Goal: Obtain resource: Download file/media

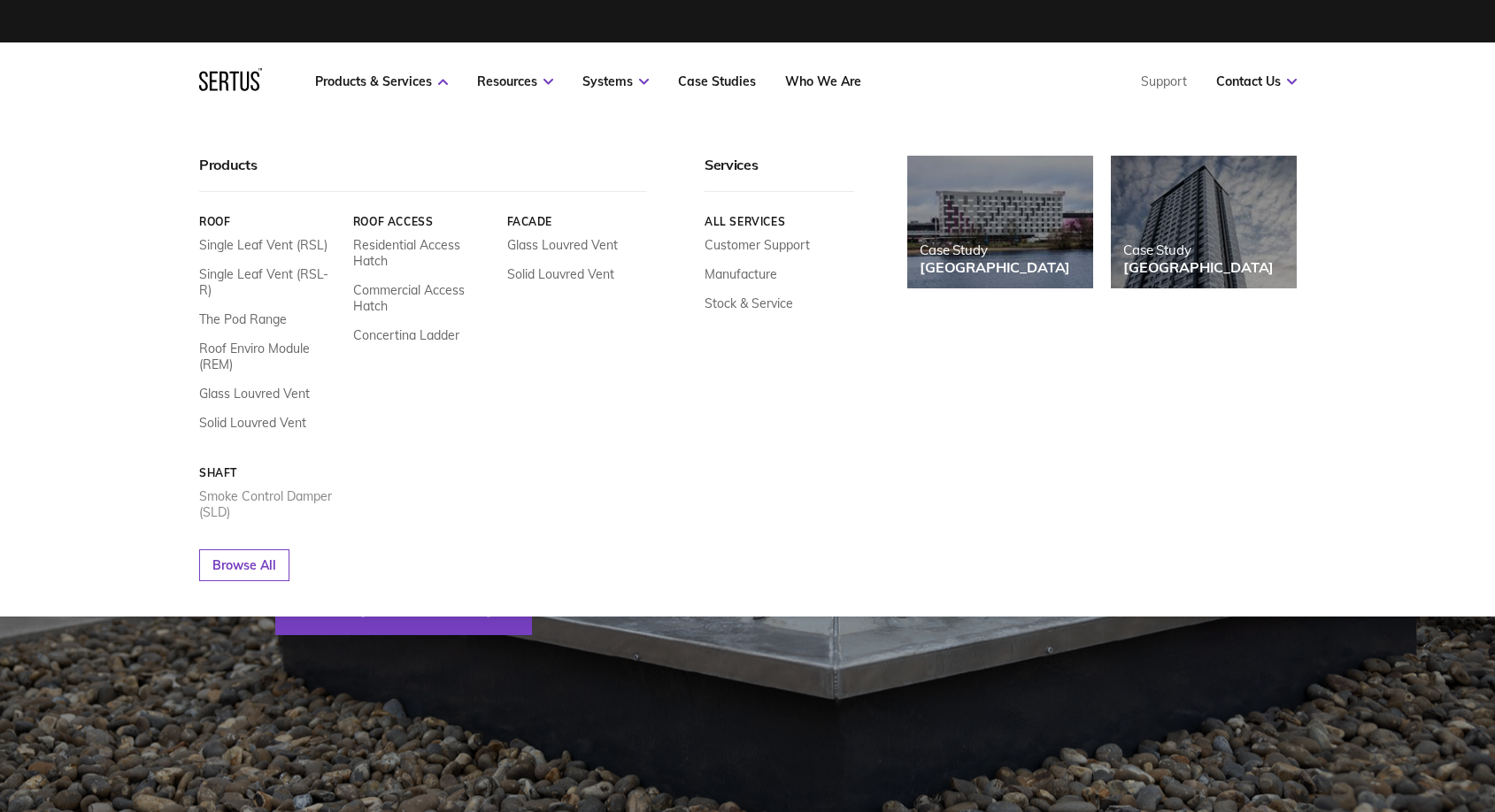
click at [254, 488] on link "Smoke Control Damper (SLD)" at bounding box center [269, 504] width 141 height 32
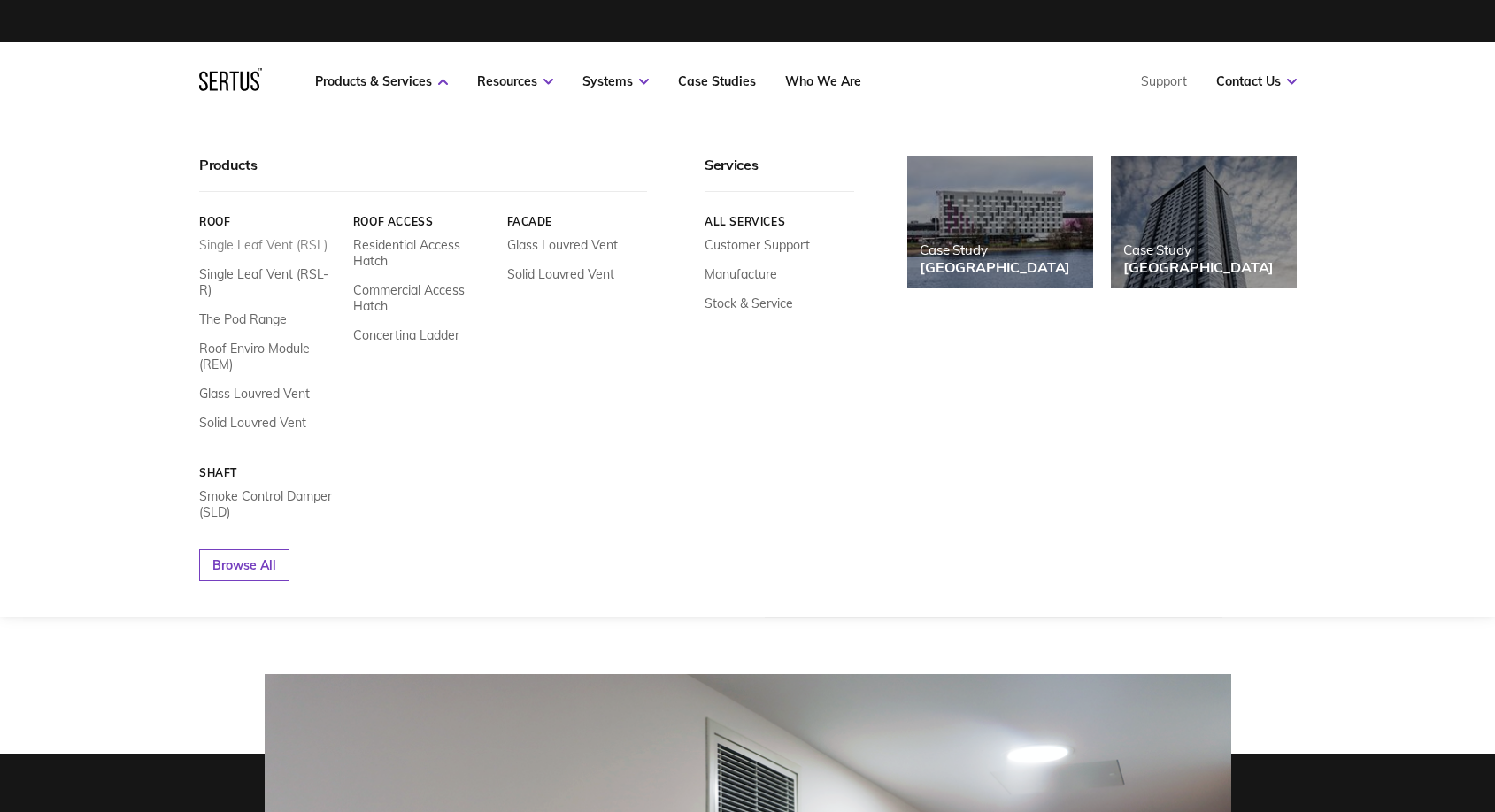
click at [280, 244] on link "Single Leaf Vent (RSL)" at bounding box center [263, 244] width 128 height 16
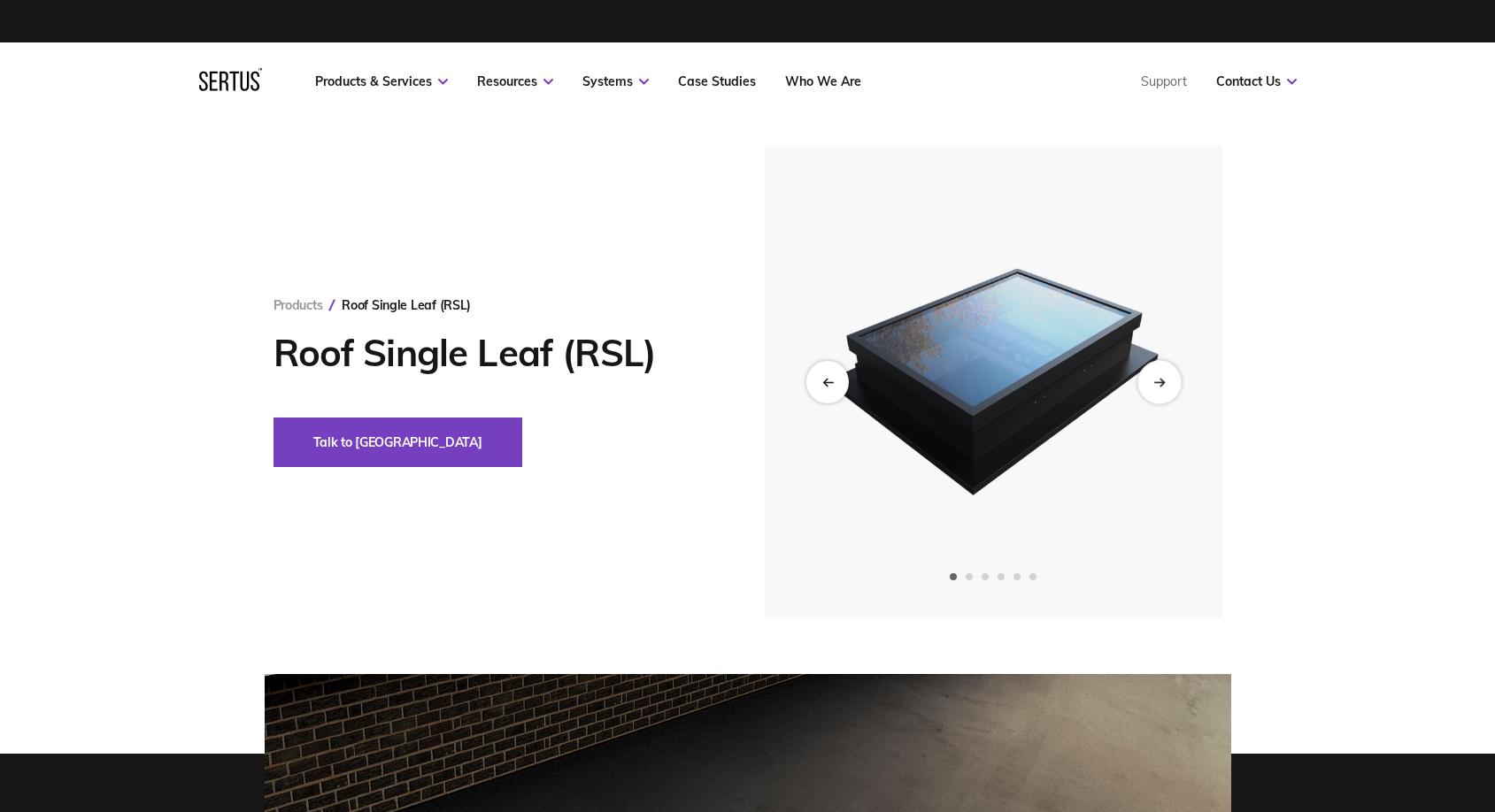
click at [1178, 387] on div "Next slide" at bounding box center [1159, 381] width 44 height 44
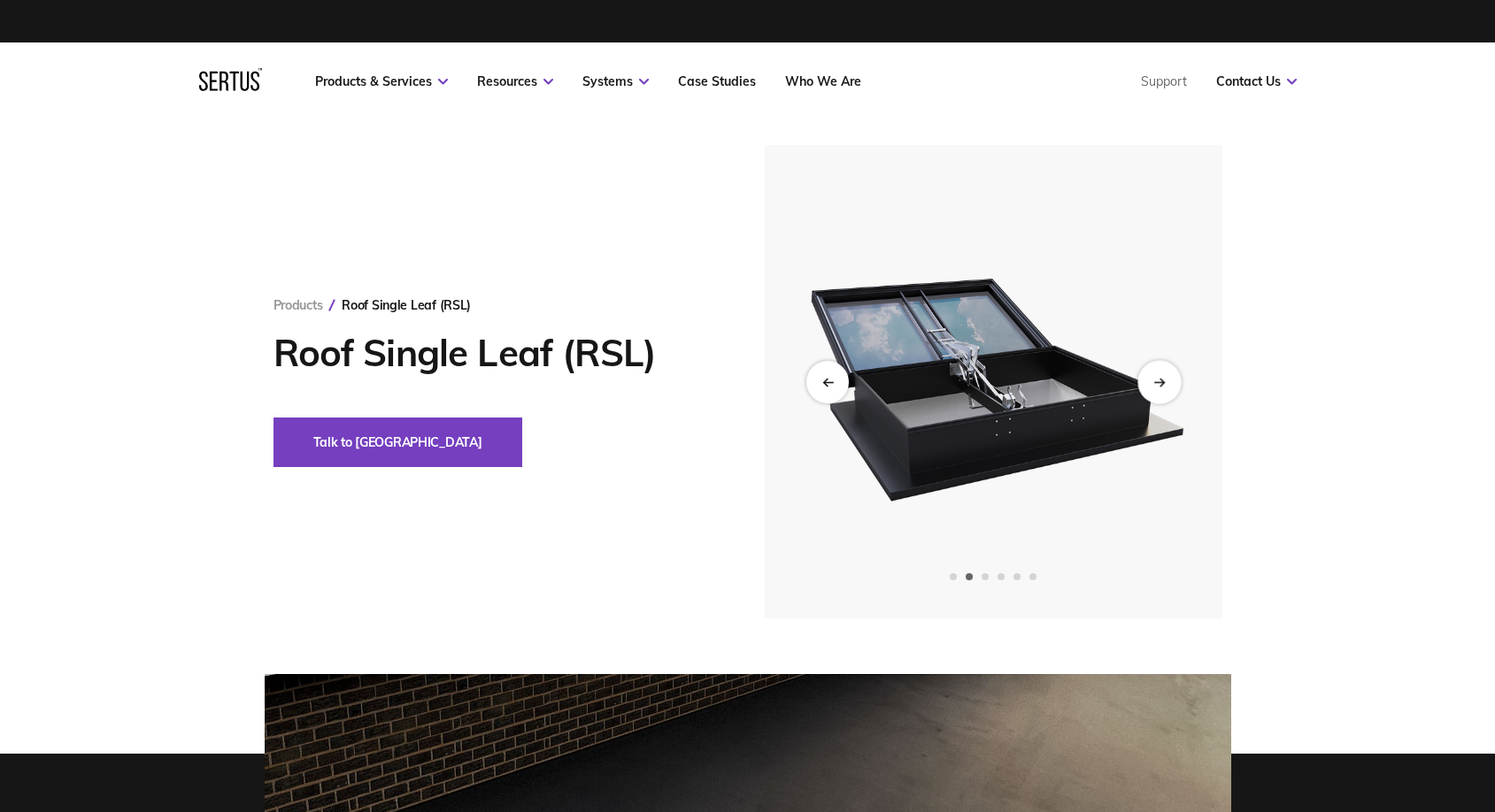
click at [1177, 387] on div "Next slide" at bounding box center [1159, 381] width 44 height 44
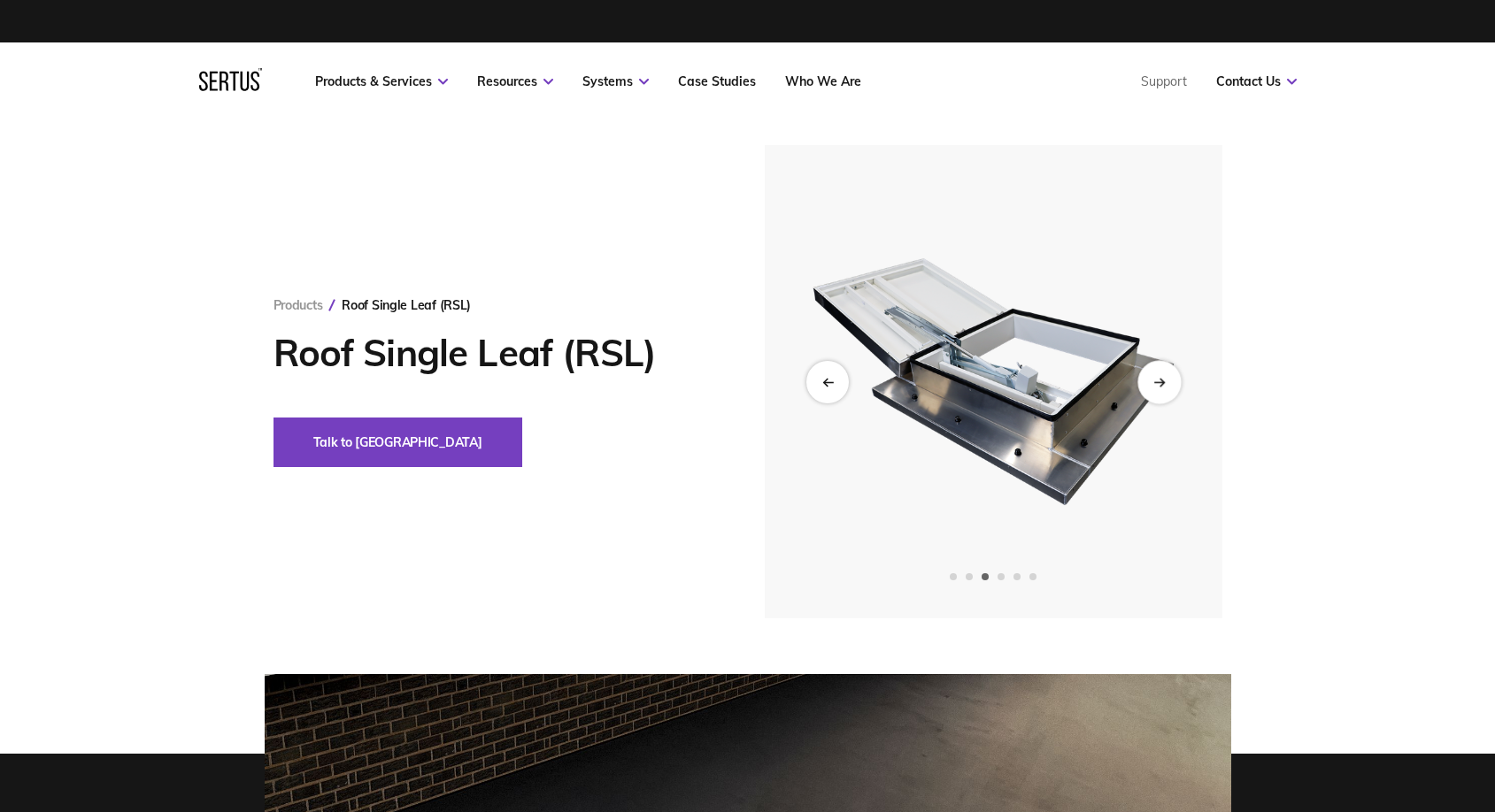
click at [1177, 387] on div "Next slide" at bounding box center [1159, 381] width 44 height 44
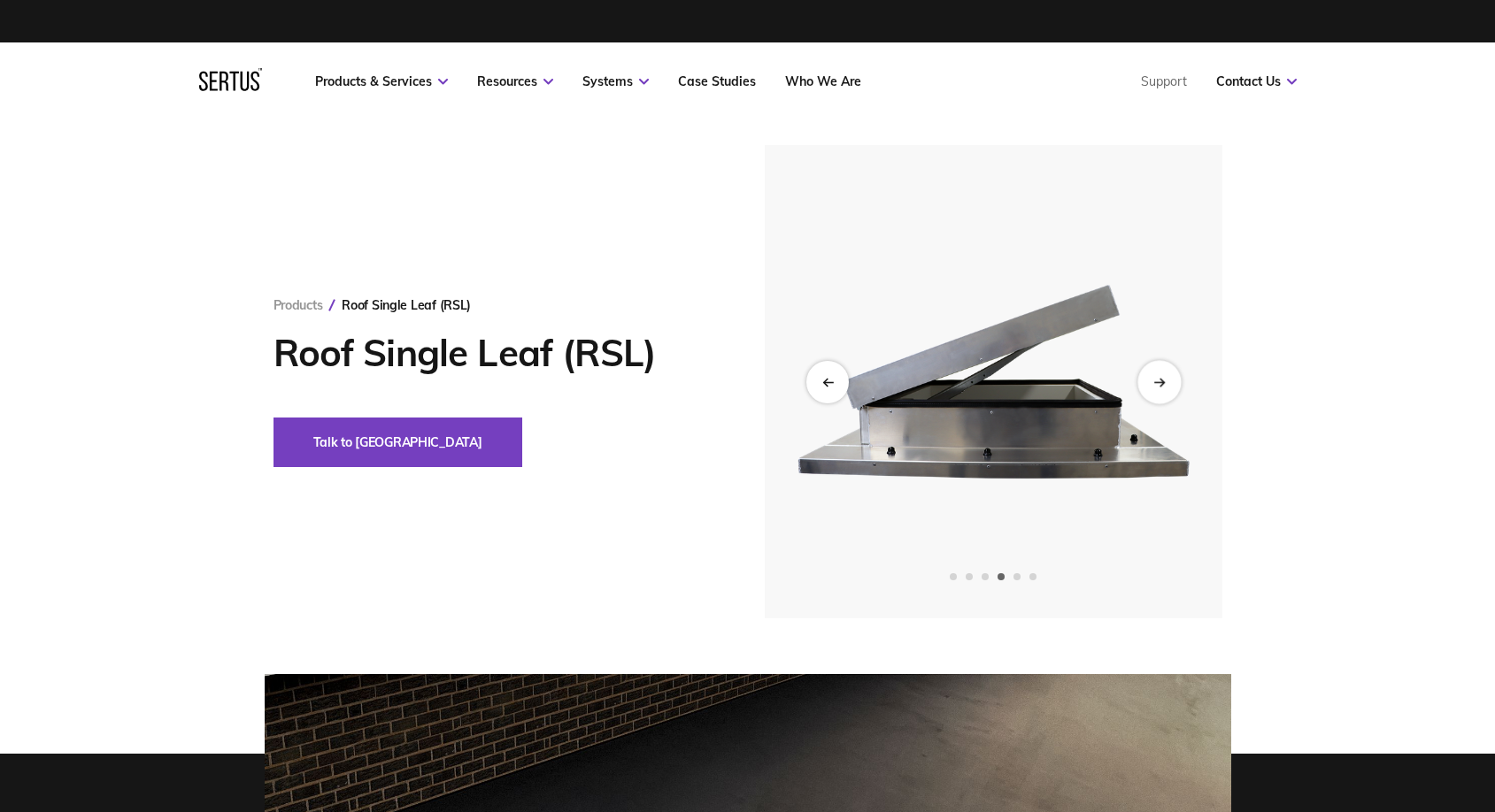
click at [1177, 387] on div "Next slide" at bounding box center [1159, 381] width 44 height 44
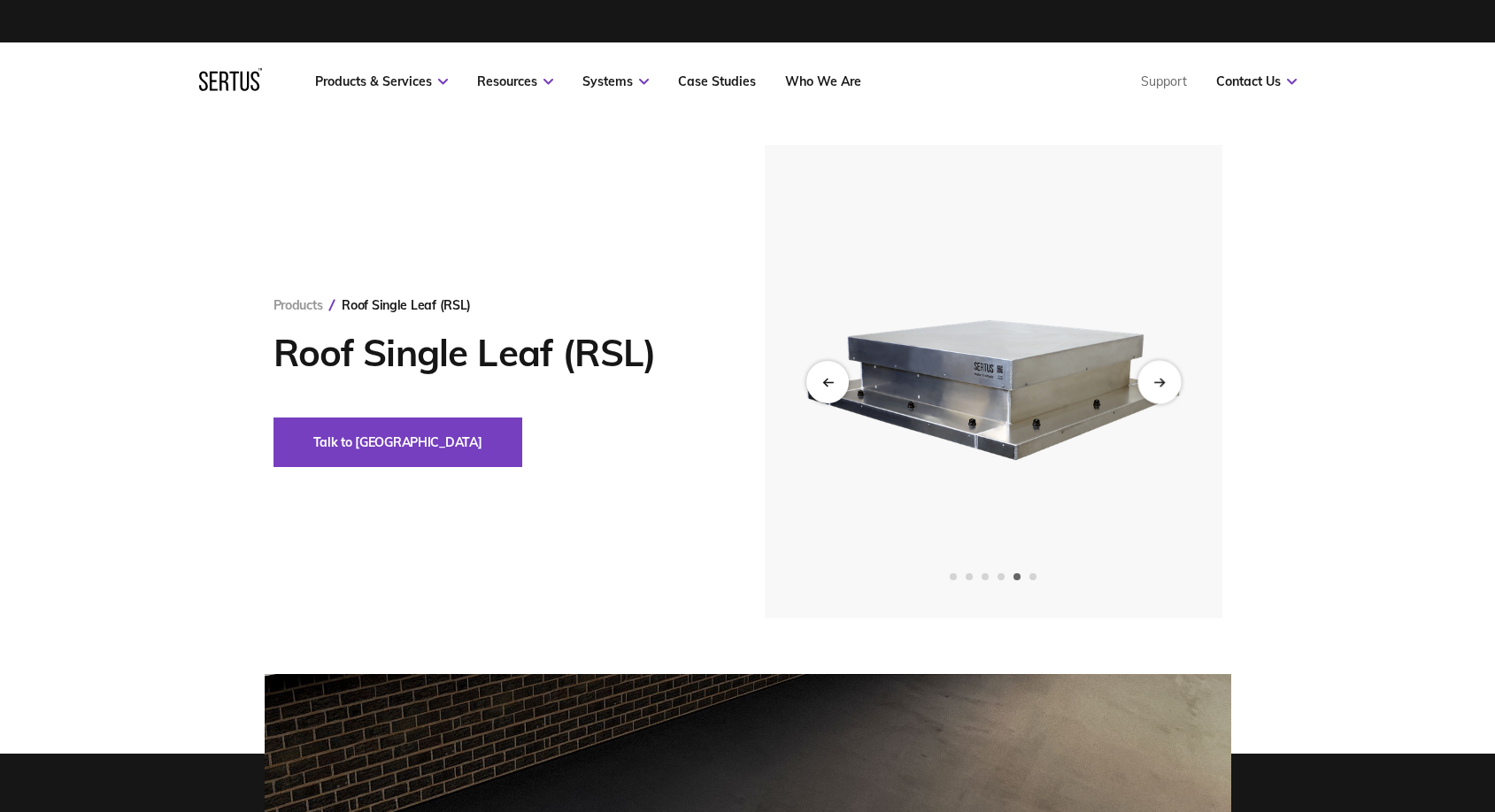
click at [1177, 387] on div "Next slide" at bounding box center [1159, 381] width 44 height 44
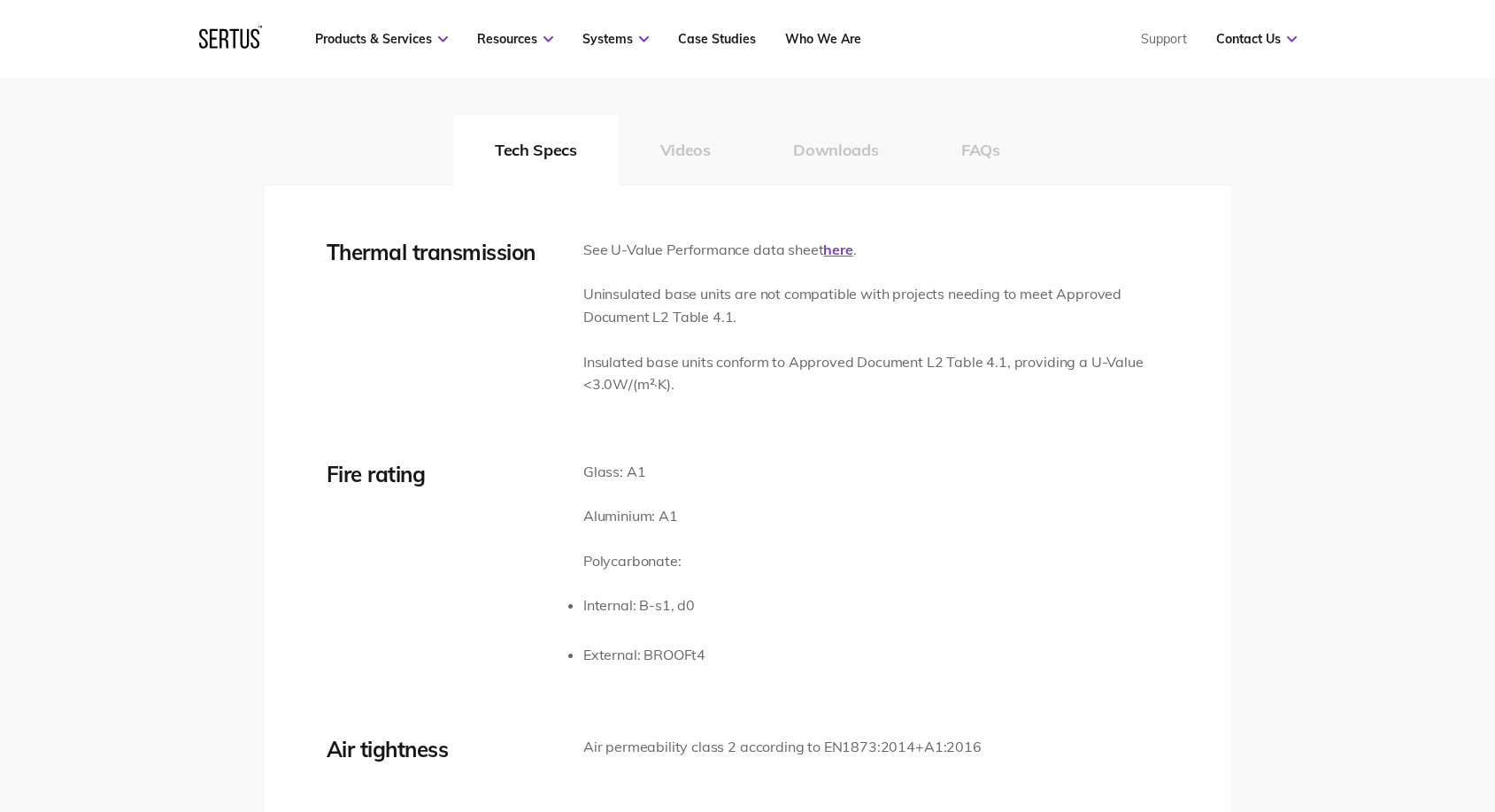
scroll to position [2702, 0]
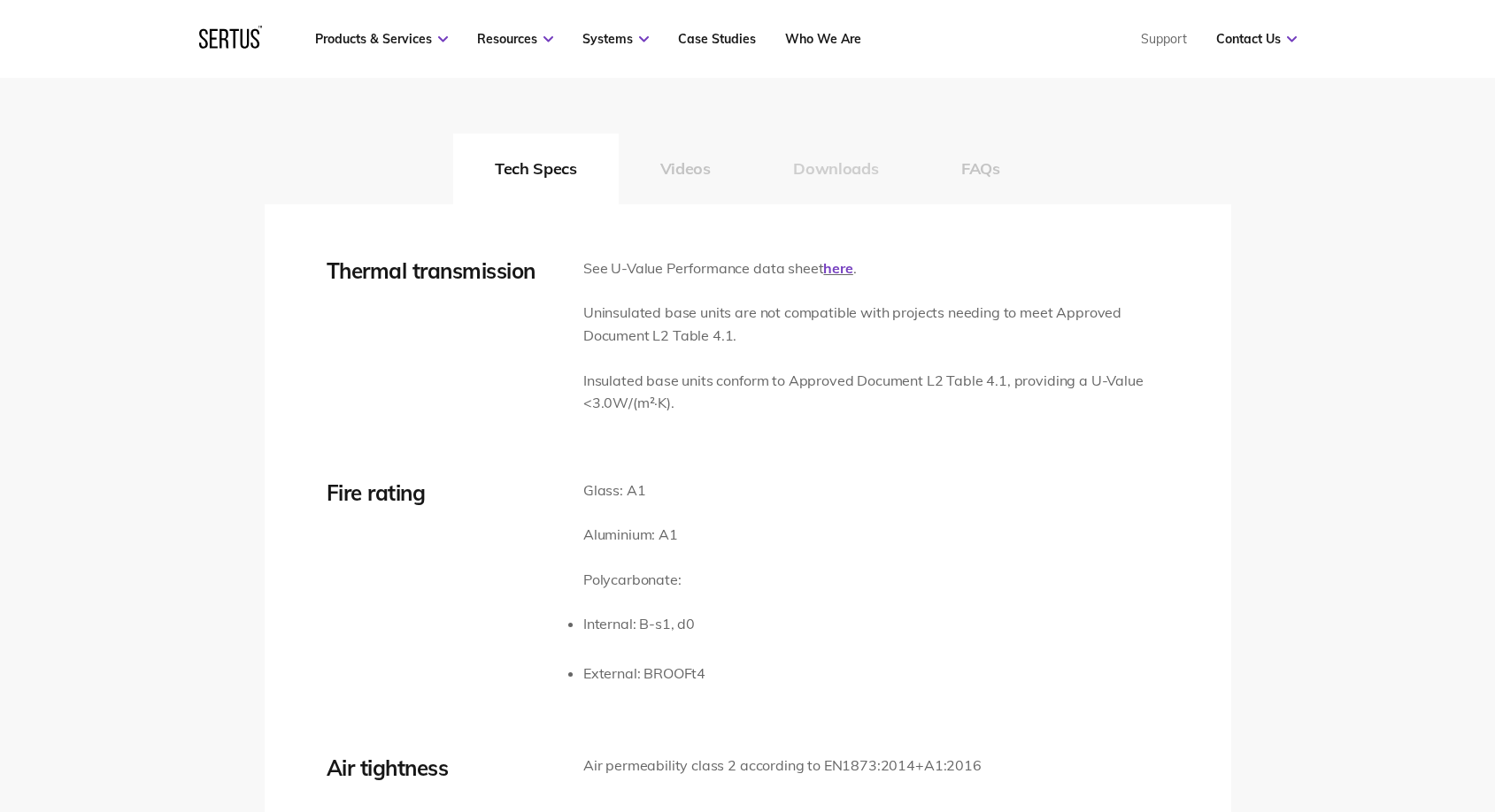
click at [816, 176] on button "Downloads" at bounding box center [835, 169] width 168 height 71
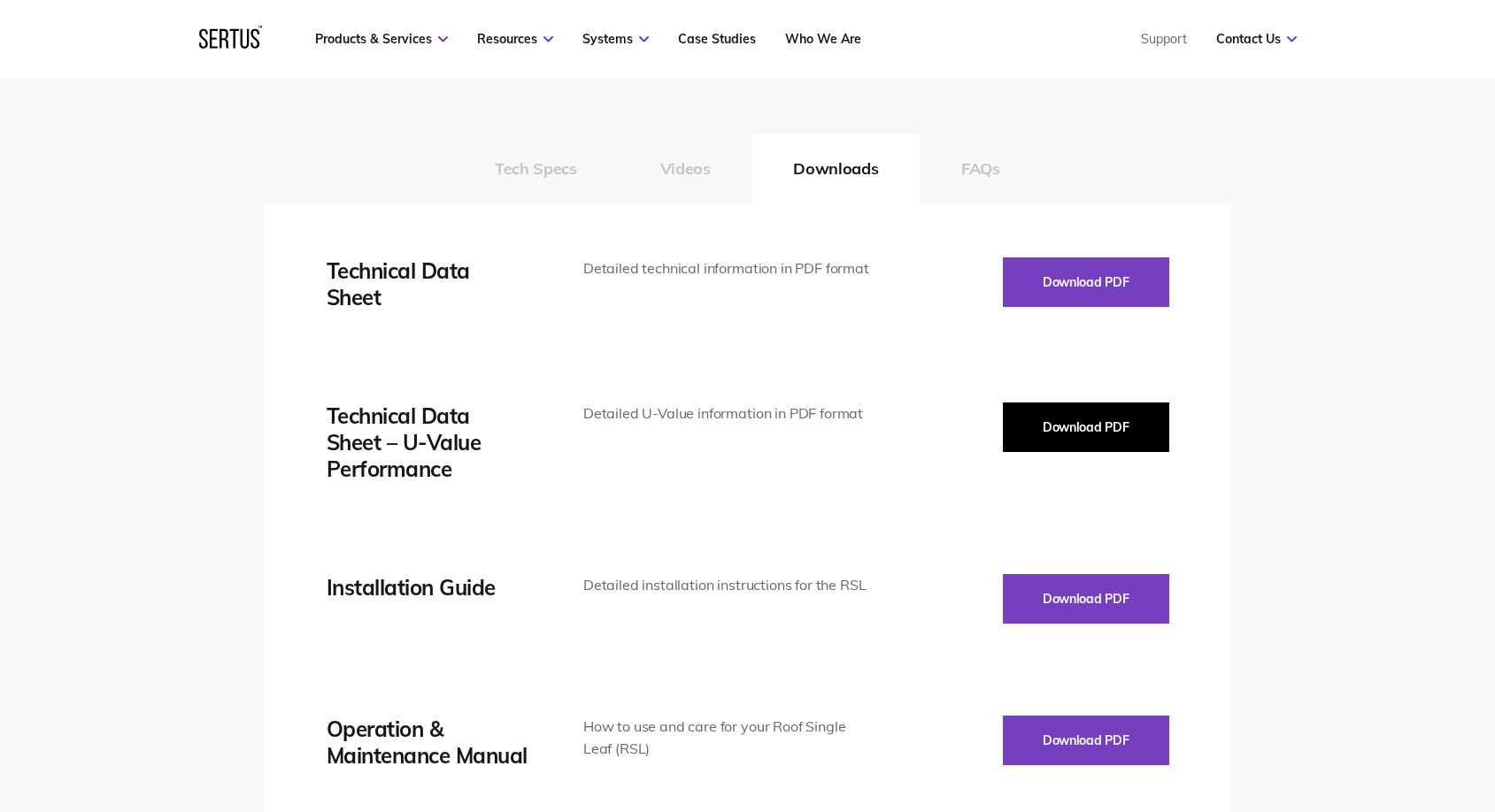
click at [1029, 435] on button "Download PDF" at bounding box center [1086, 427] width 166 height 49
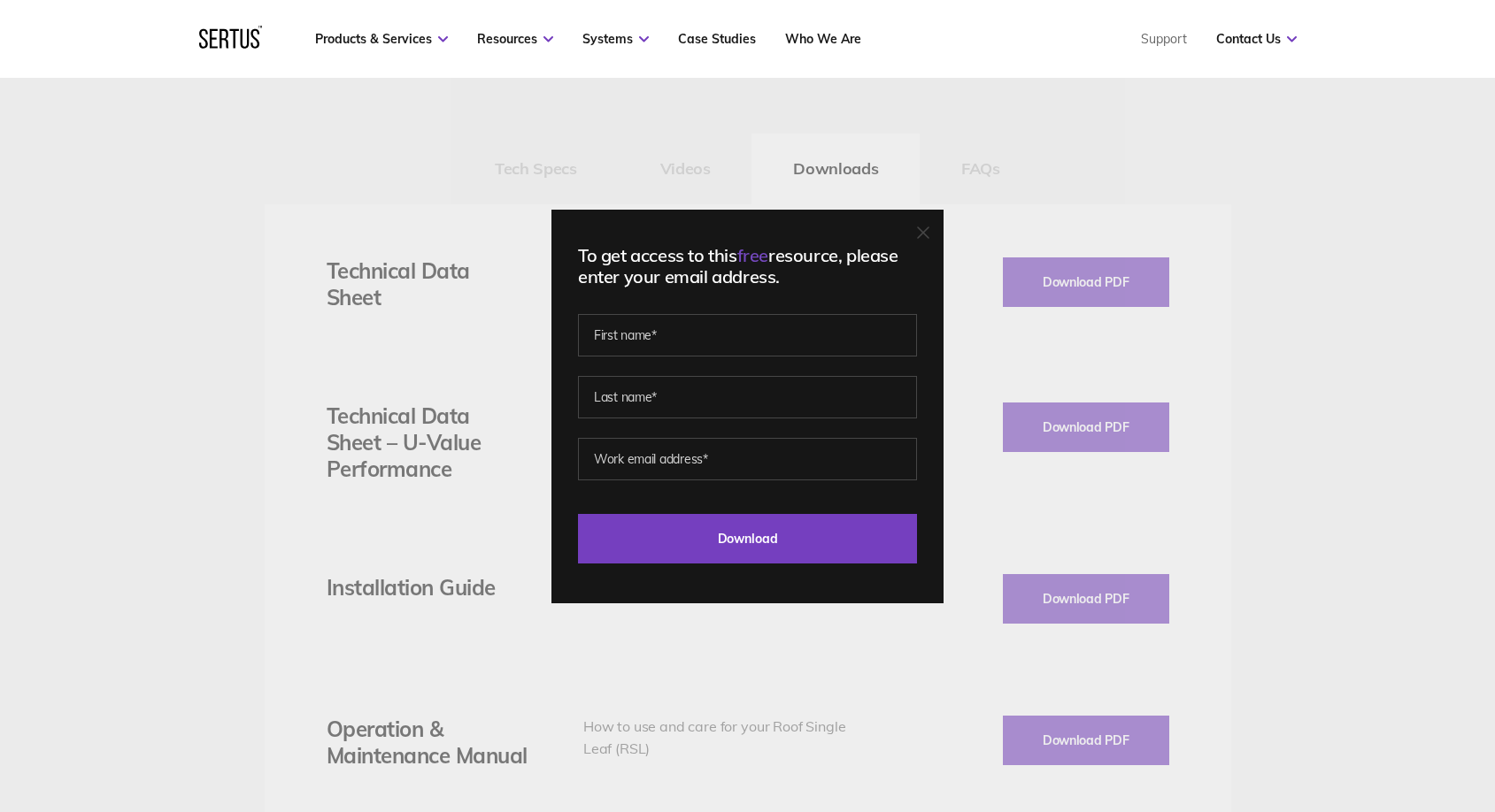
click at [936, 237] on div "To get access to this free resource, please enter your email address. Last Down…" at bounding box center [748, 406] width 392 height 393
click at [930, 230] on icon at bounding box center [922, 232] width 12 height 12
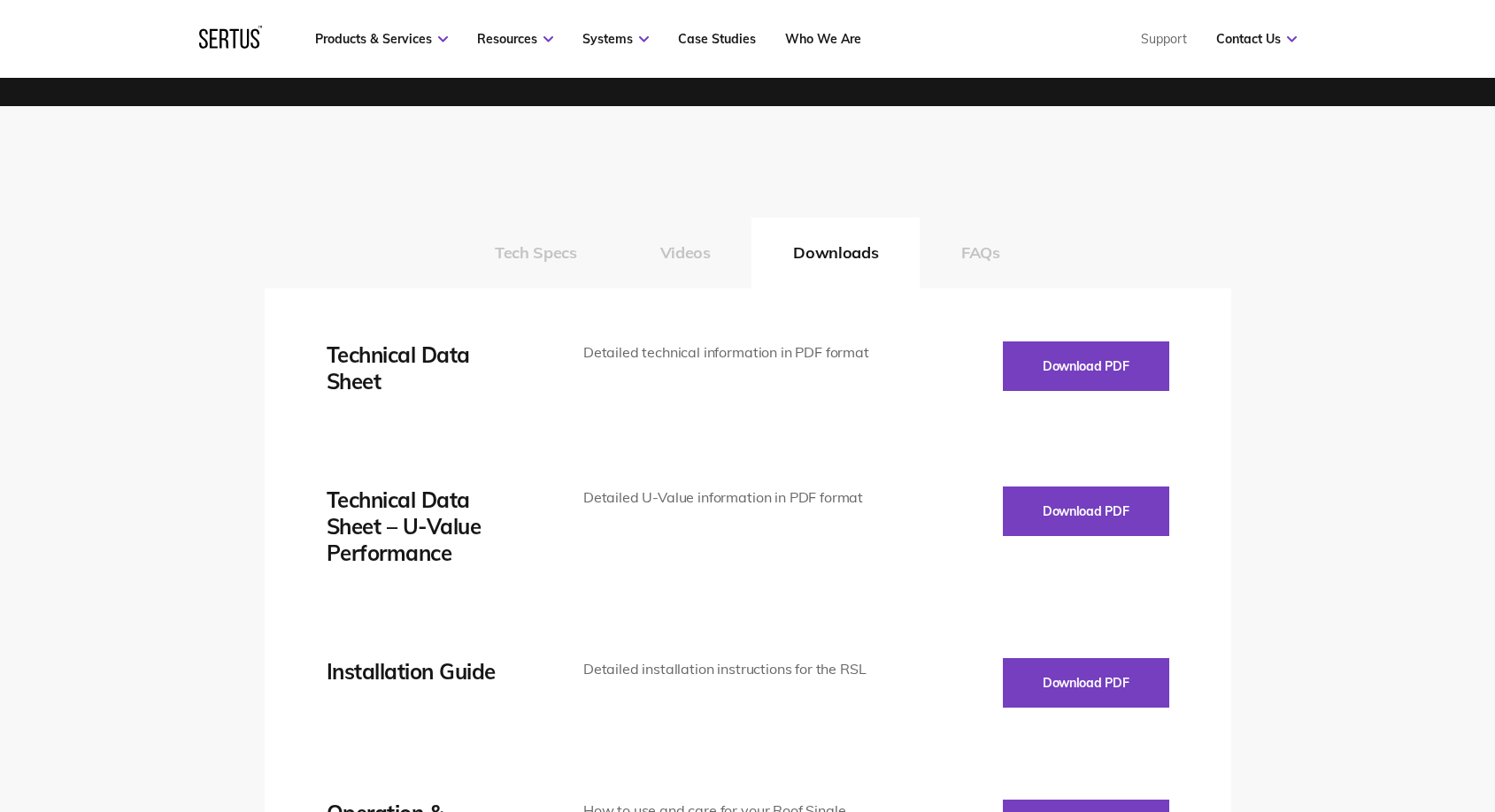
scroll to position [2617, 0]
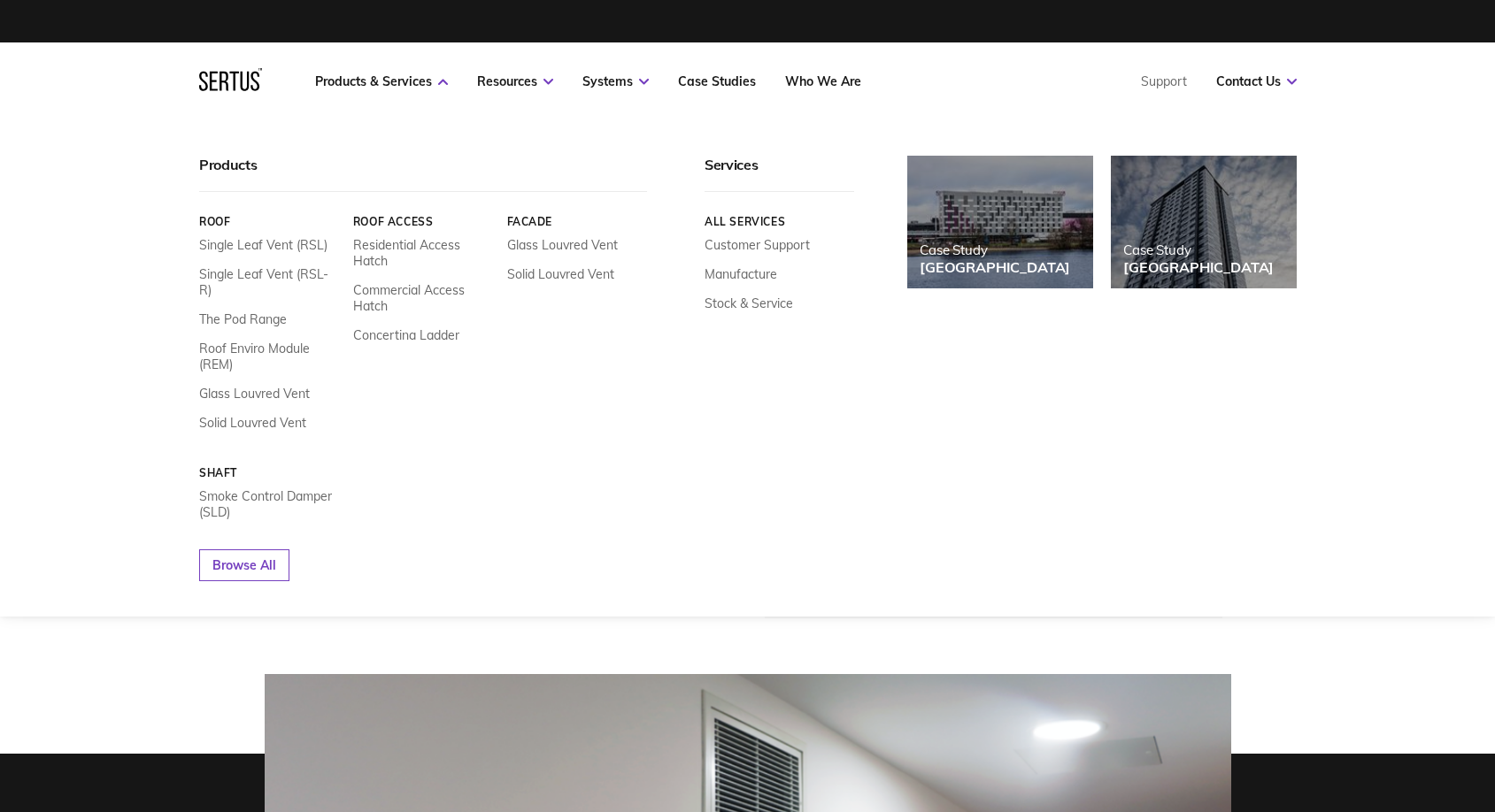
click at [218, 226] on link "Roof" at bounding box center [269, 222] width 141 height 13
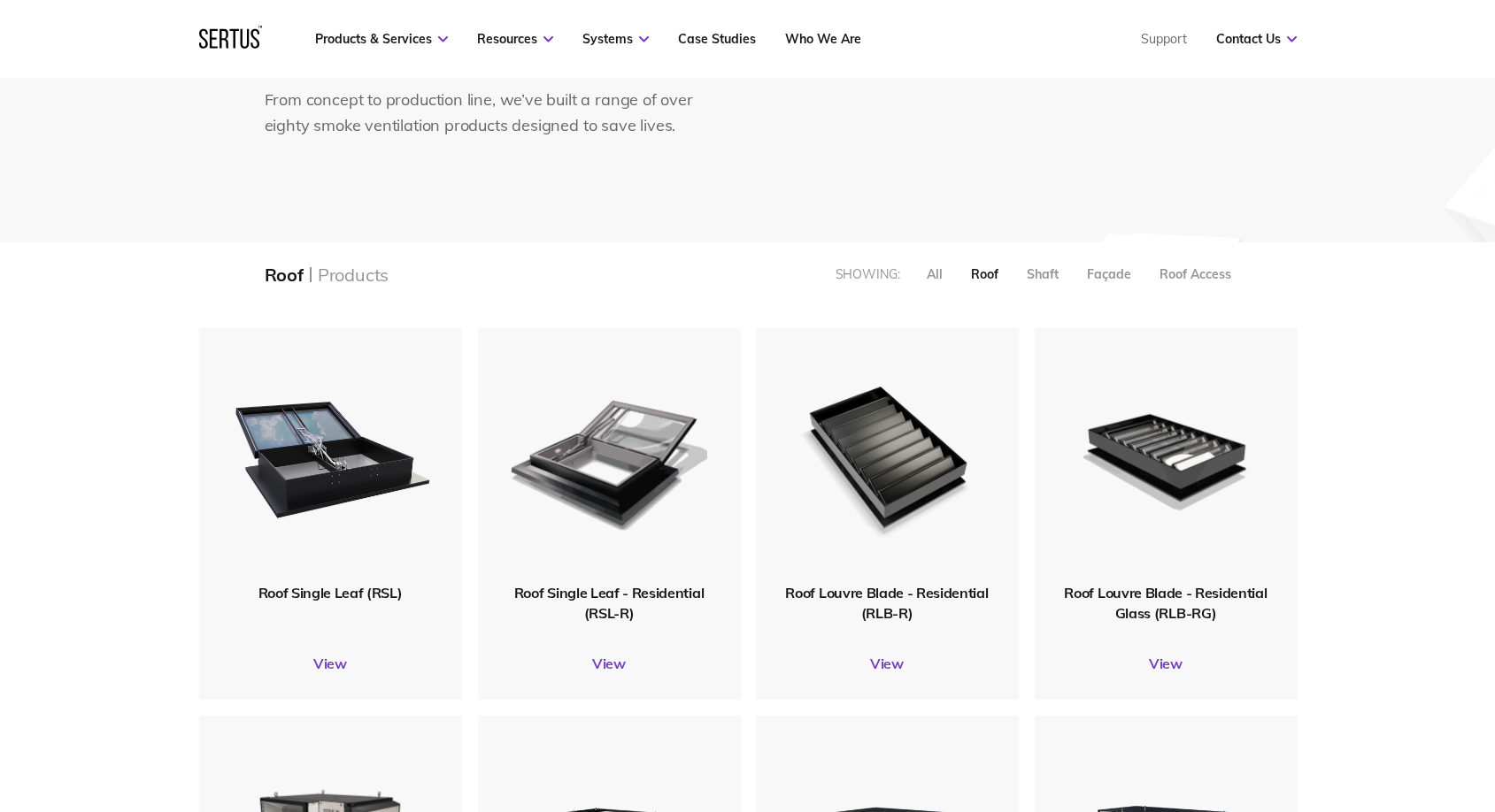
scroll to position [280, 0]
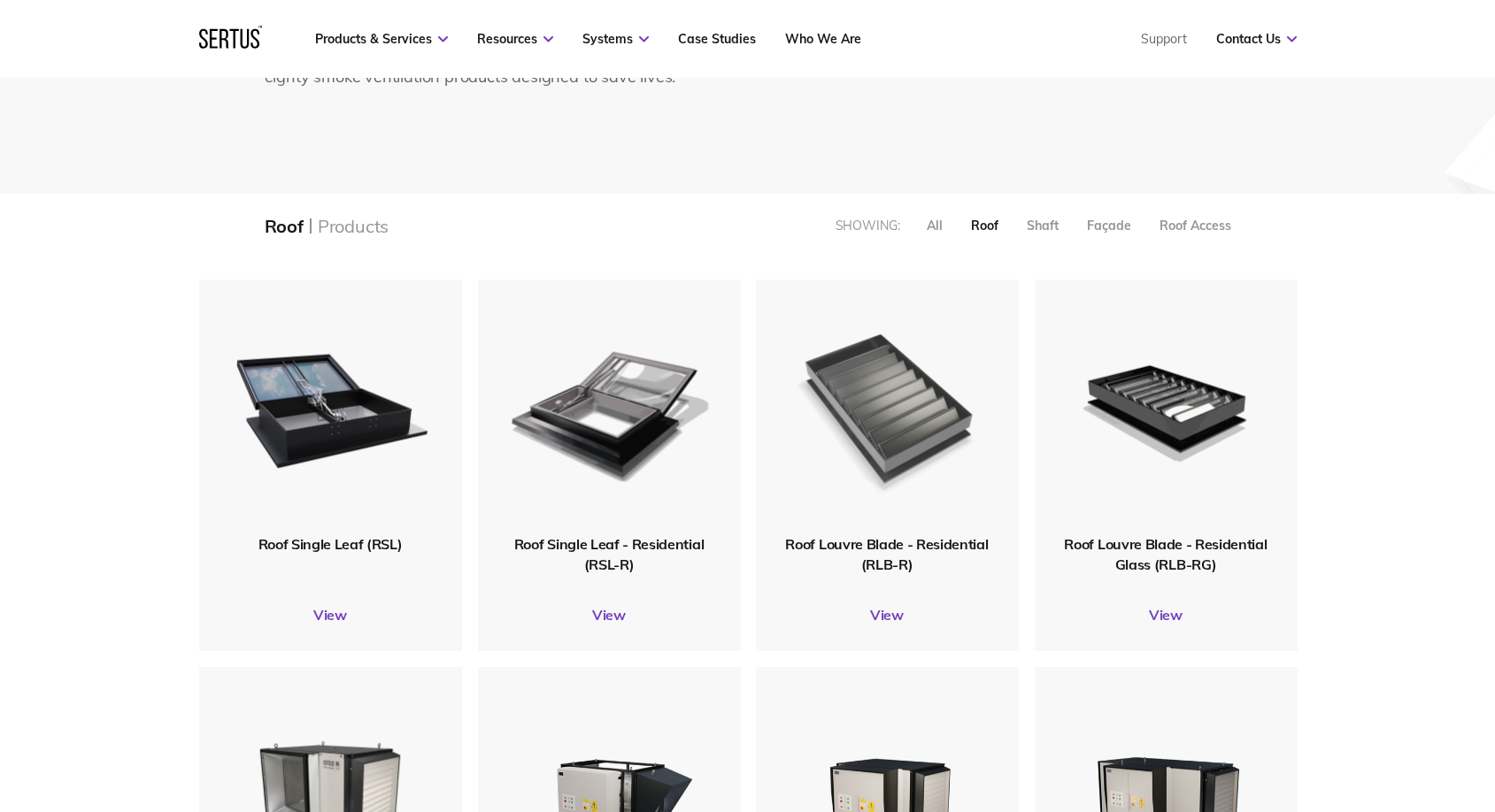
click at [865, 406] on img at bounding box center [887, 406] width 208 height 255
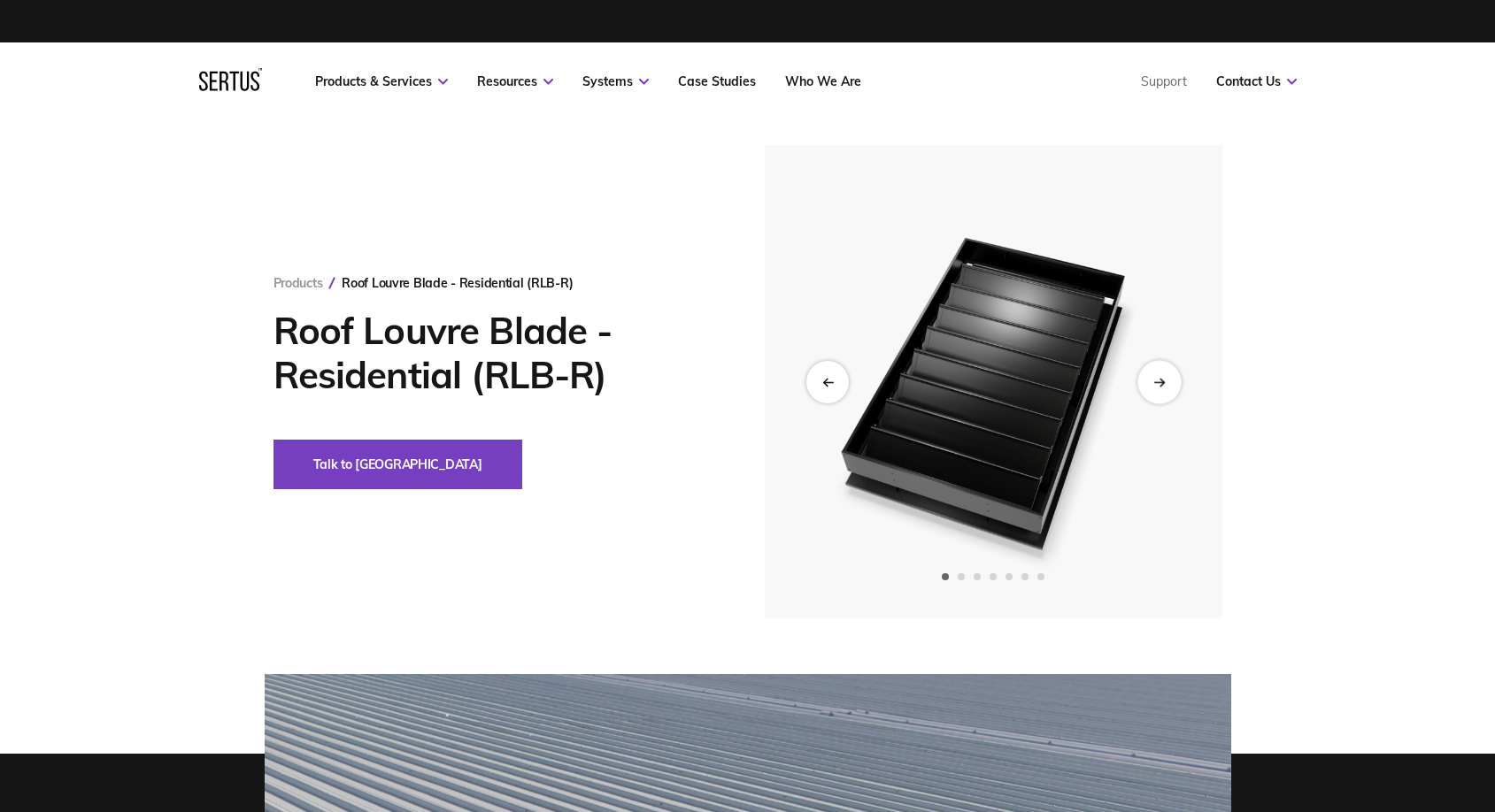
click at [1150, 385] on div "Next slide" at bounding box center [1159, 381] width 44 height 44
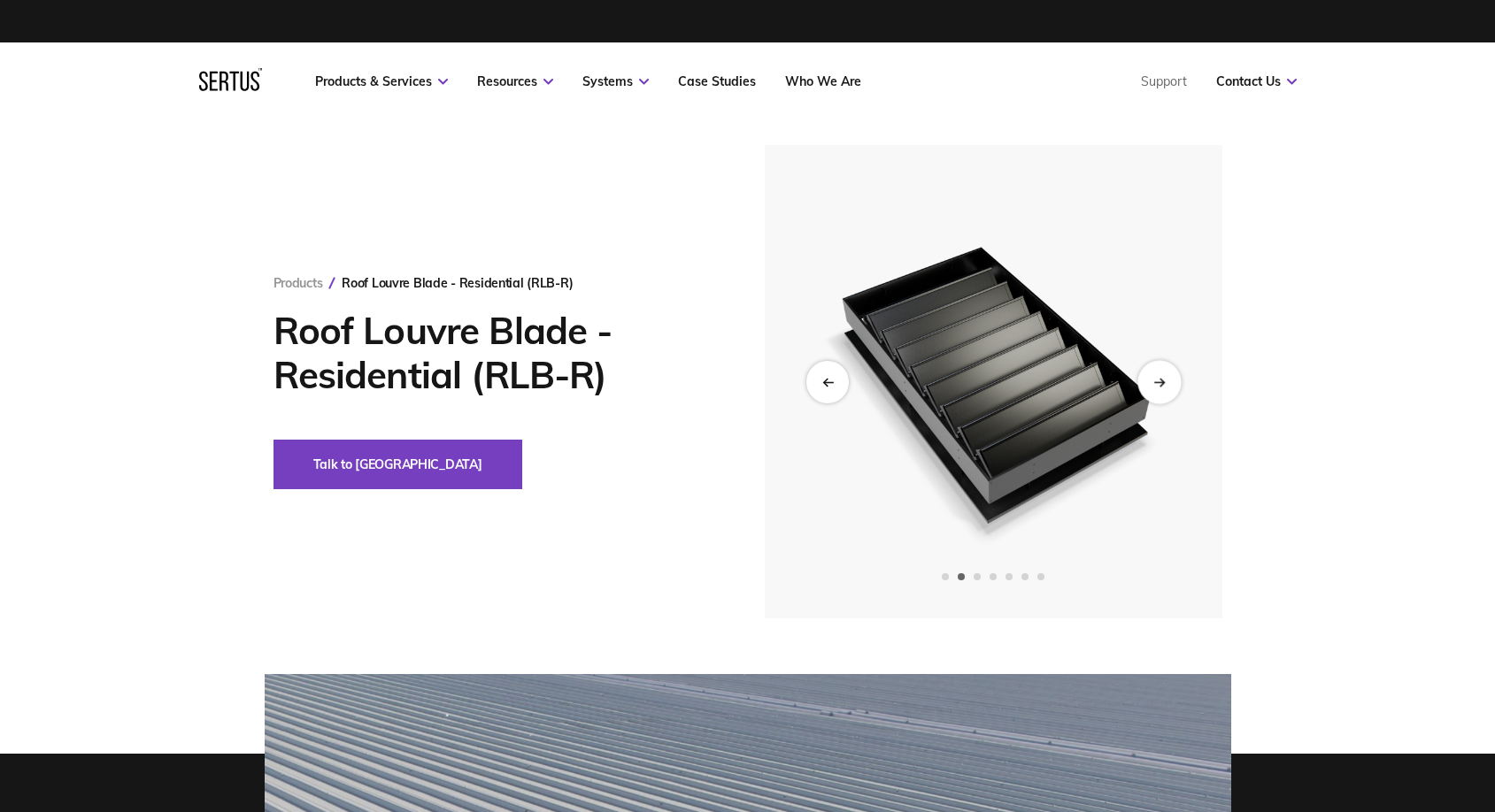
click at [1150, 385] on div "Next slide" at bounding box center [1159, 381] width 44 height 44
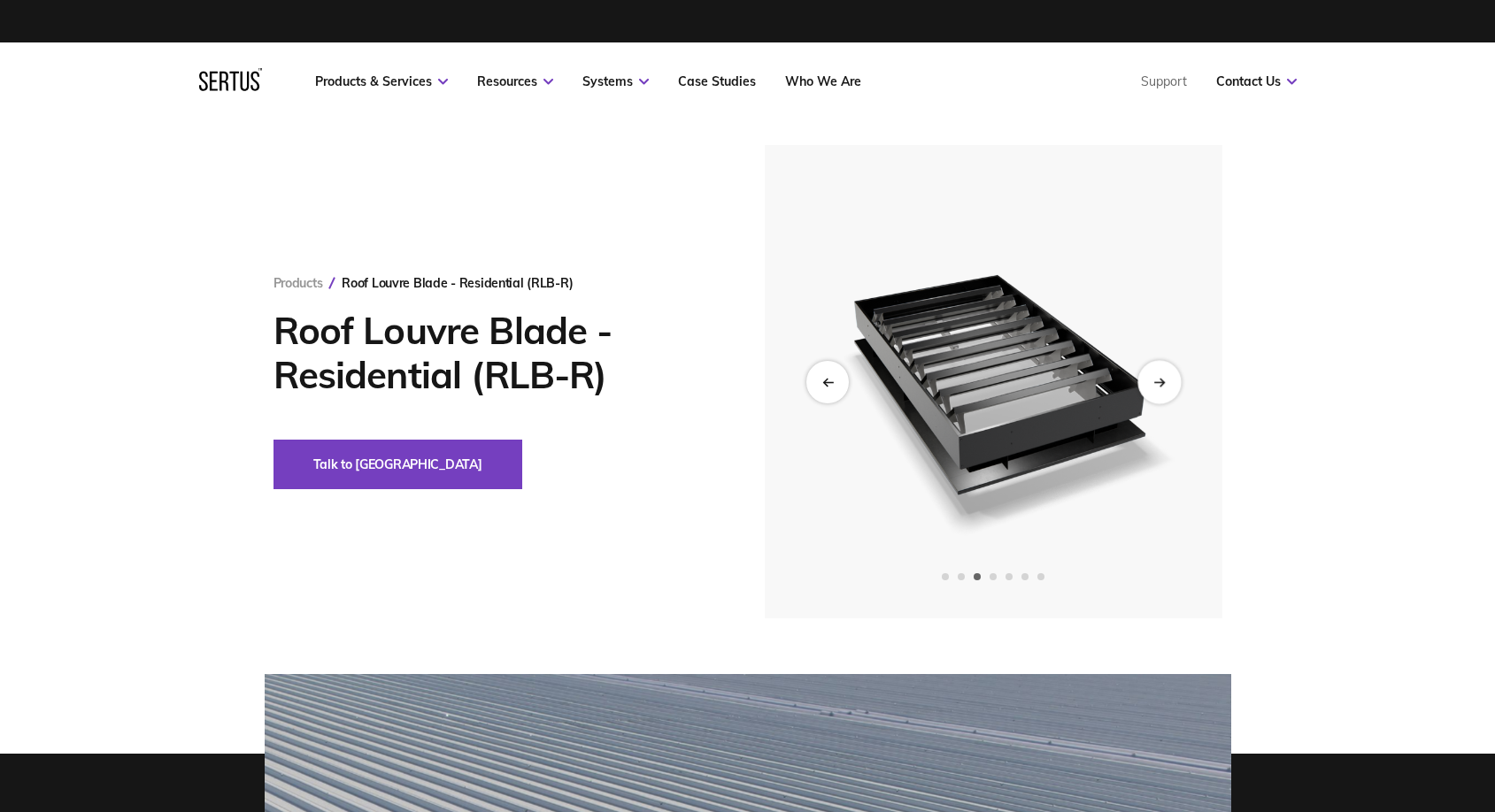
click at [1150, 385] on div "Next slide" at bounding box center [1159, 381] width 44 height 44
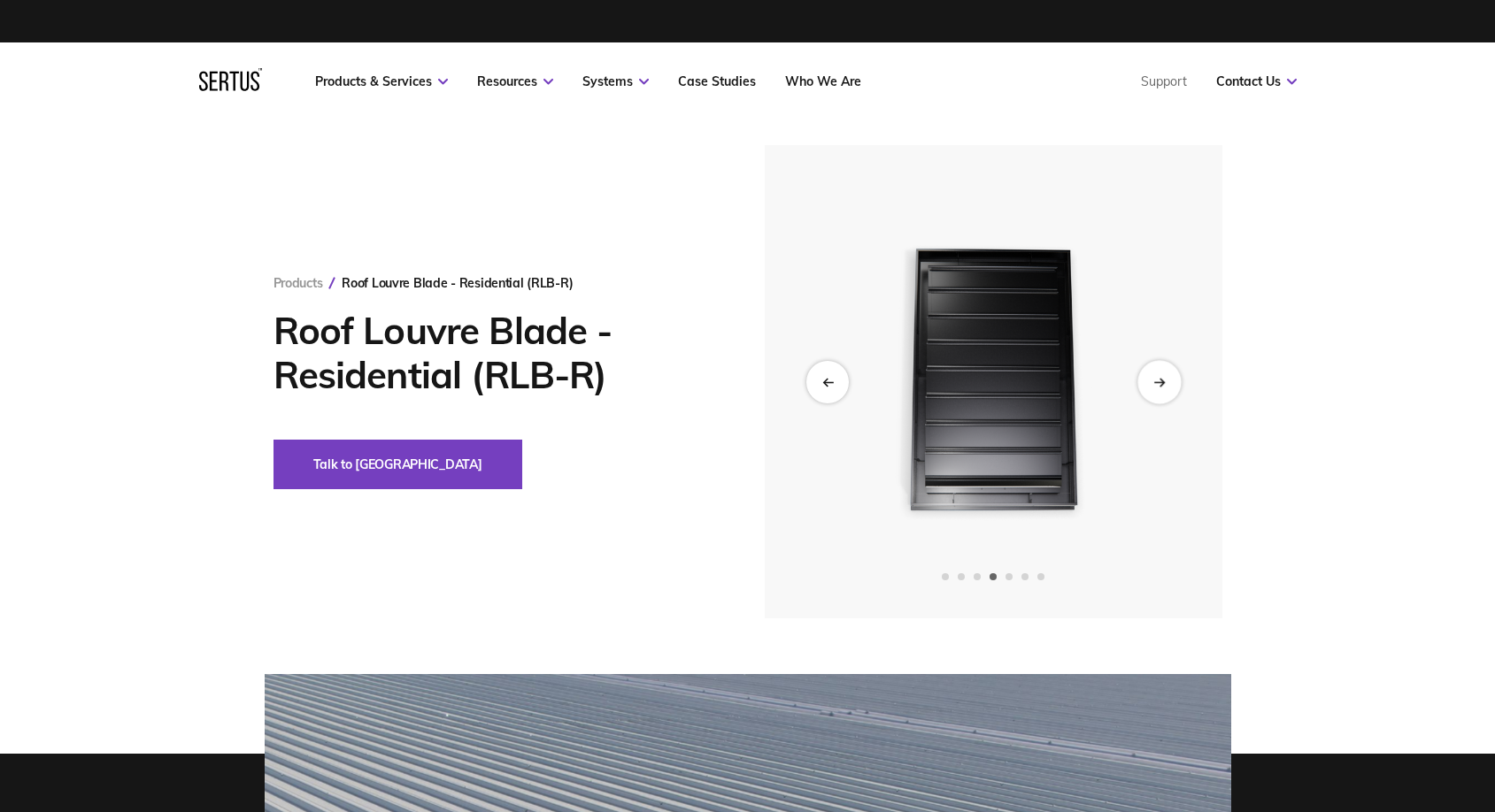
click at [1150, 385] on div "Next slide" at bounding box center [1159, 381] width 44 height 44
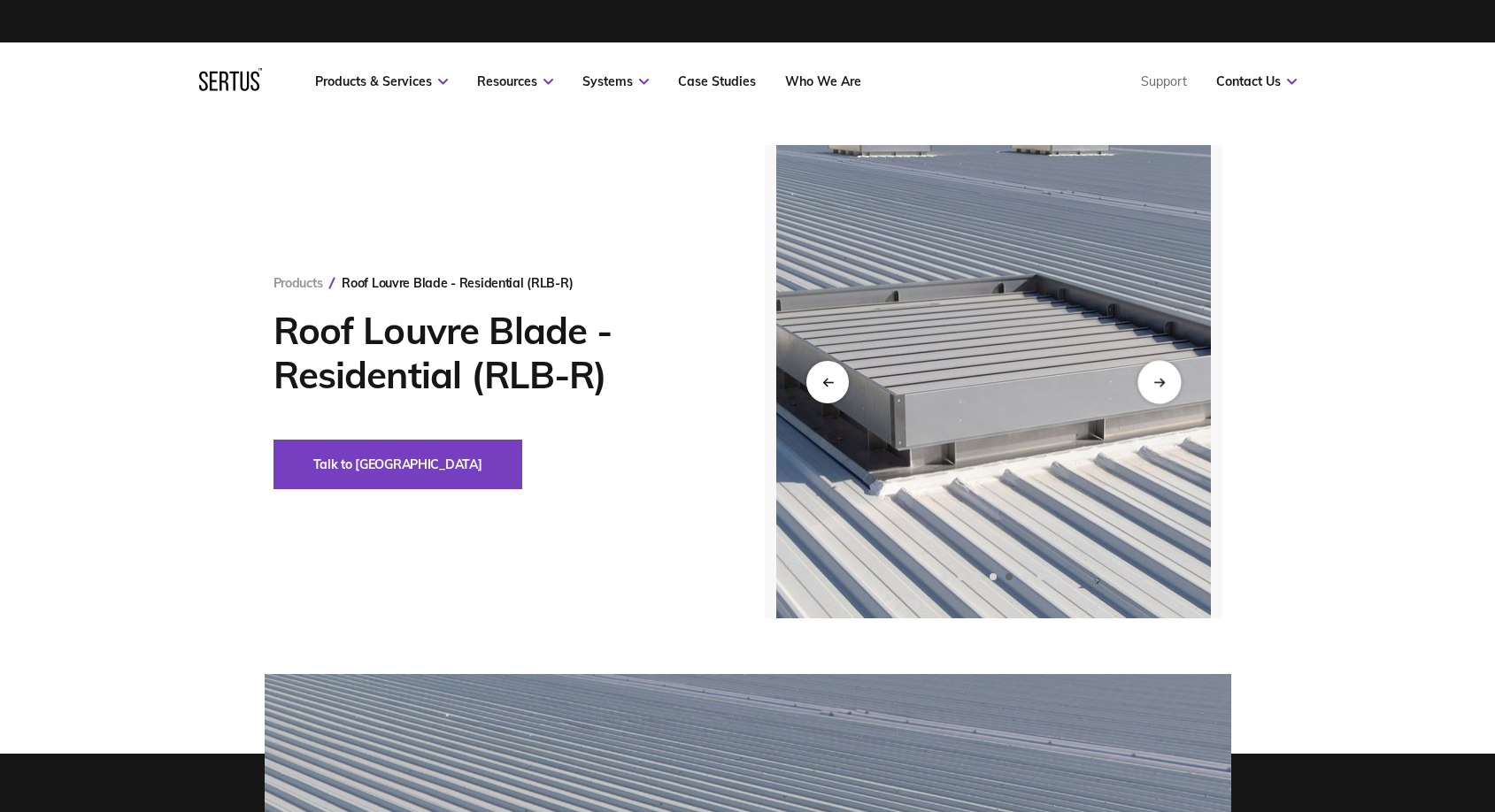
click at [1150, 385] on div "Next slide" at bounding box center [1159, 381] width 44 height 44
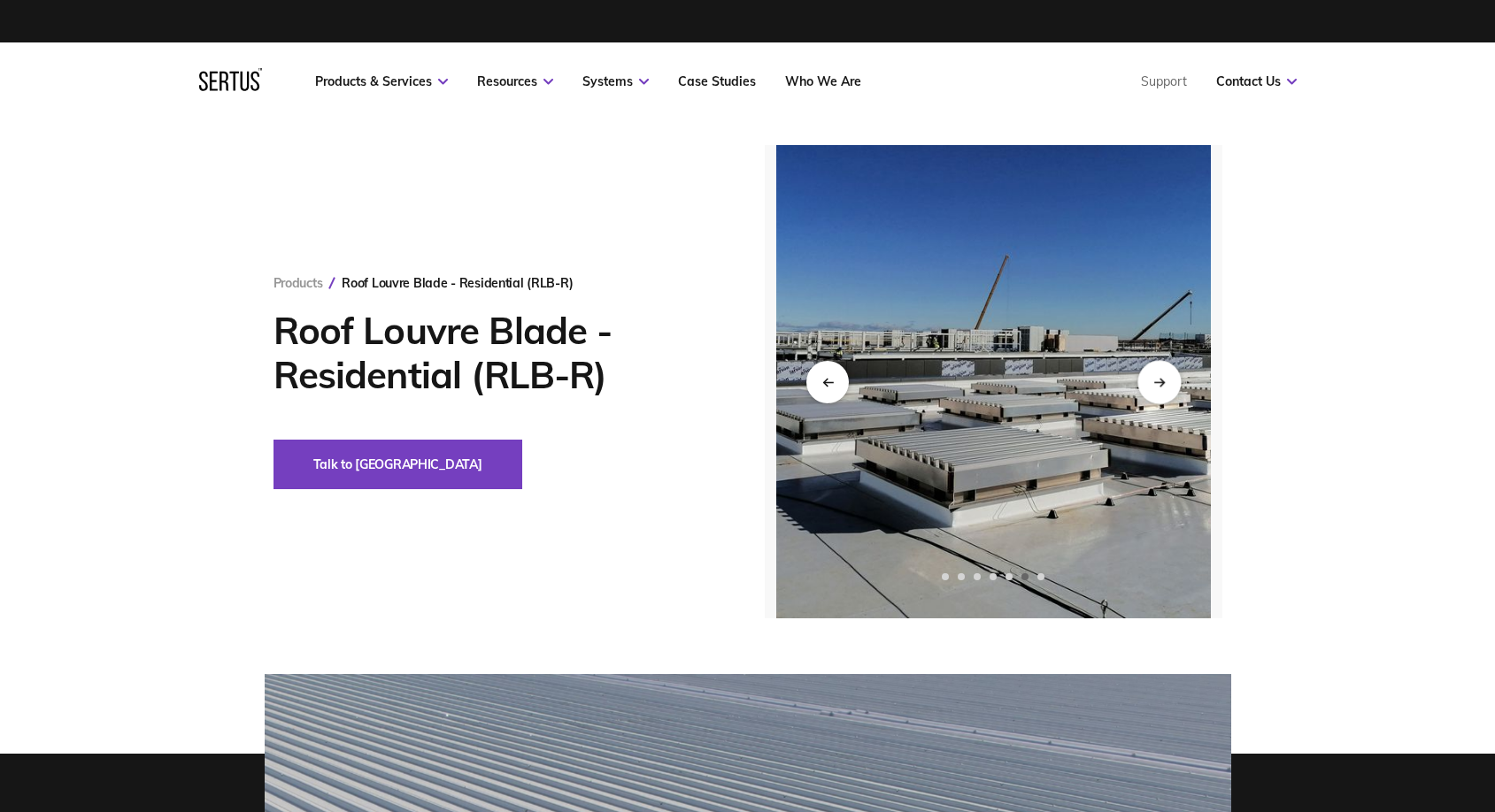
click at [1150, 385] on div "Next slide" at bounding box center [1159, 381] width 44 height 44
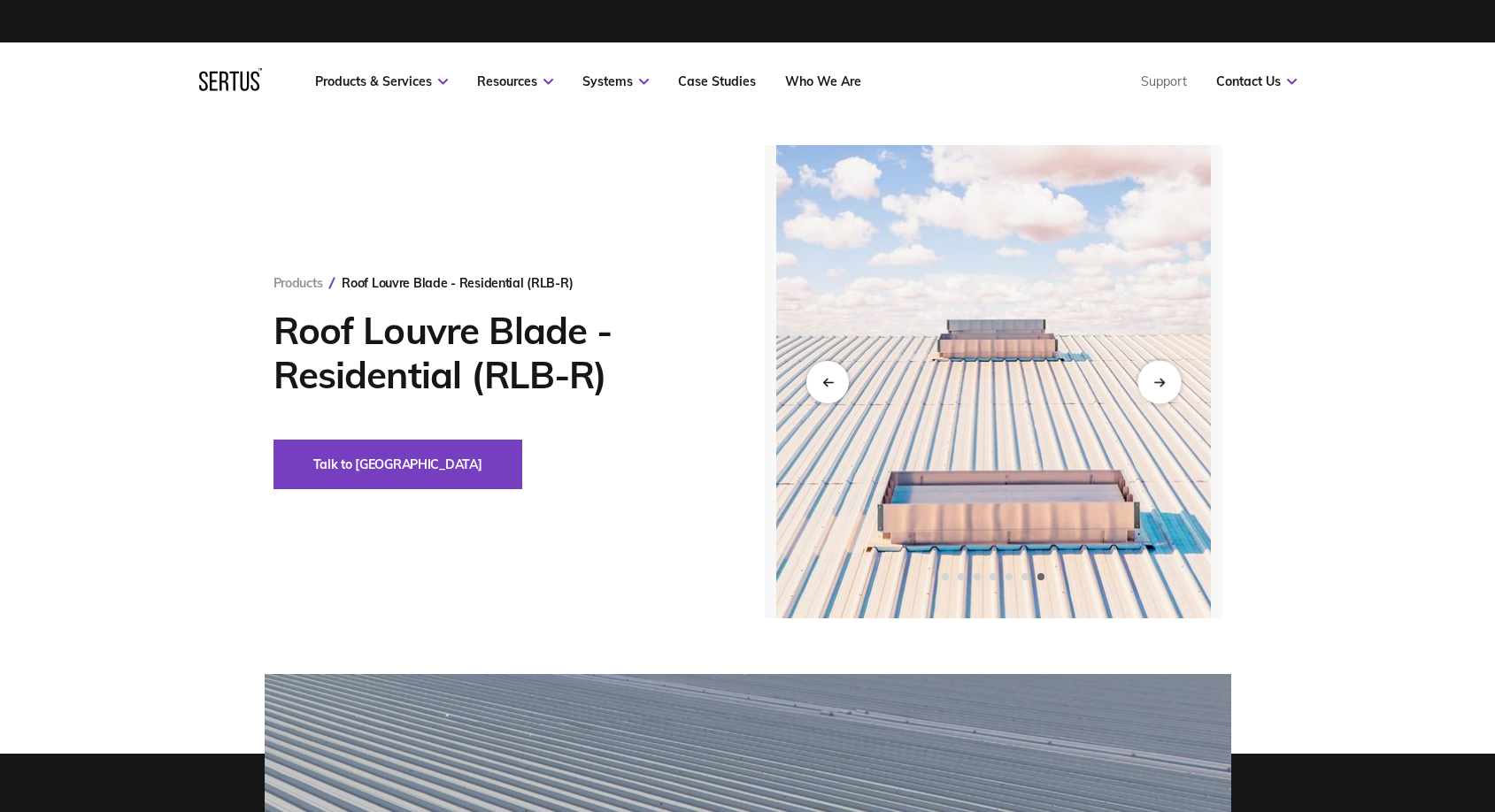
click at [1150, 385] on div "Next slide" at bounding box center [1159, 381] width 44 height 44
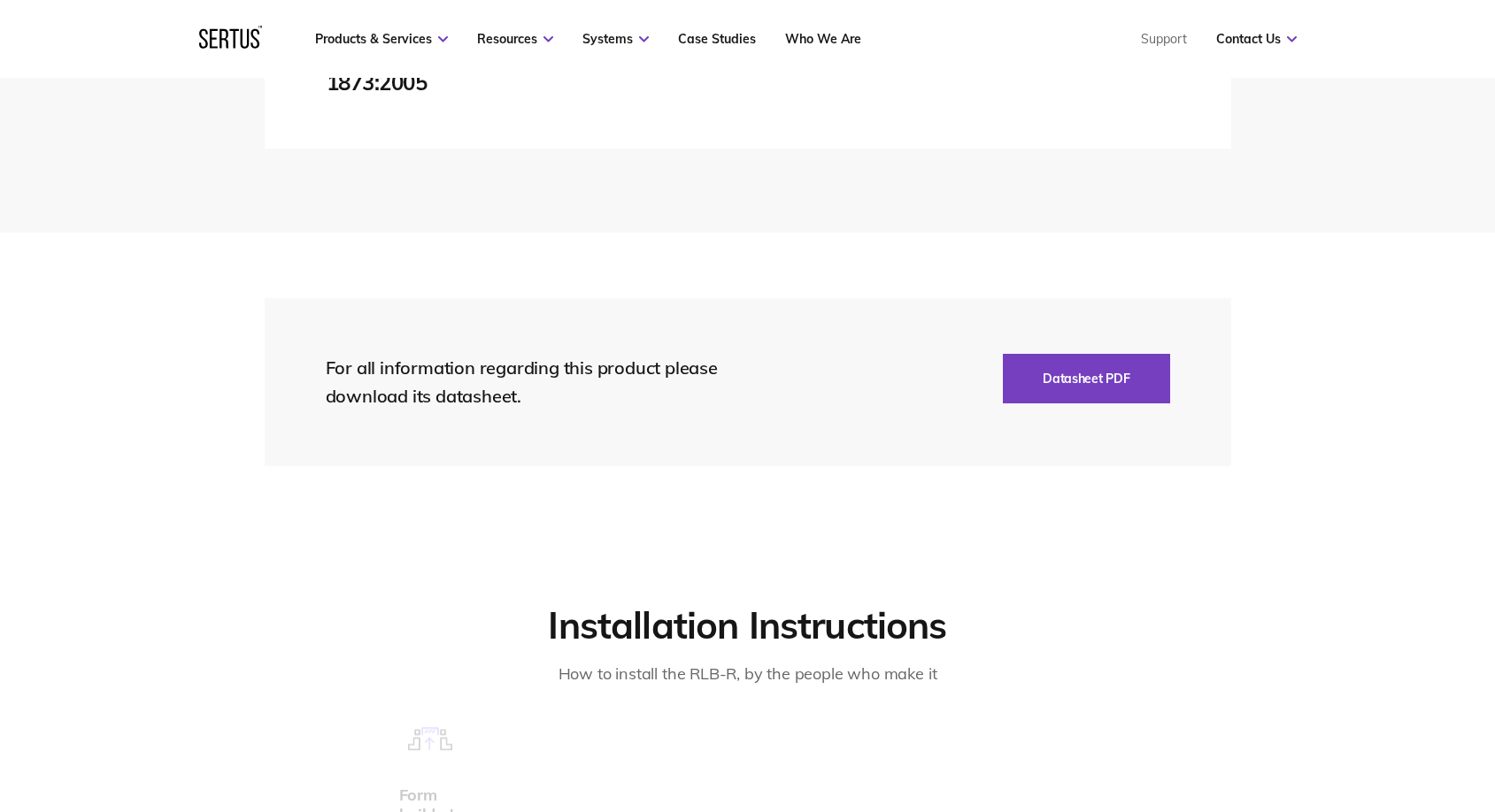
scroll to position [3892, 0]
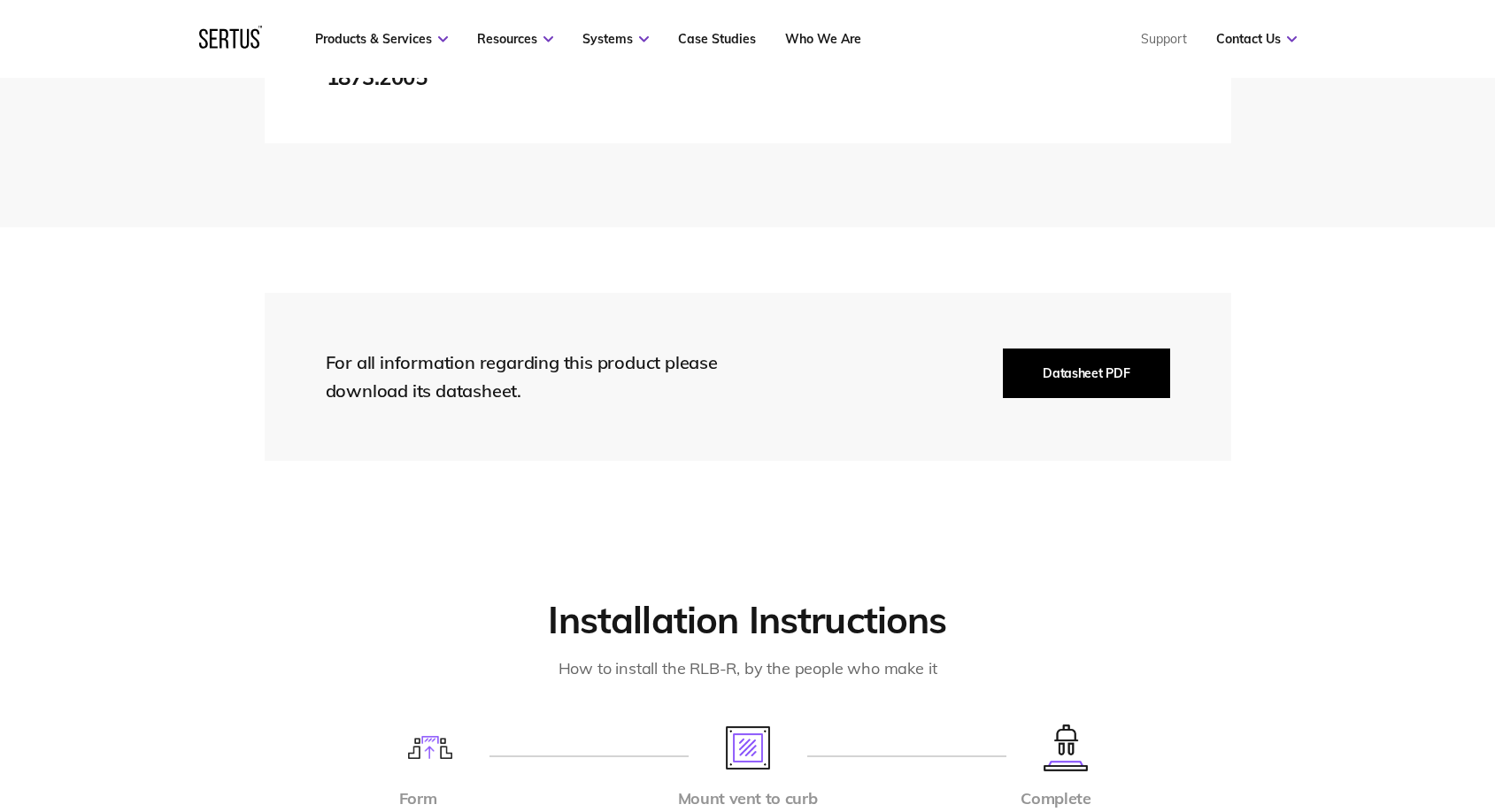
click at [1110, 366] on button "Datasheet PDF" at bounding box center [1086, 373] width 166 height 49
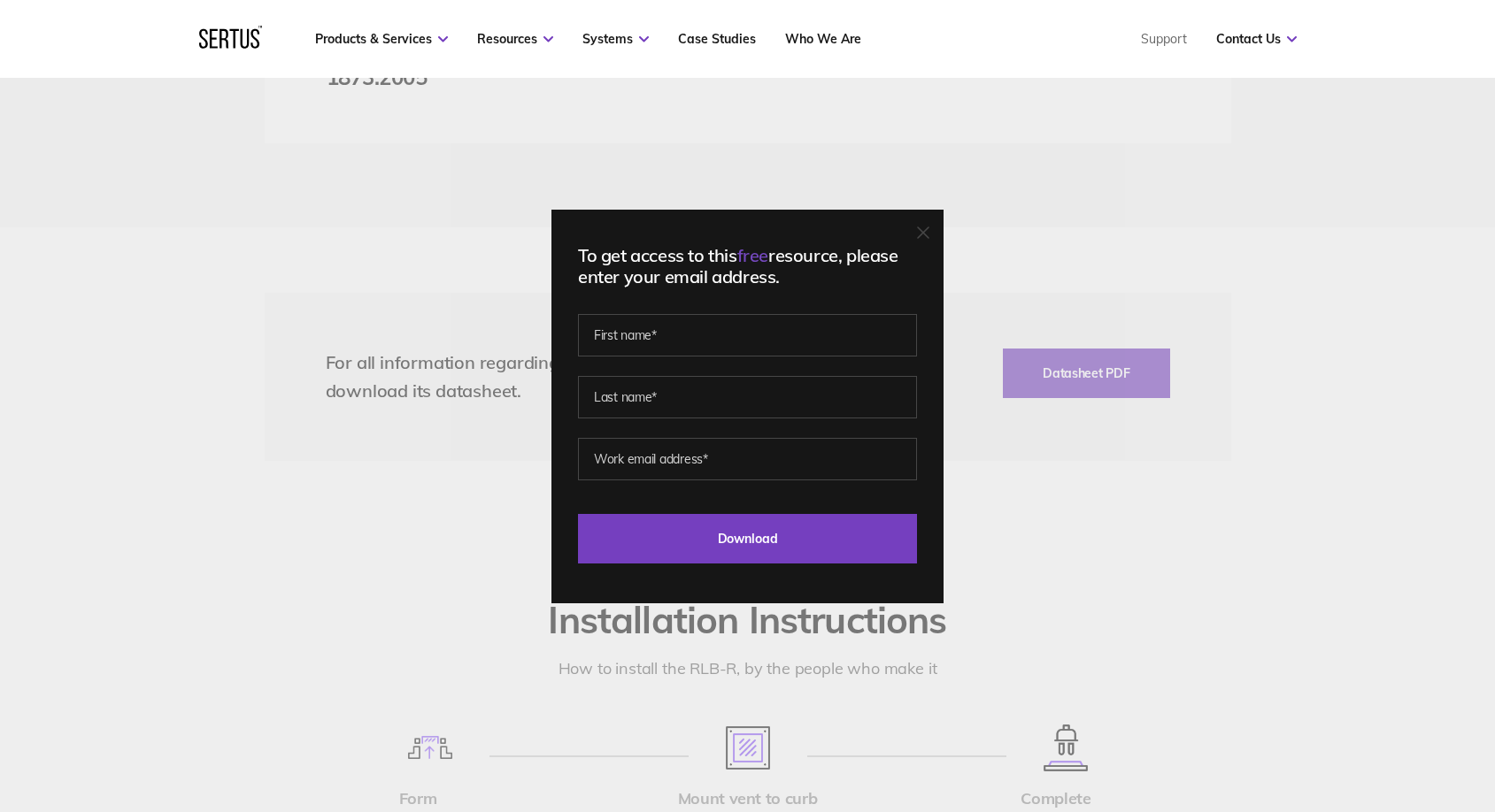
click at [930, 236] on icon at bounding box center [922, 232] width 12 height 12
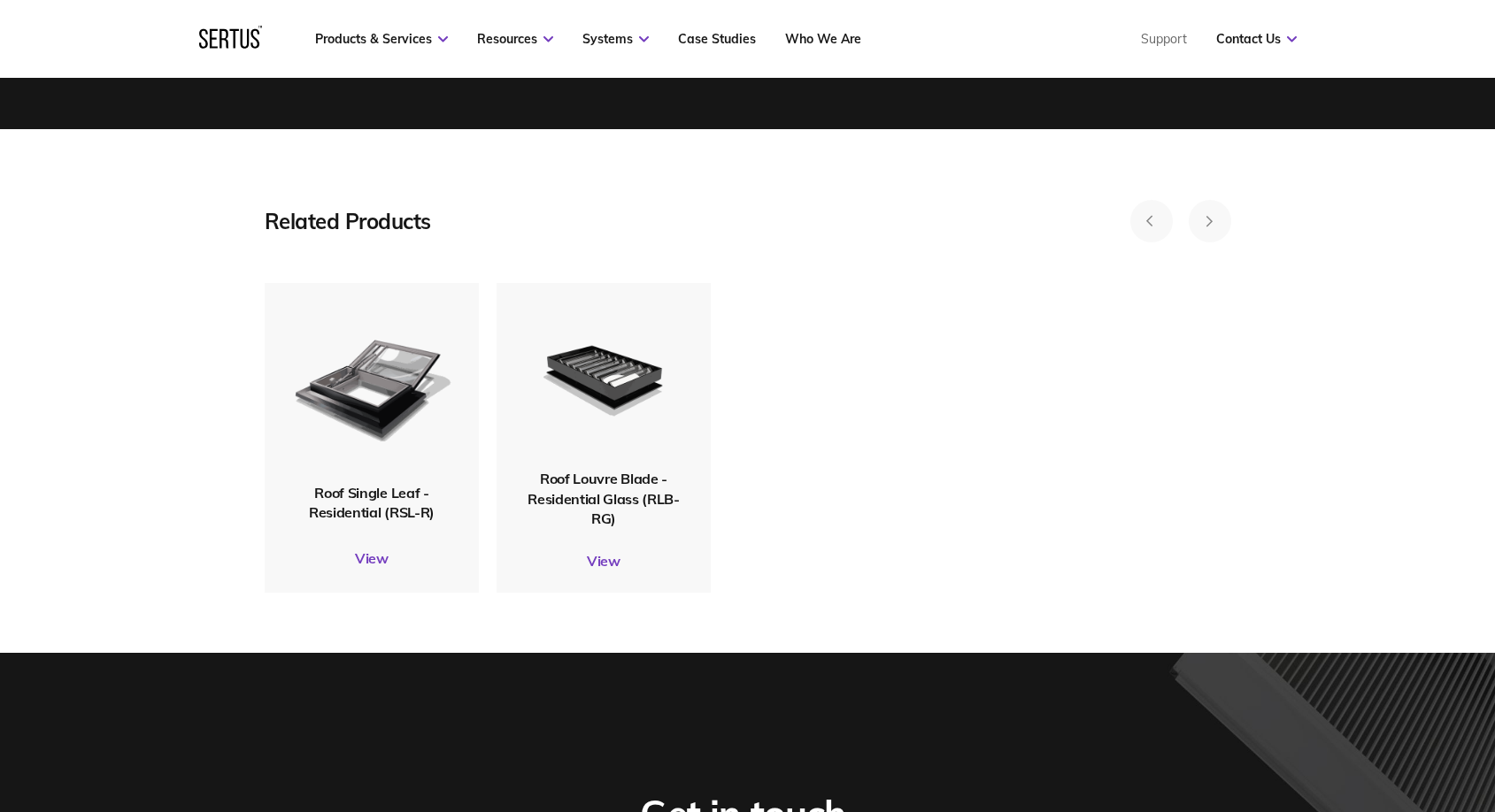
scroll to position [5353, 0]
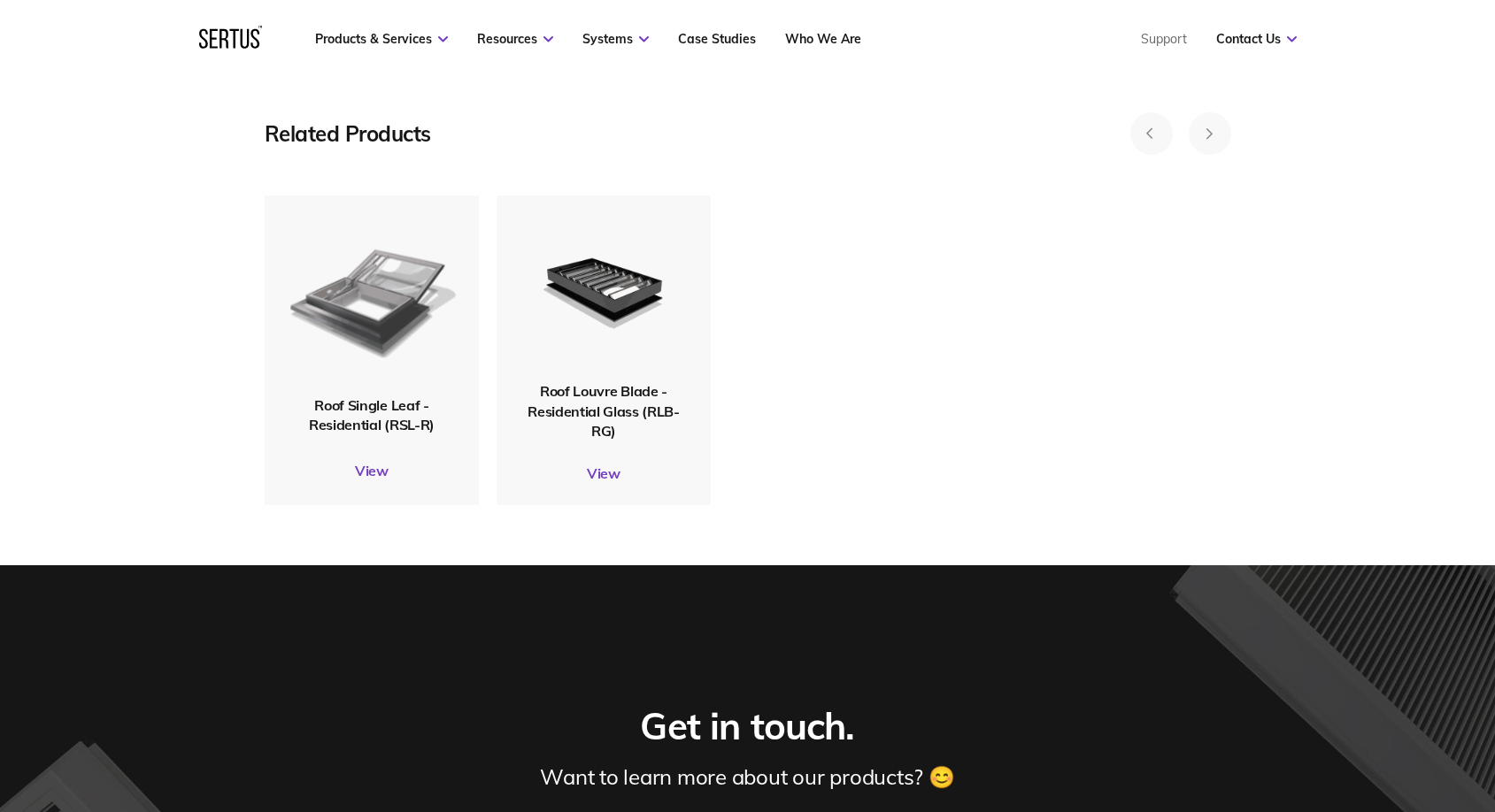
click at [382, 292] on img at bounding box center [371, 295] width 171 height 201
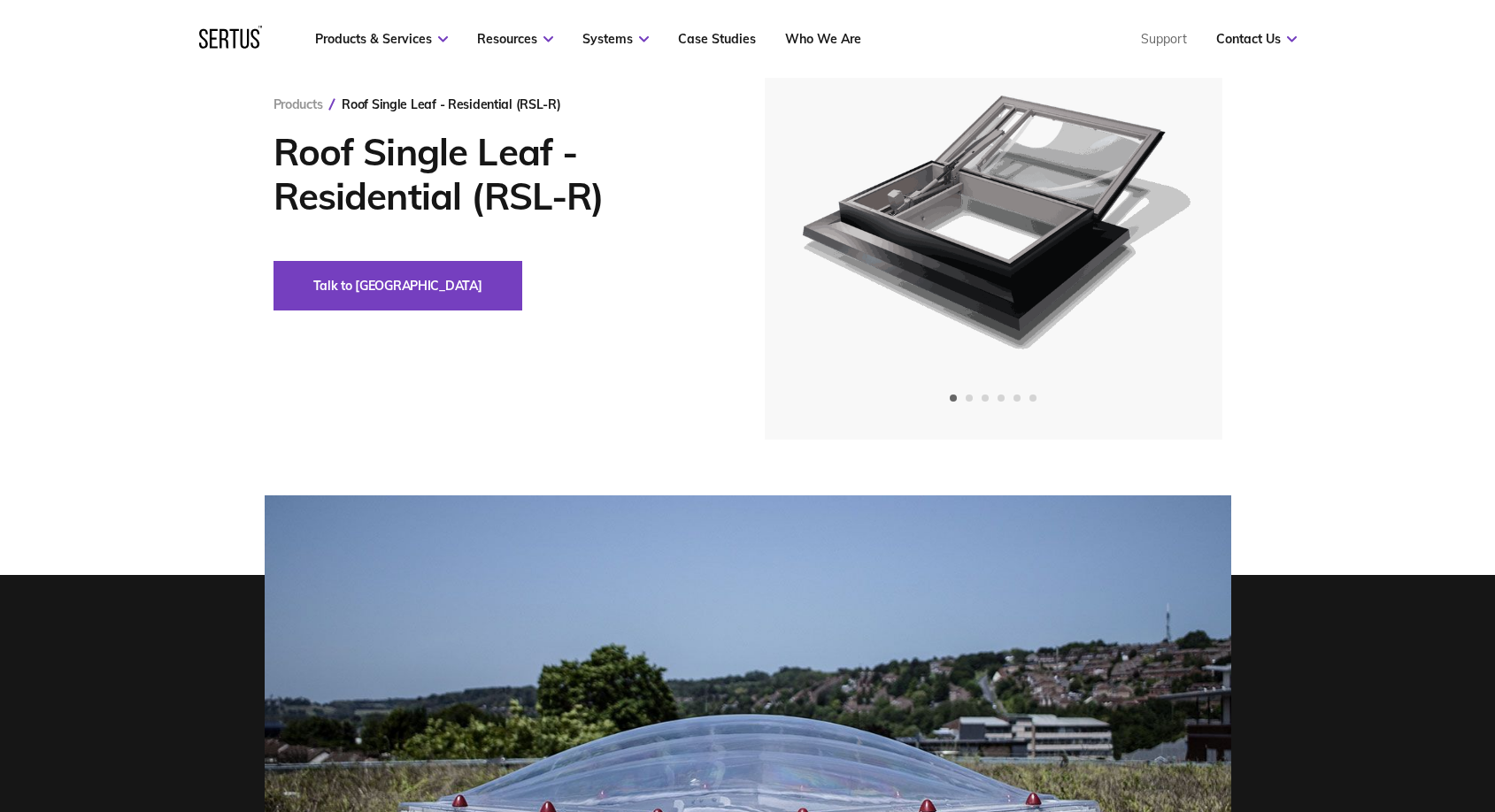
scroll to position [105, 0]
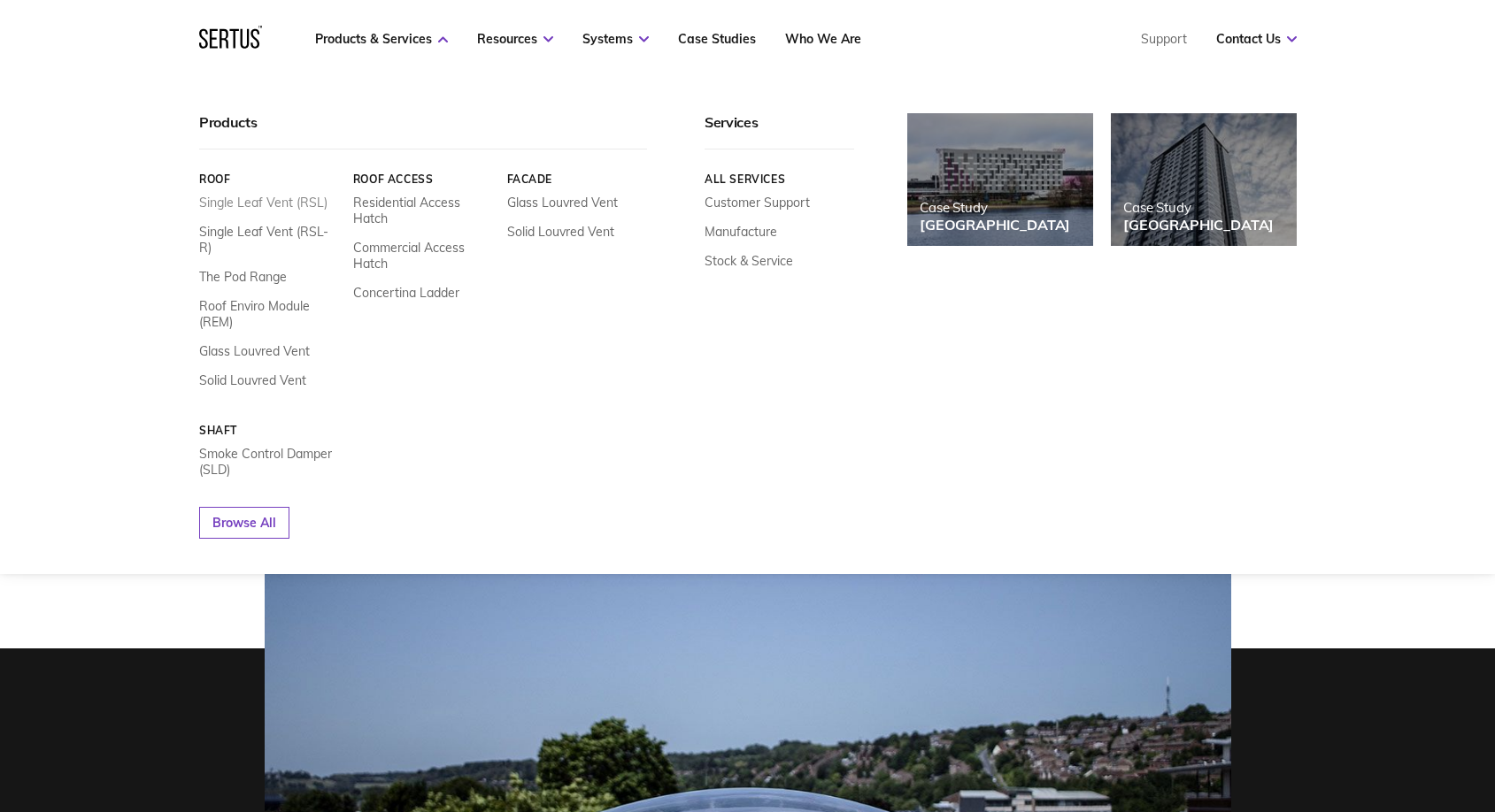
click at [266, 206] on link "Single Leaf Vent (RSL)" at bounding box center [263, 202] width 128 height 16
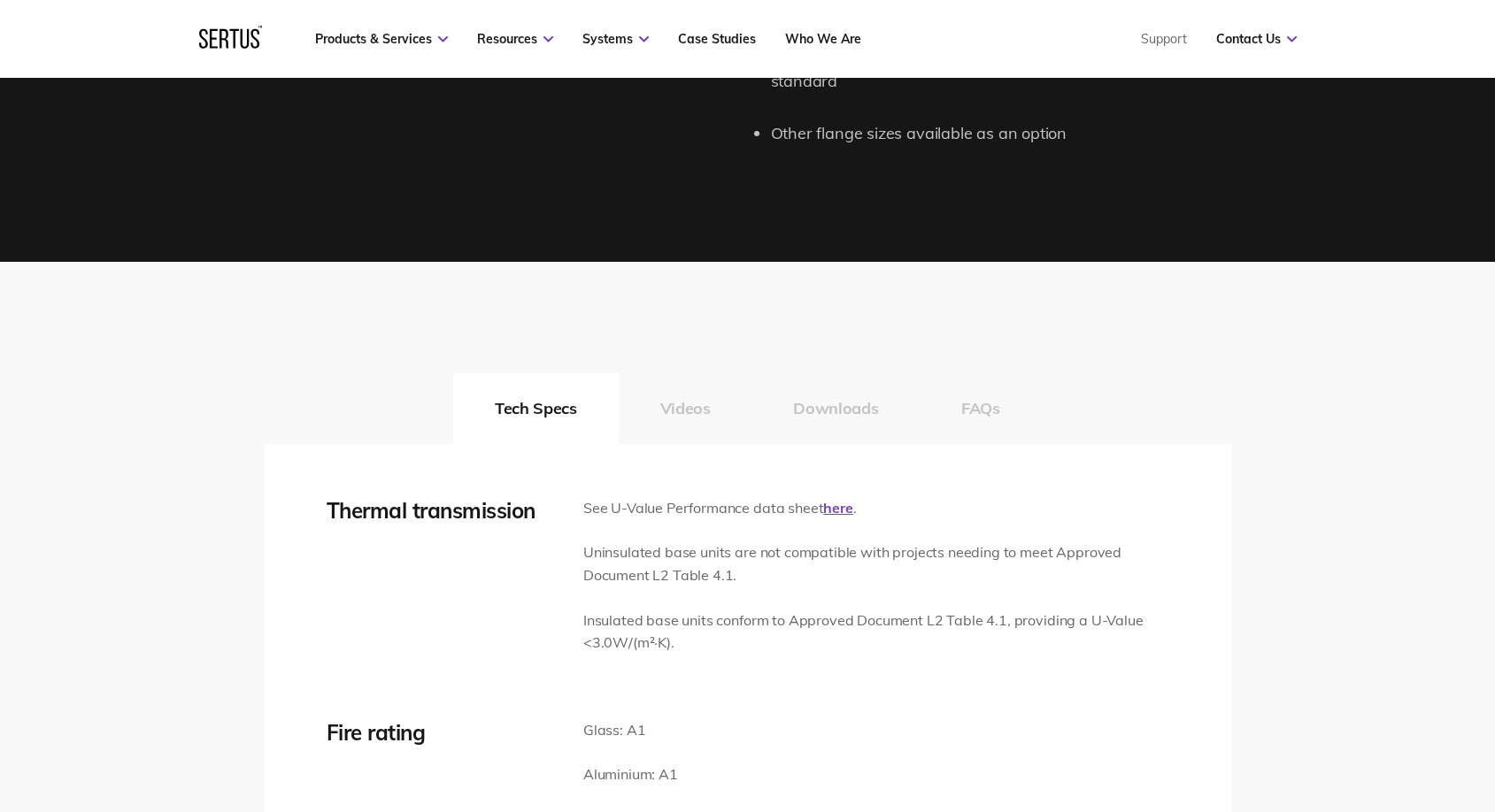
scroll to position [2451, 0]
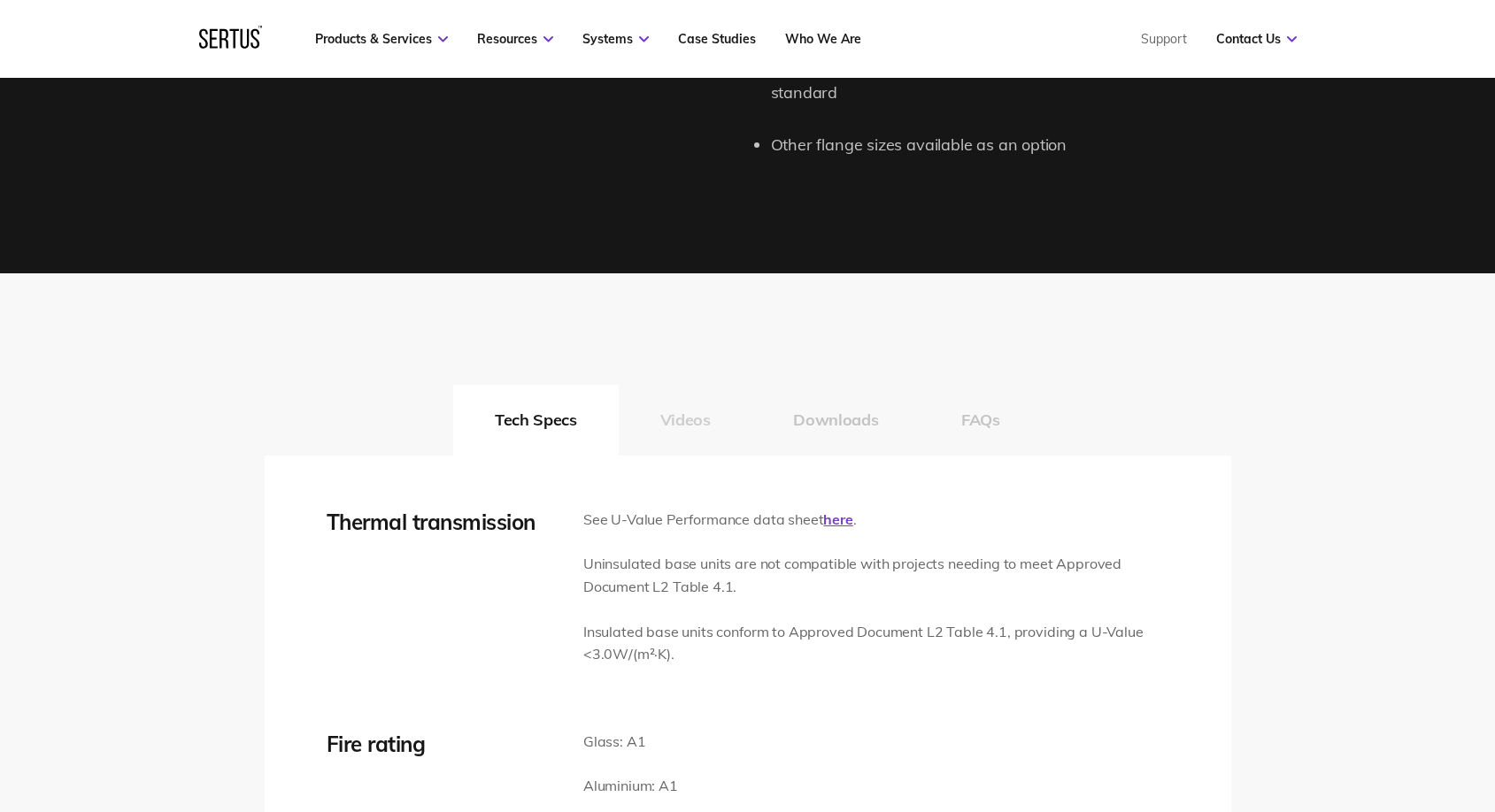
click at [682, 424] on button "Videos" at bounding box center [685, 420] width 134 height 71
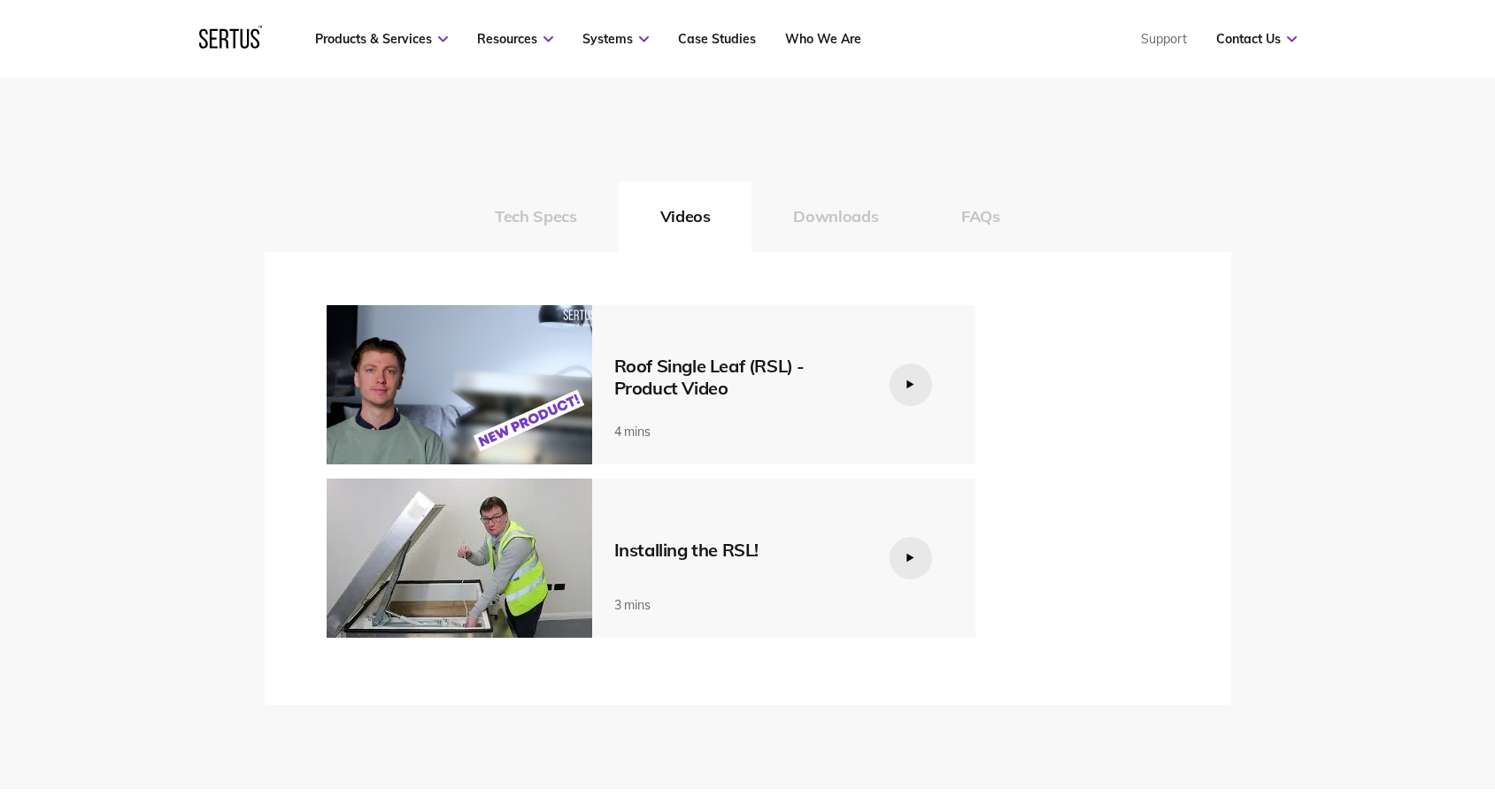
scroll to position [2763, 0]
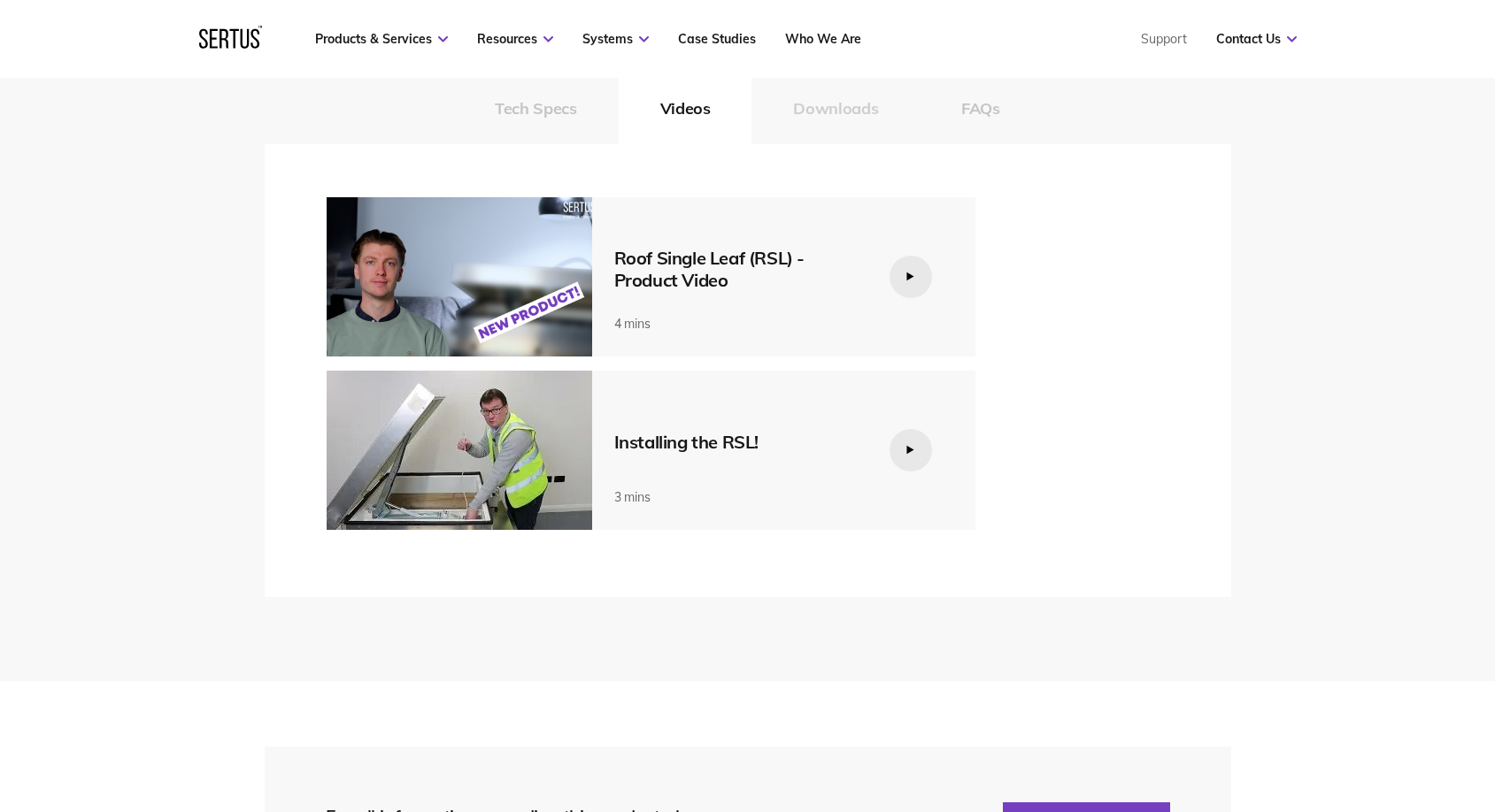
click at [818, 97] on button "Downloads" at bounding box center [835, 109] width 168 height 71
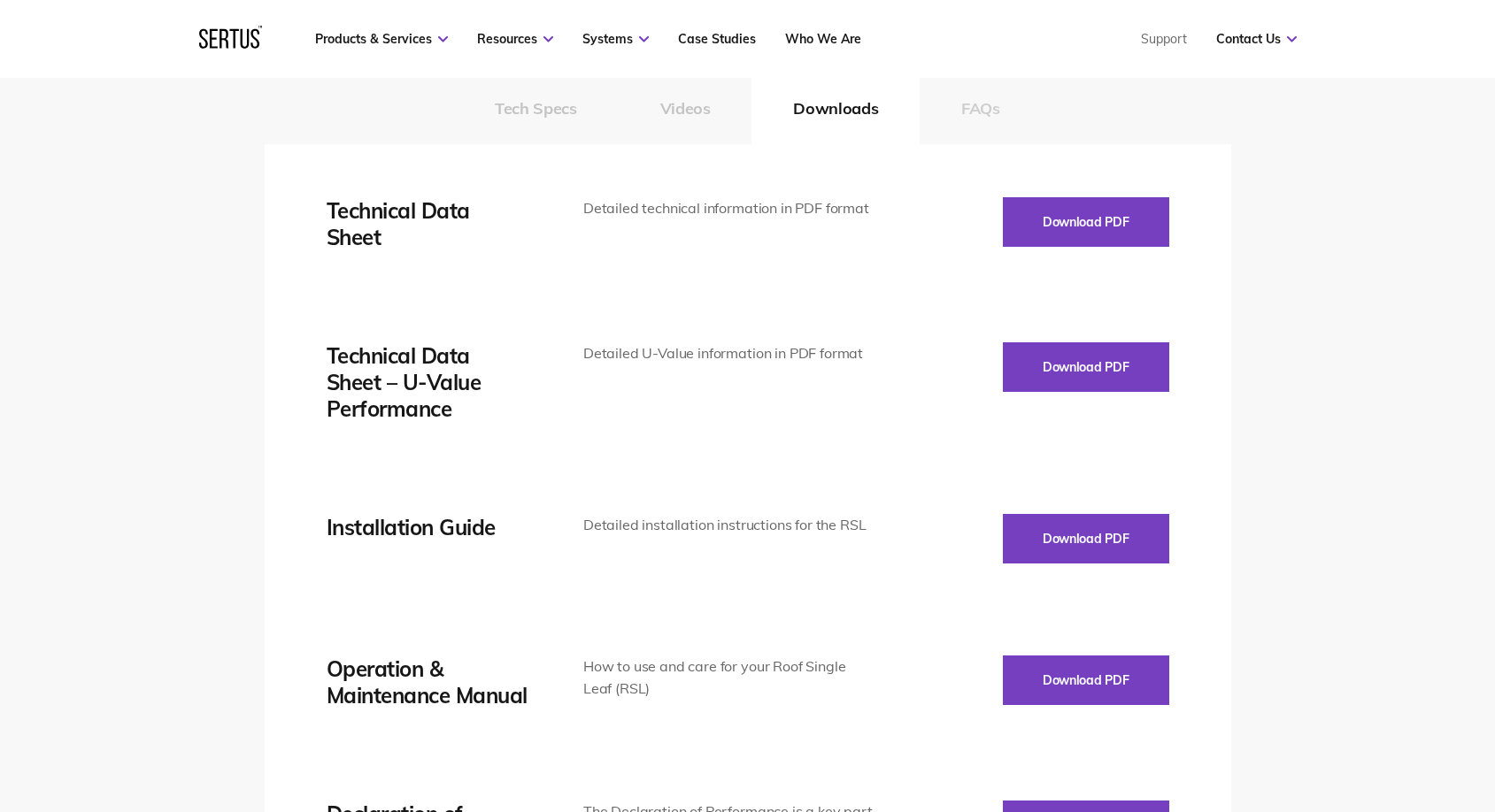
click at [989, 109] on button "FAQs" at bounding box center [981, 109] width 123 height 71
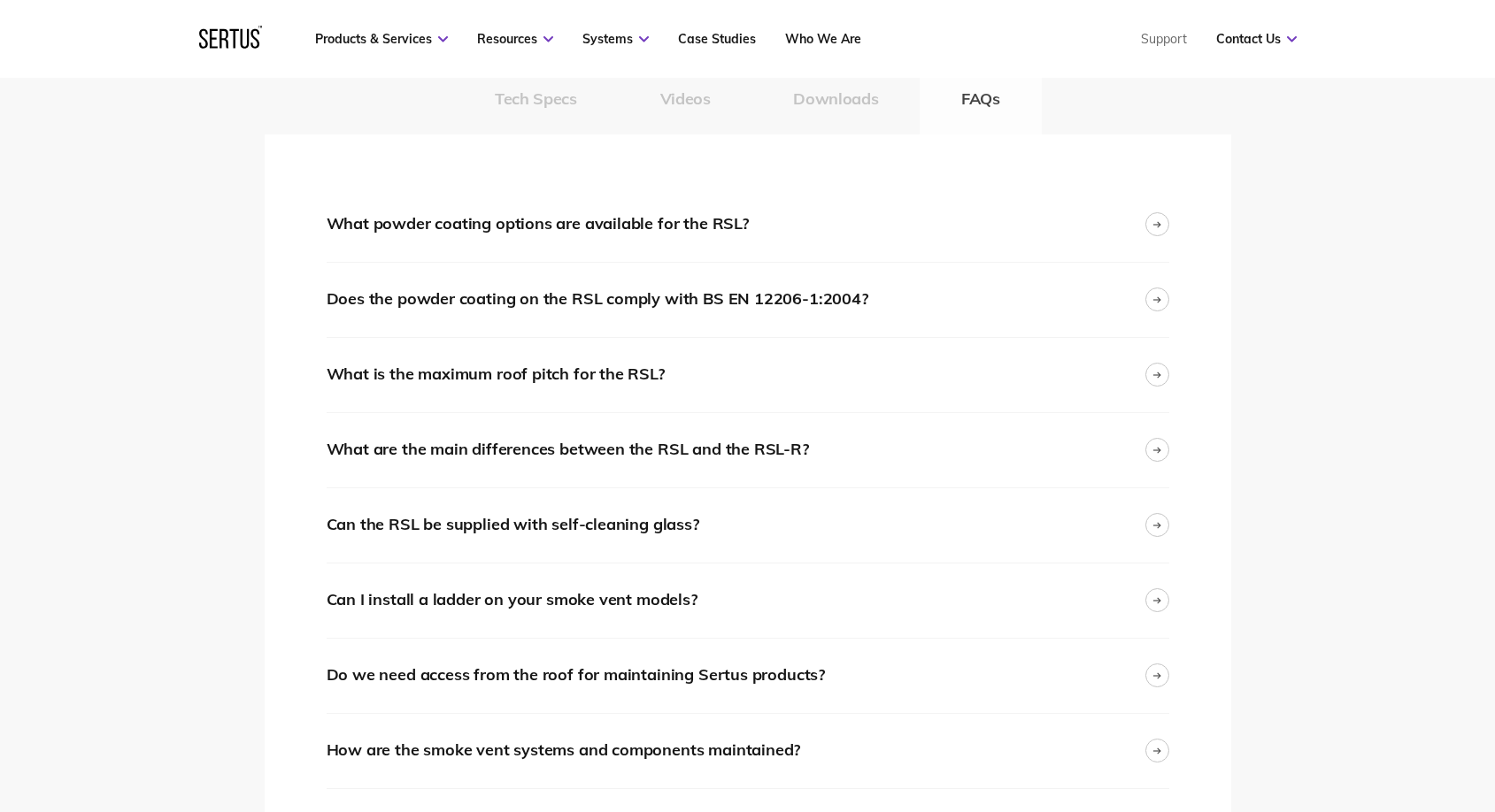
scroll to position [2776, 0]
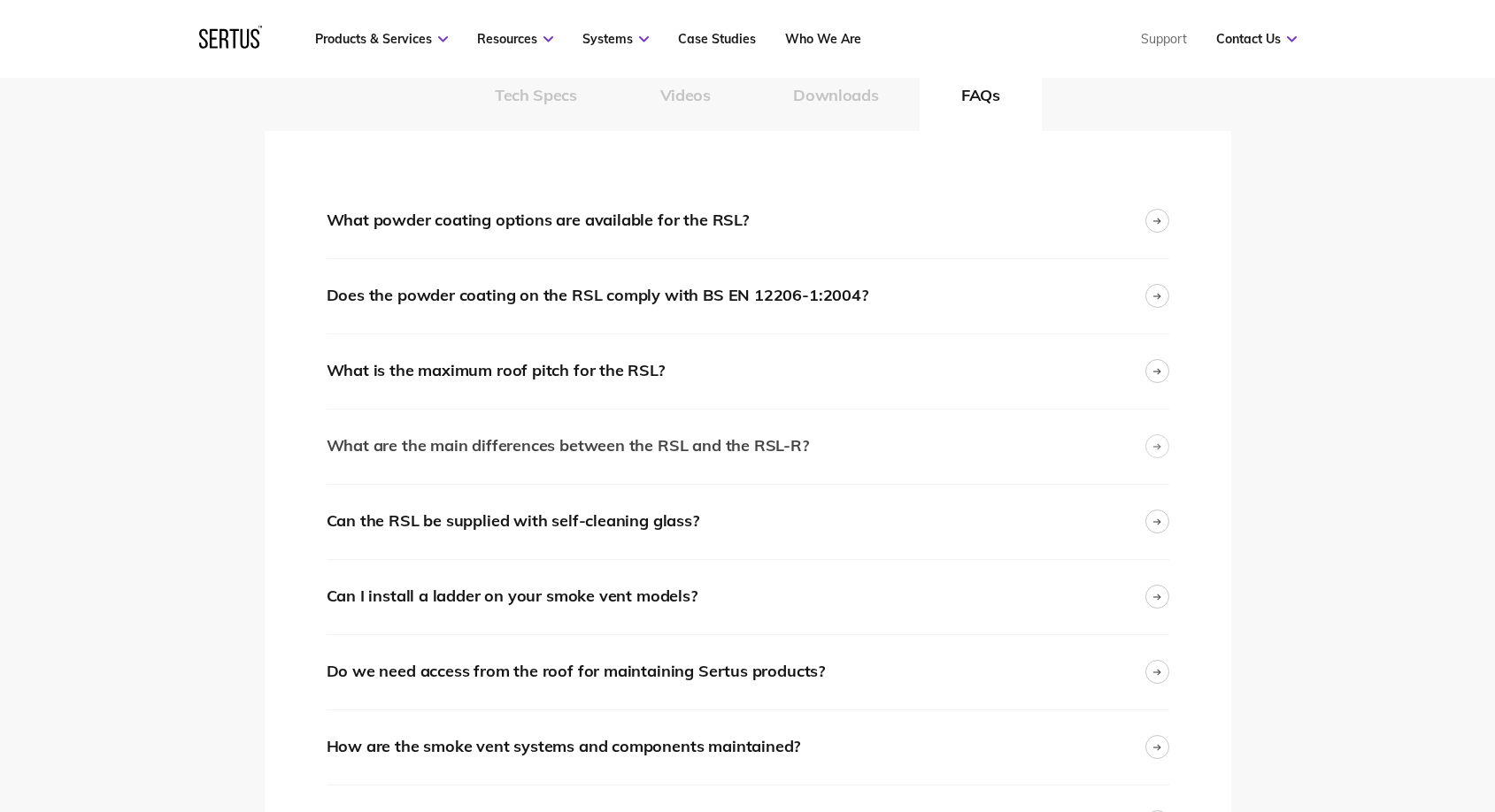
click at [1149, 435] on div at bounding box center [1157, 446] width 24 height 24
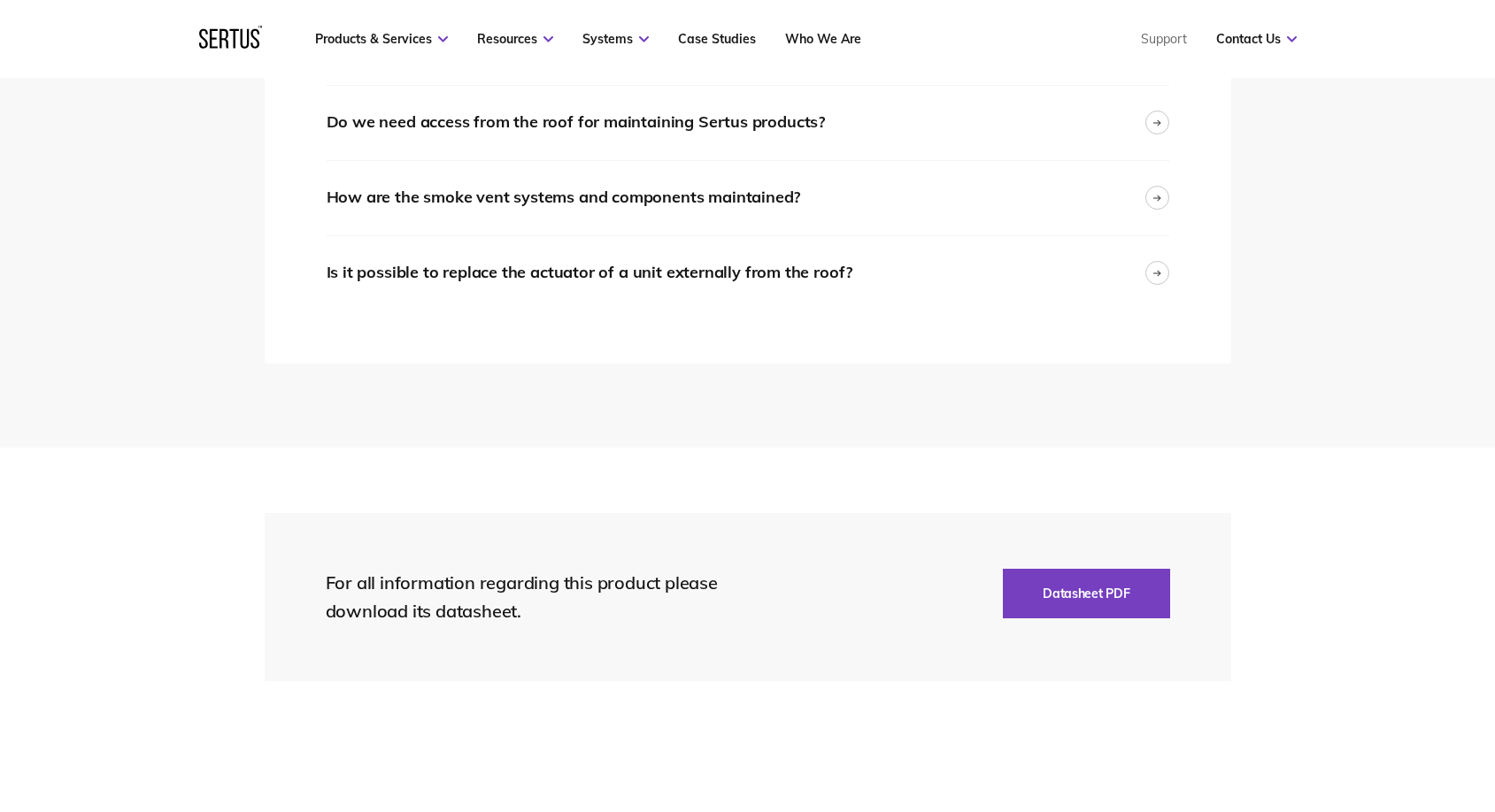
scroll to position [3437, 0]
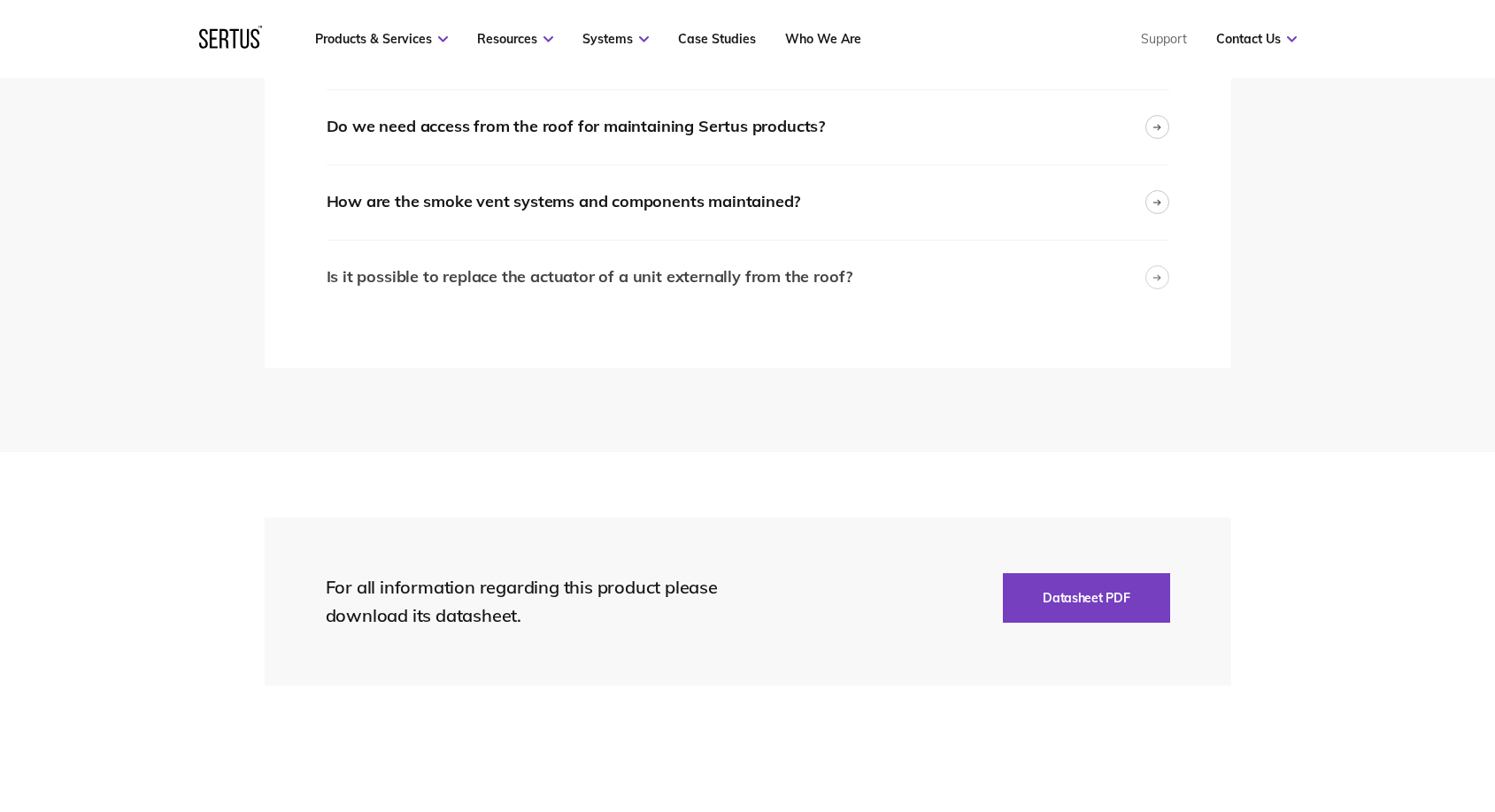
click at [1161, 267] on div at bounding box center [1157, 277] width 24 height 24
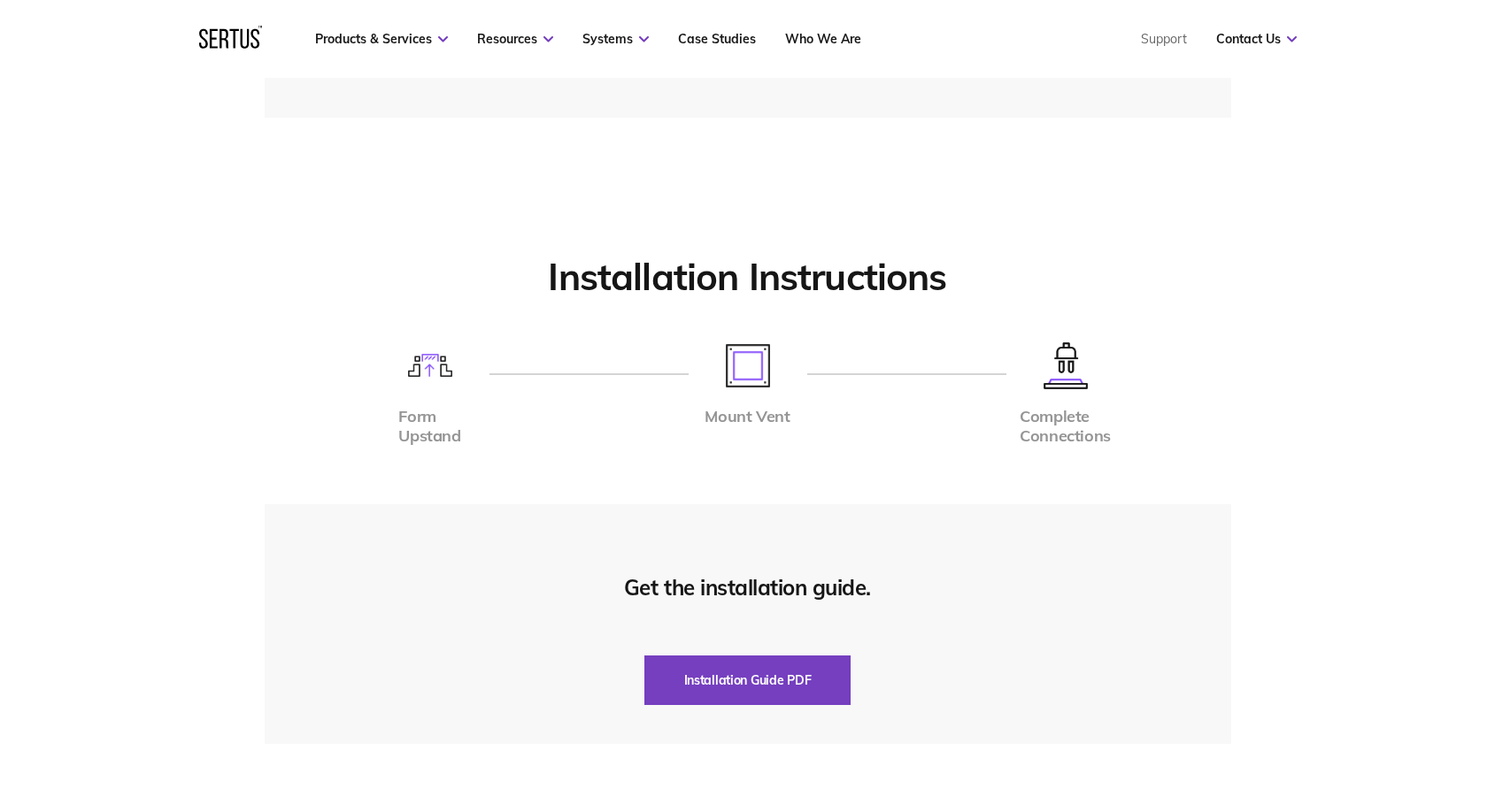
scroll to position [4101, 0]
click at [439, 364] on img at bounding box center [430, 363] width 45 height 23
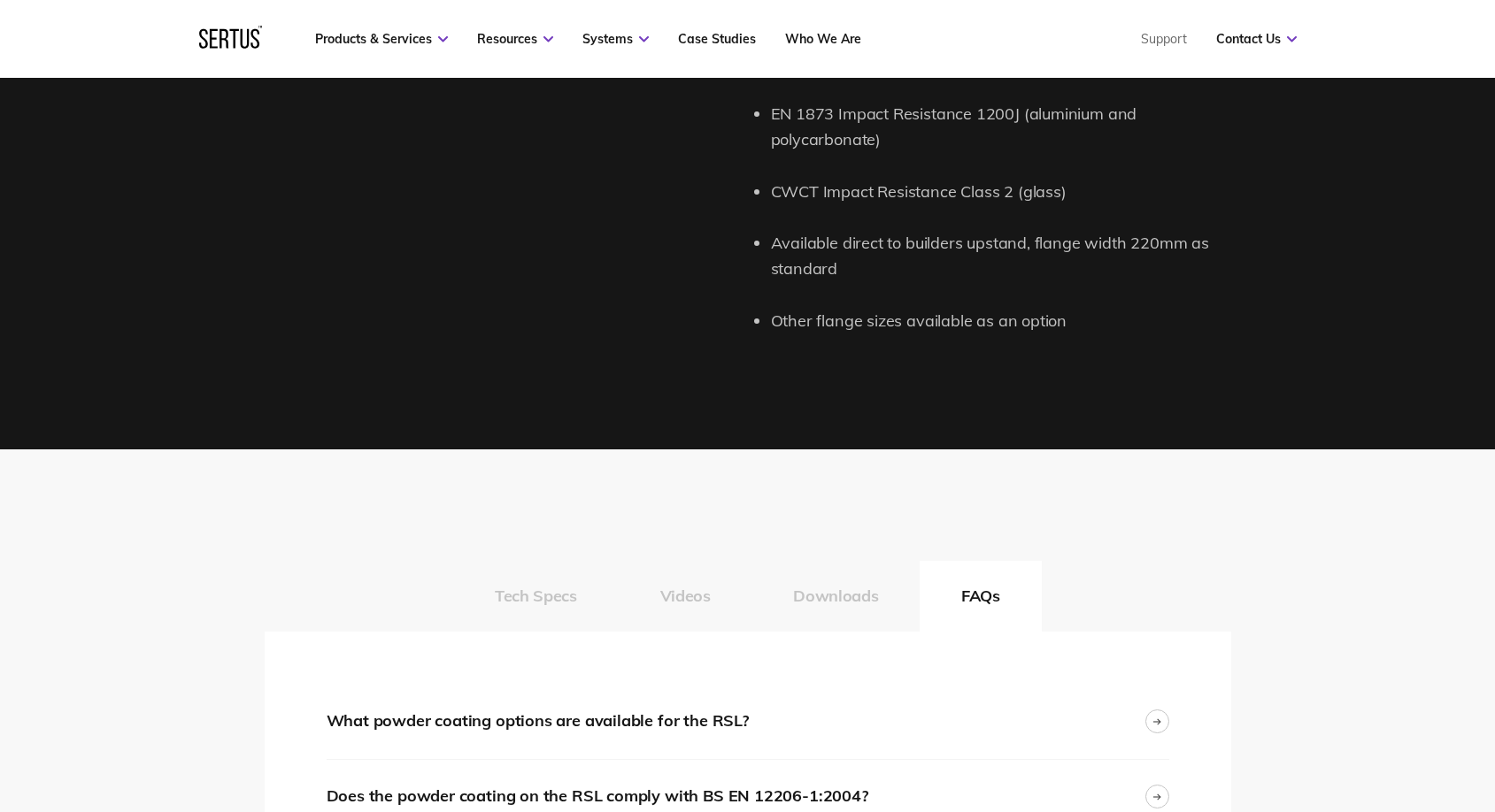
scroll to position [2276, 0]
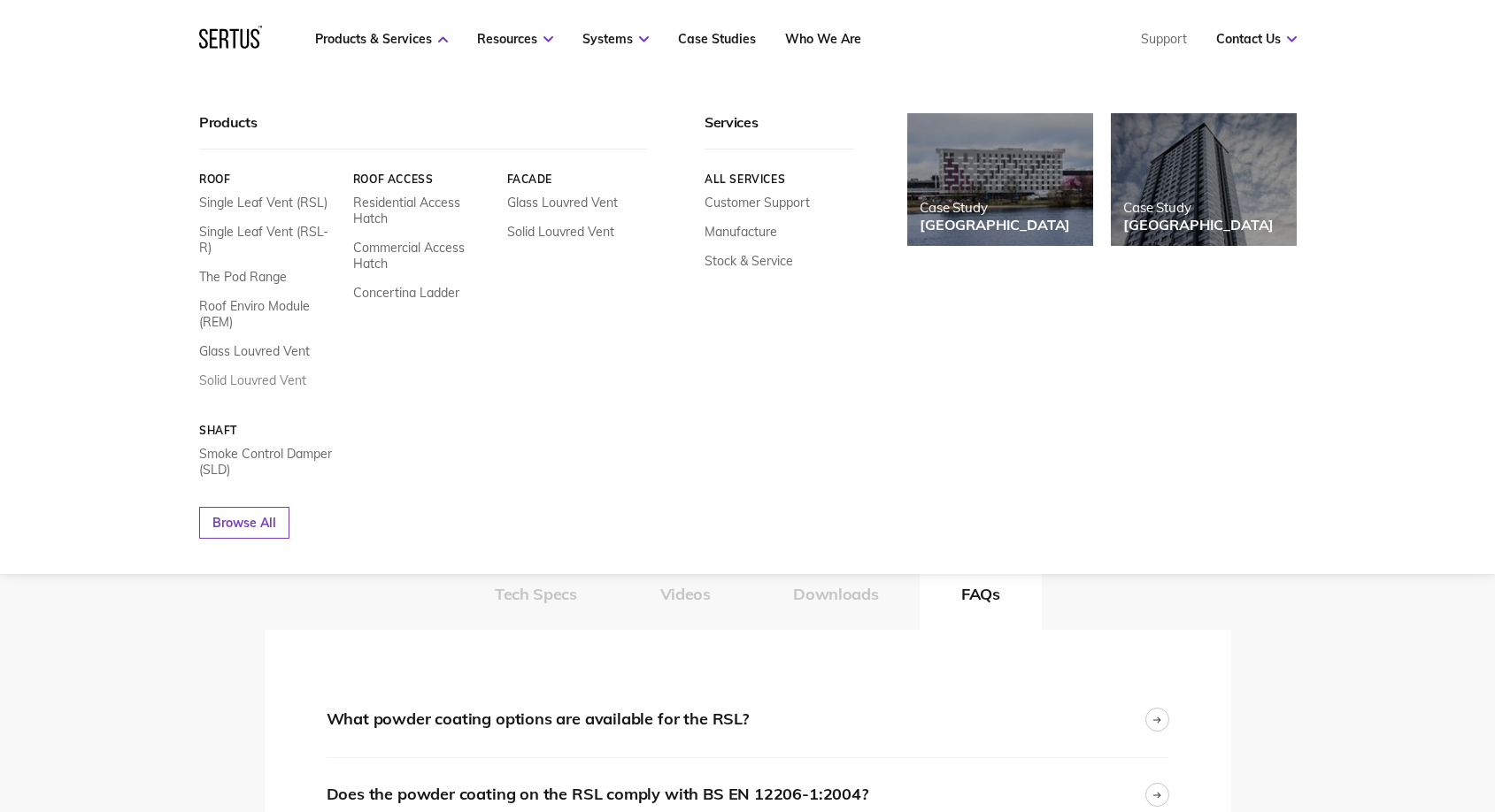
click at [272, 372] on link "Solid Louvred Vent" at bounding box center [252, 380] width 107 height 16
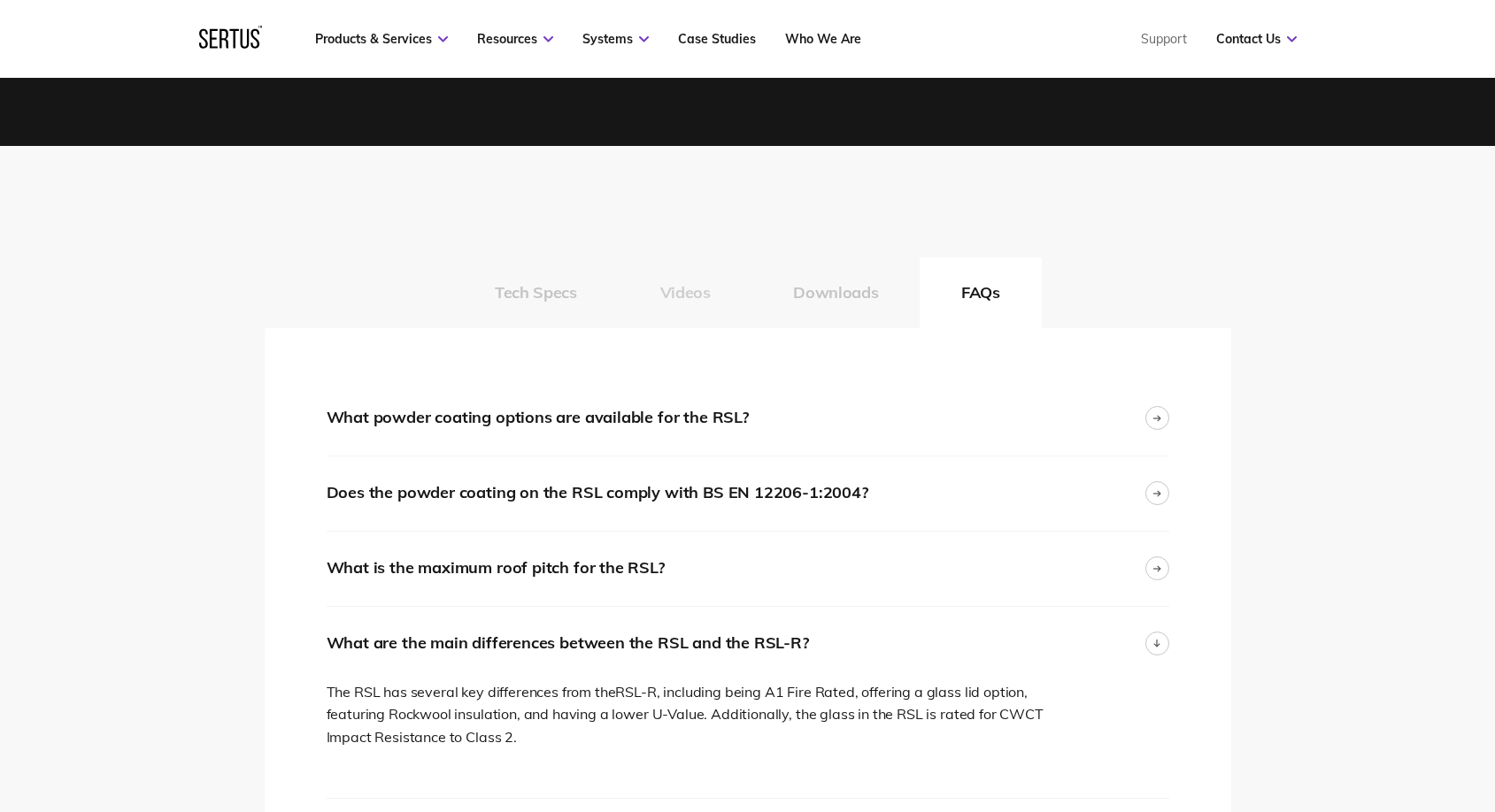
scroll to position [2576, 0]
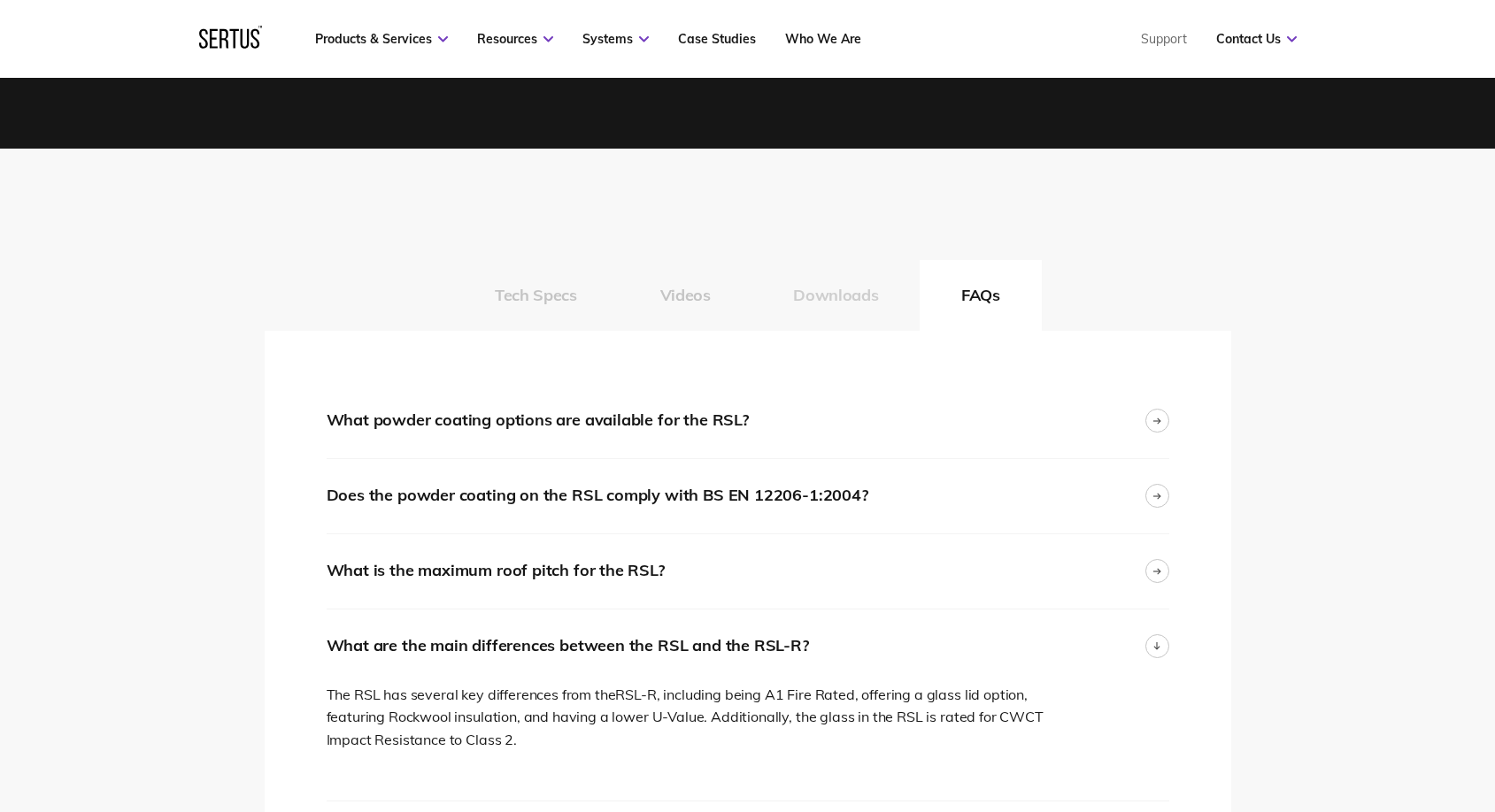
click at [800, 294] on button "Downloads" at bounding box center [835, 295] width 168 height 71
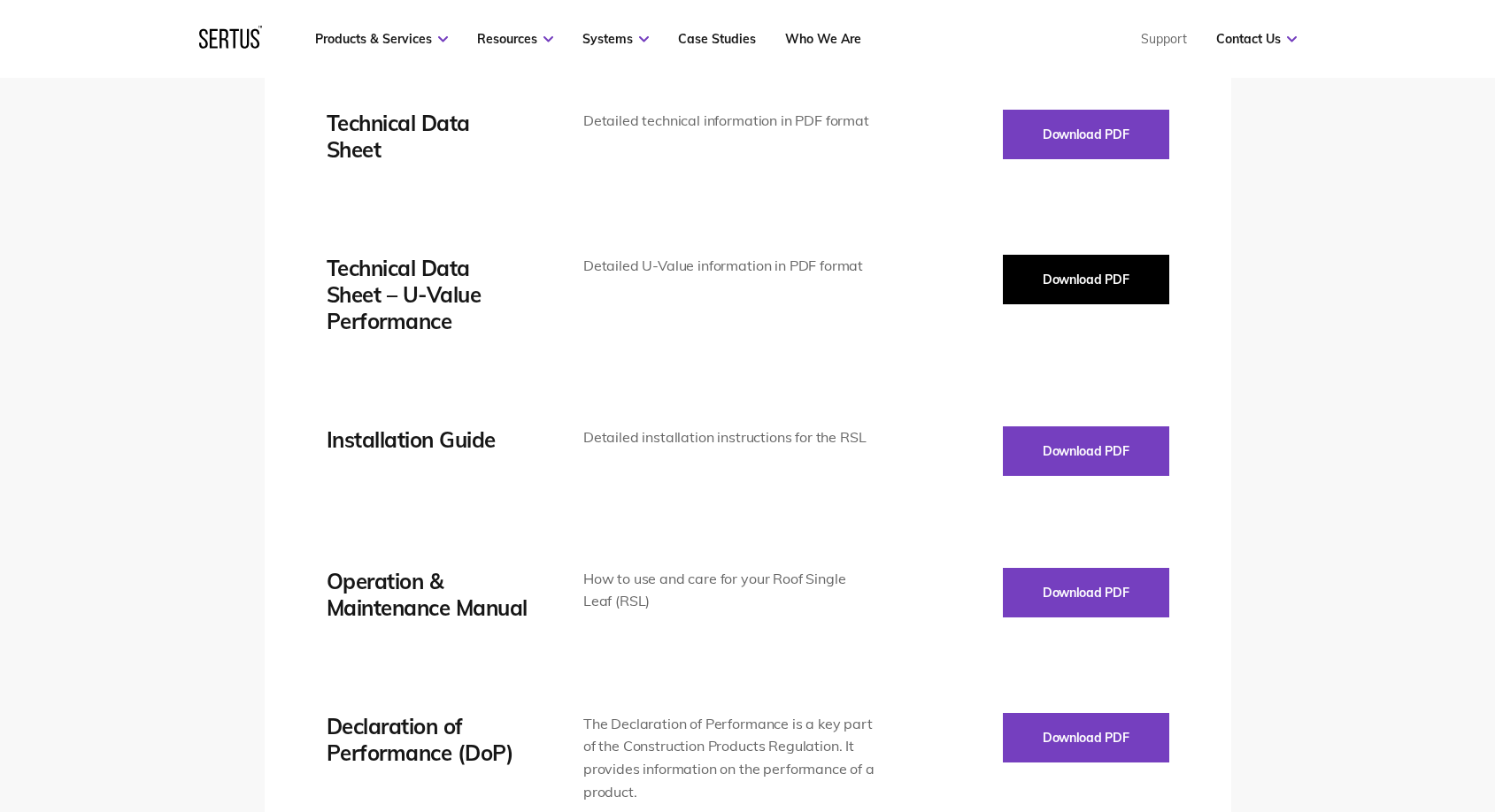
scroll to position [2840, 0]
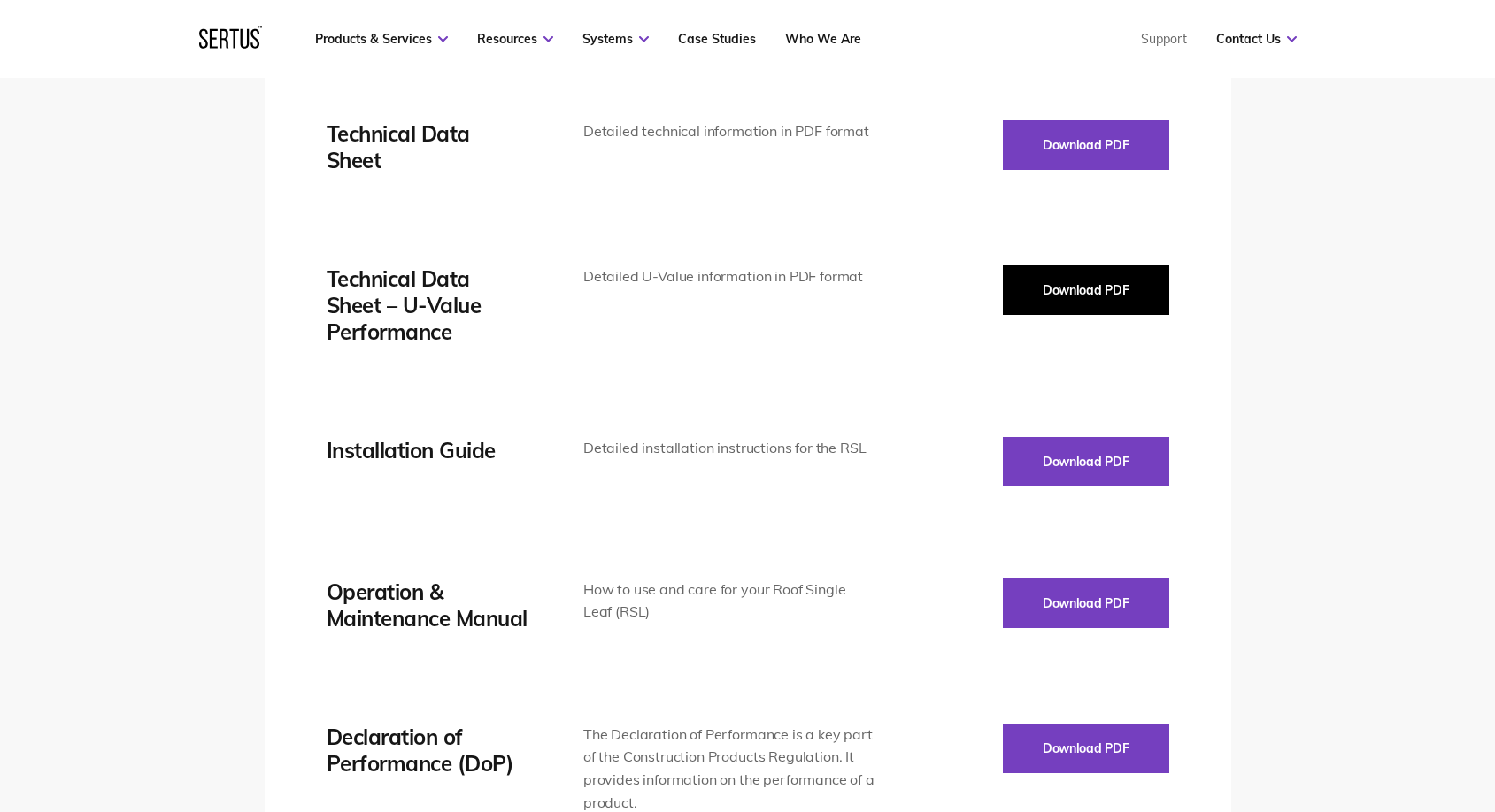
click at [1086, 274] on button "Download PDF" at bounding box center [1086, 290] width 166 height 49
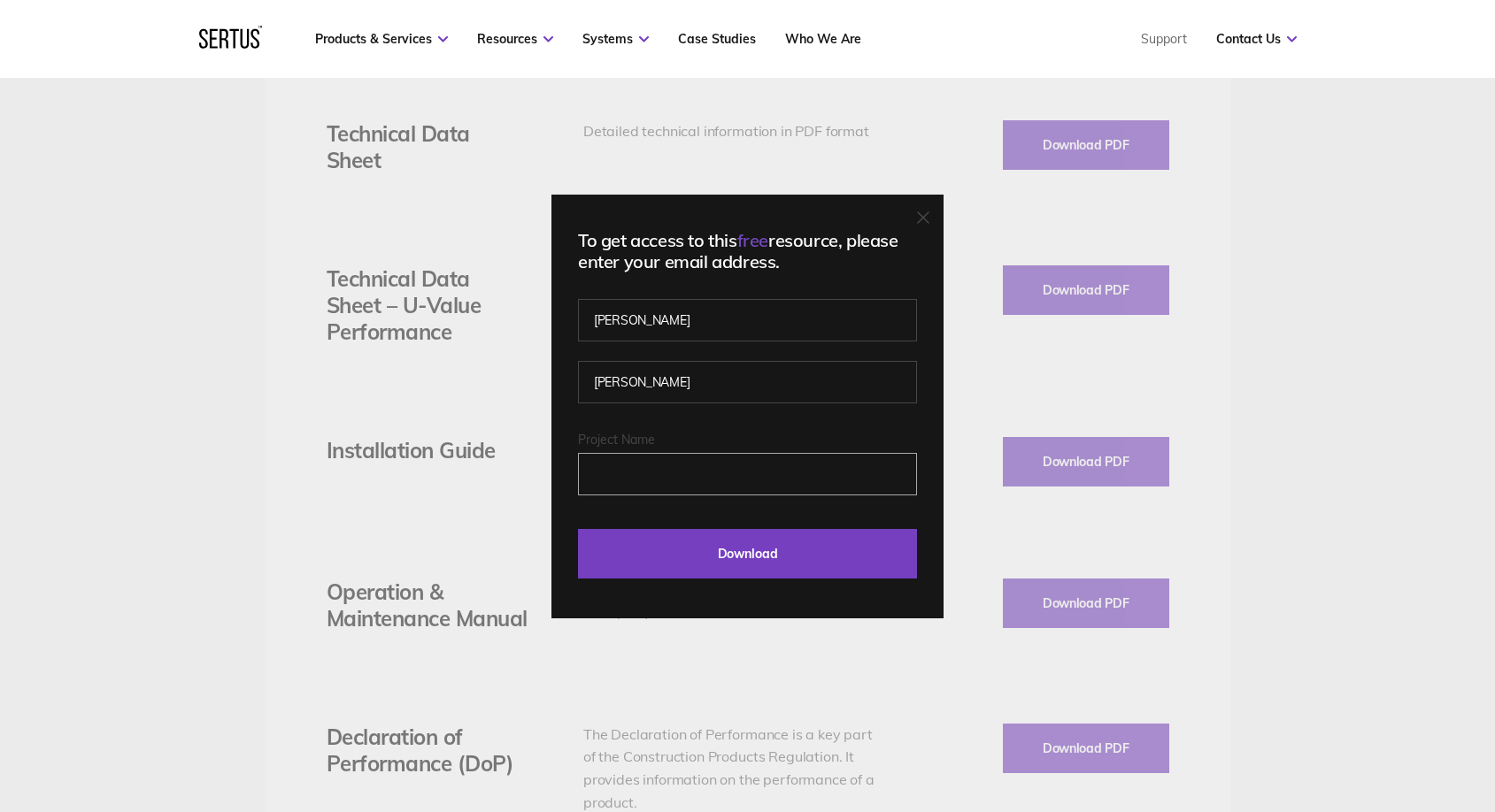
click at [777, 476] on input "Project Name" at bounding box center [747, 474] width 339 height 43
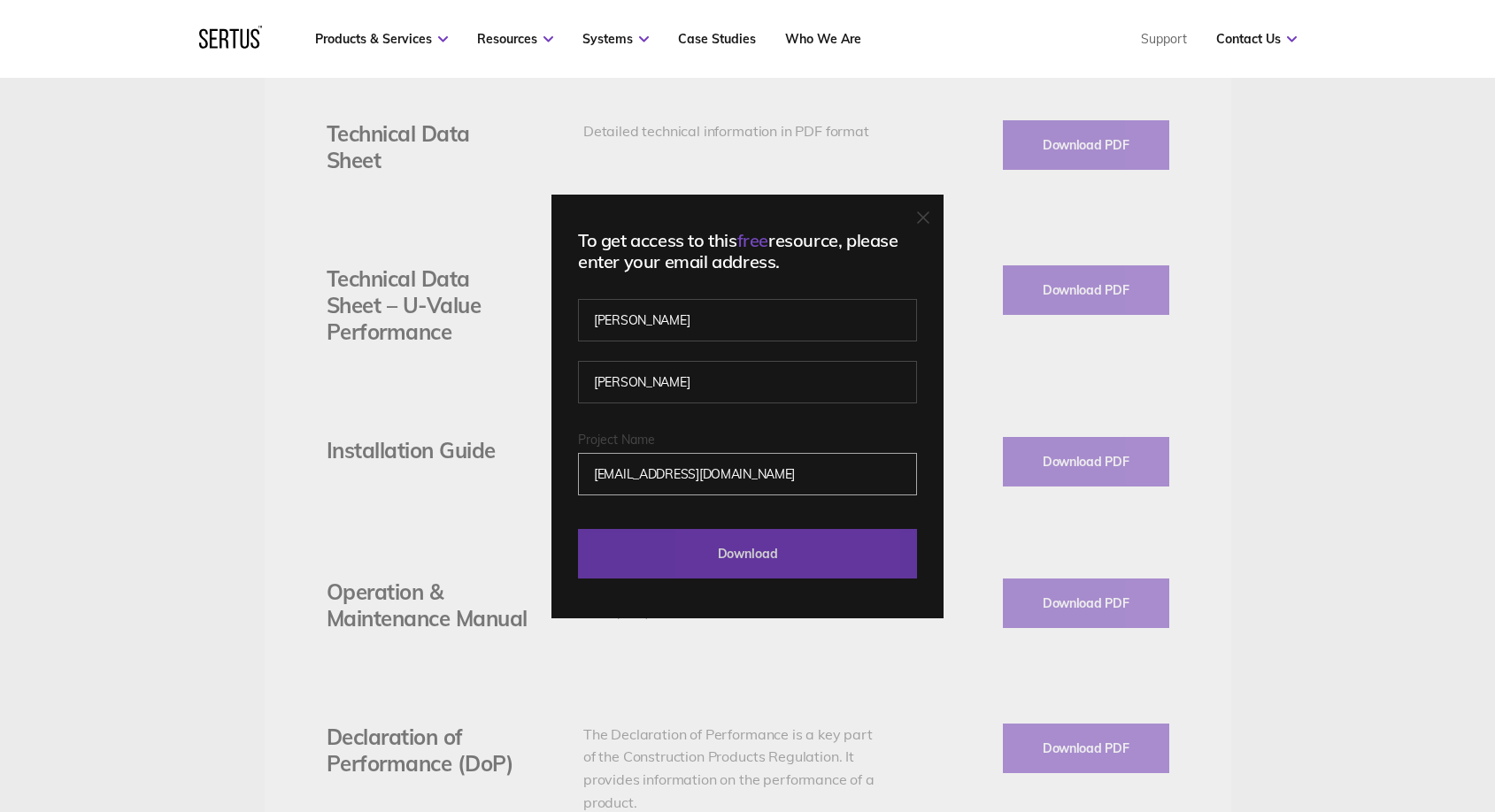
type input "[EMAIL_ADDRESS][DOMAIN_NAME]"
click at [867, 563] on input "Download" at bounding box center [747, 553] width 339 height 49
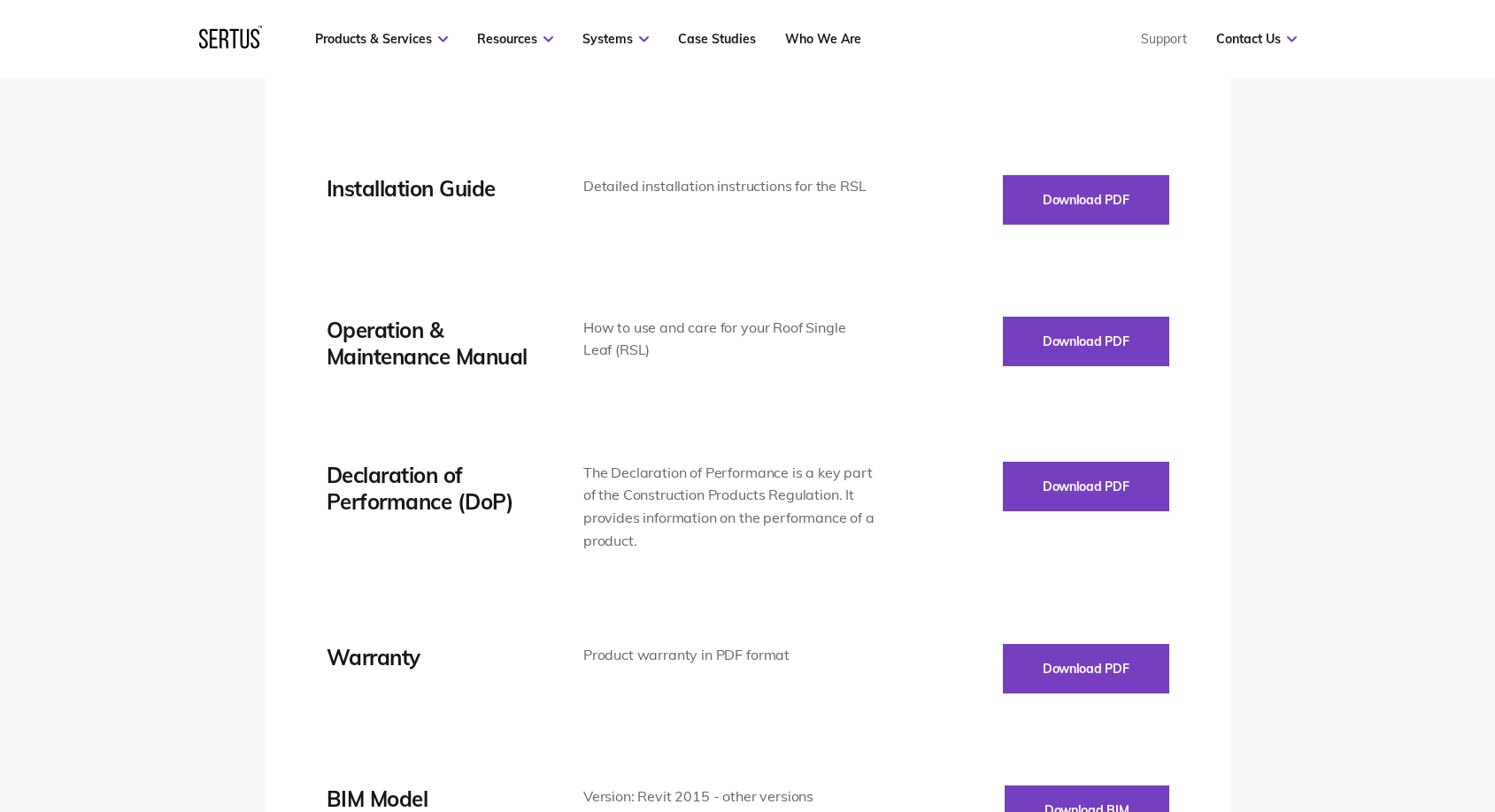
scroll to position [3099, 0]
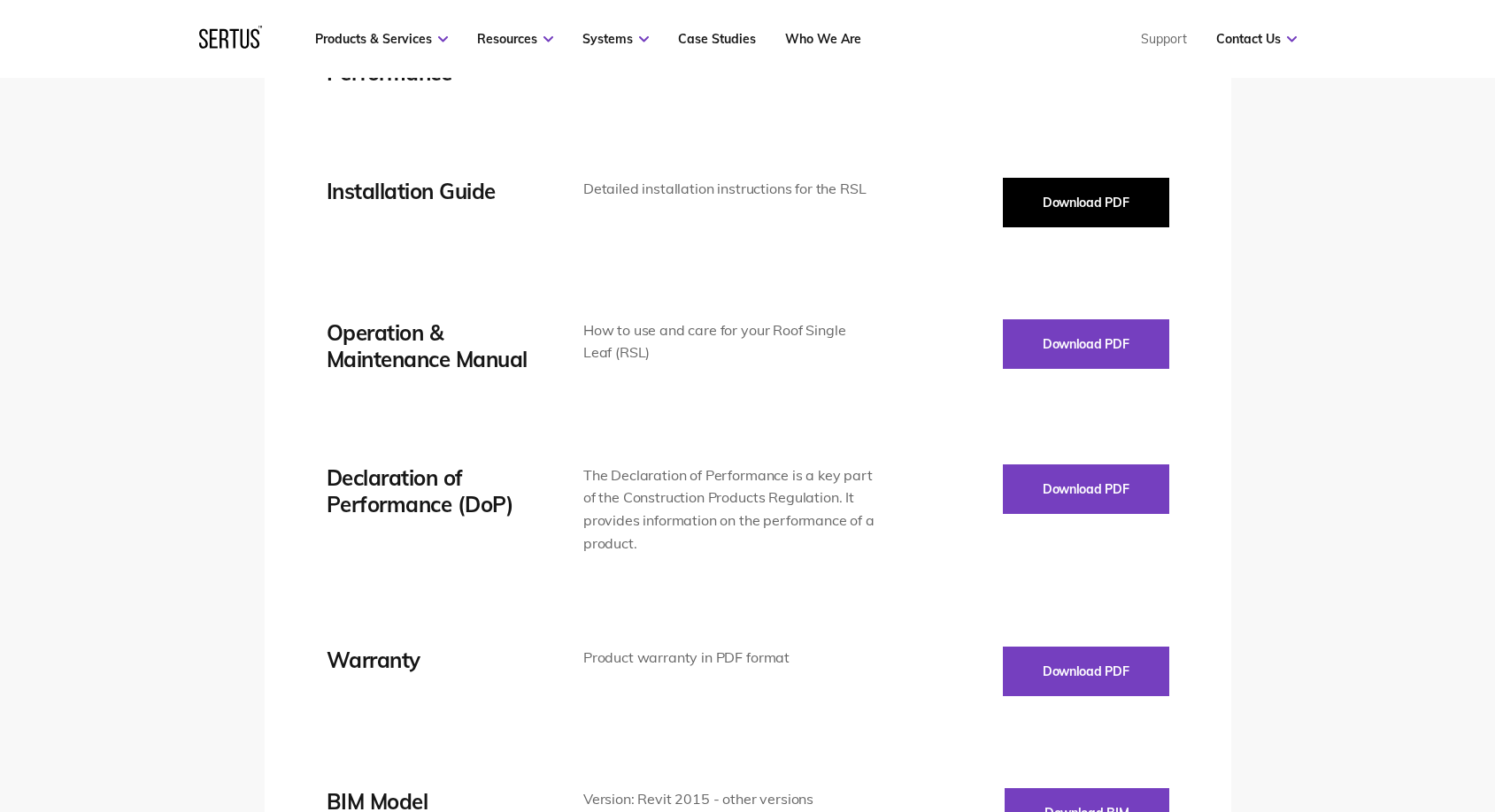
click at [1108, 204] on button "Download PDF" at bounding box center [1086, 202] width 166 height 49
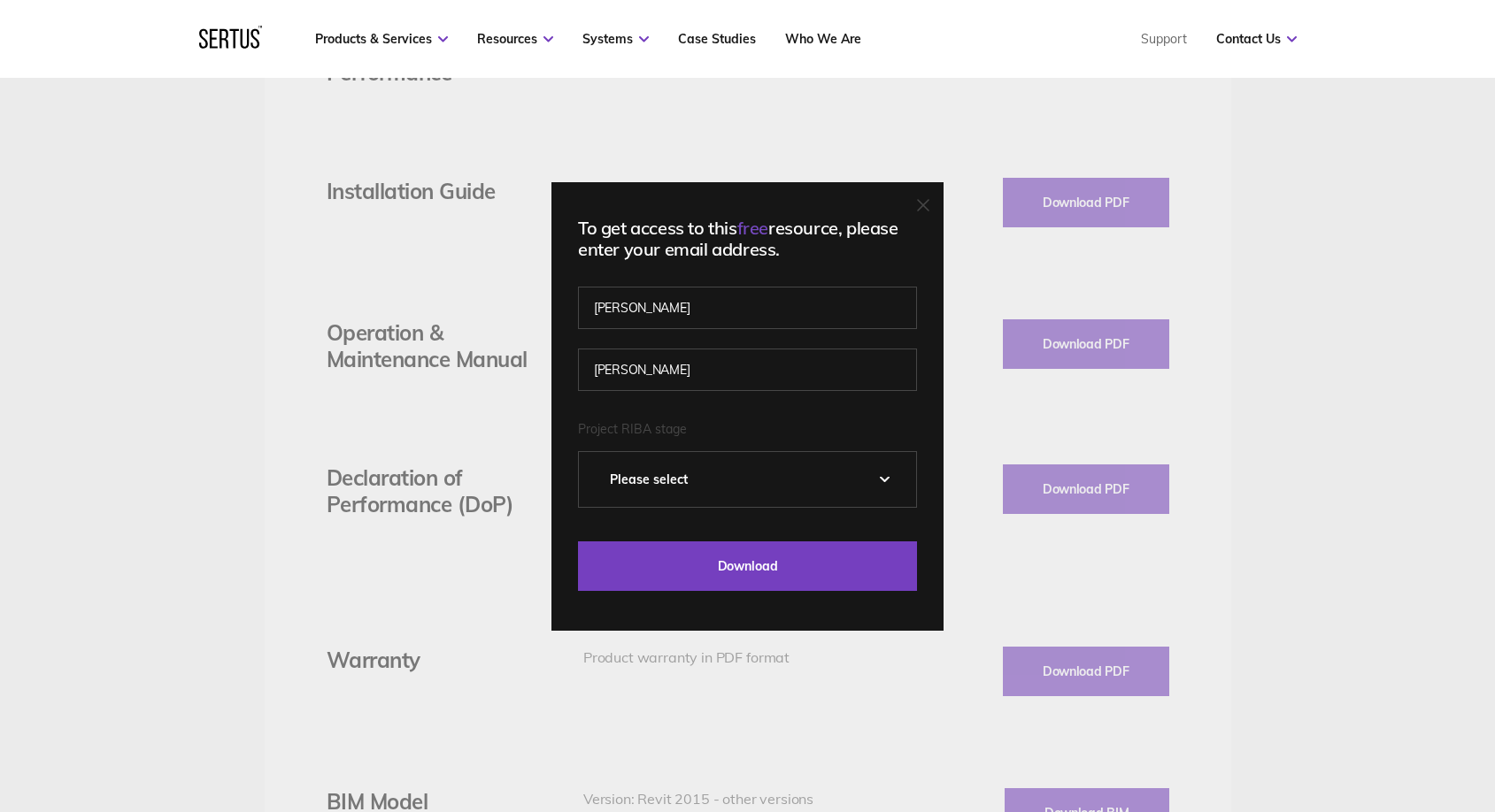
click at [771, 483] on select "Please Select 0 – Strategic Definition 1 - Preparation & Brief 2 - Concept Desi…" at bounding box center [747, 479] width 337 height 55
select select "4 - Technical Design"
click at [585, 452] on select "Please Select 0 – Strategic Definition 1 - Preparation & Brief 2 - Concept Desi…" at bounding box center [747, 479] width 337 height 55
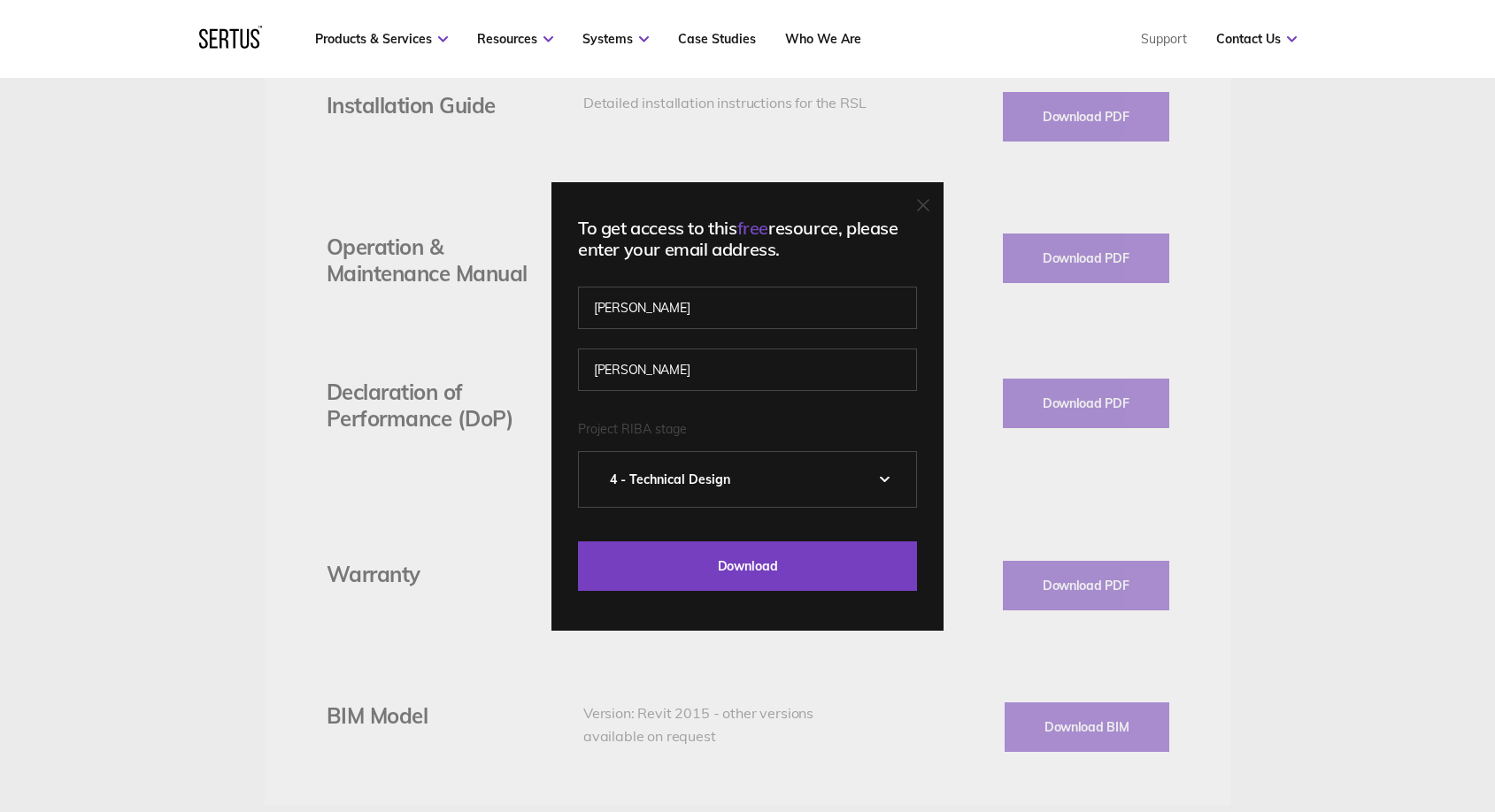
scroll to position [3189, 0]
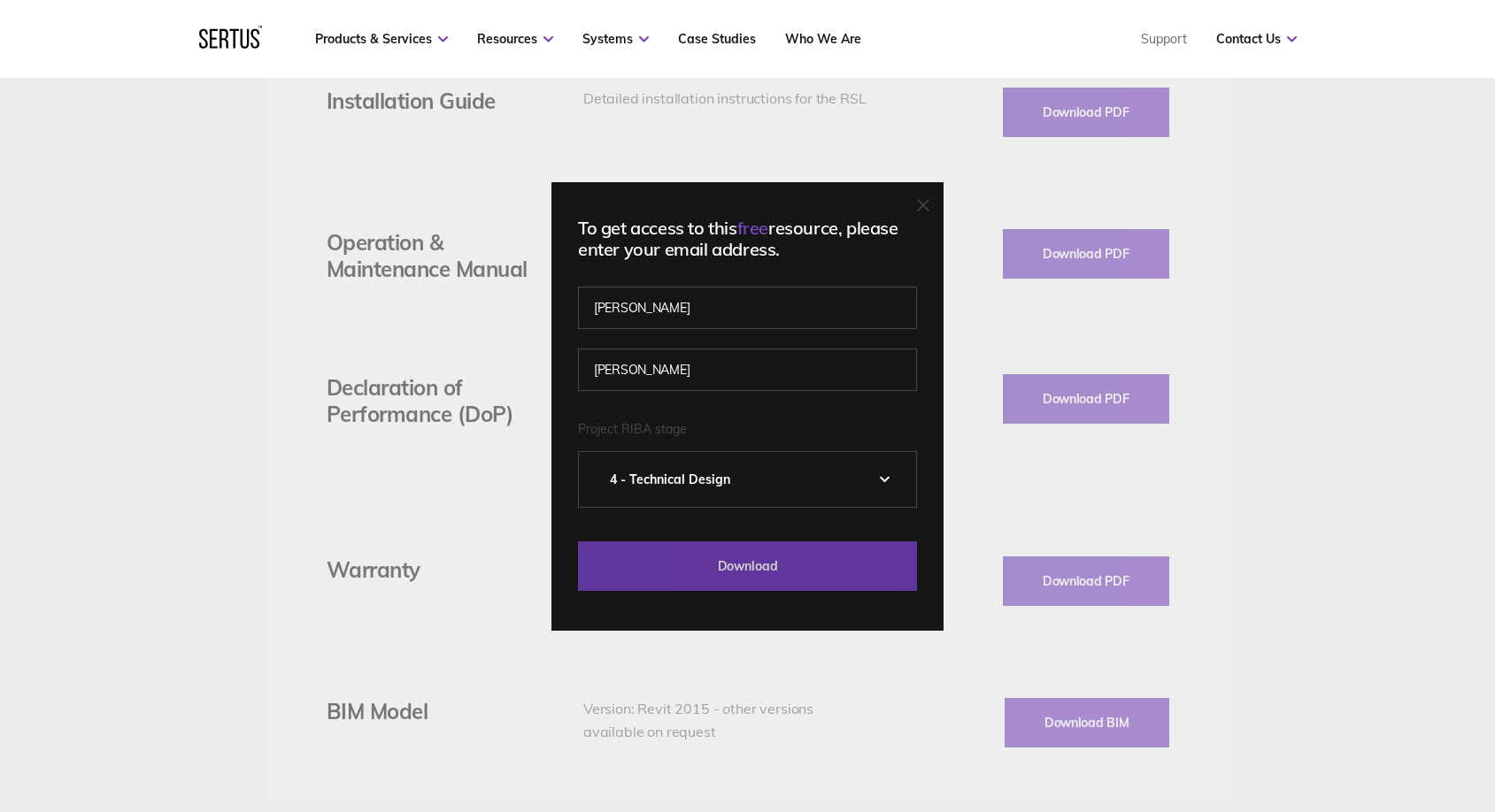
click at [782, 570] on input "Download" at bounding box center [747, 565] width 339 height 49
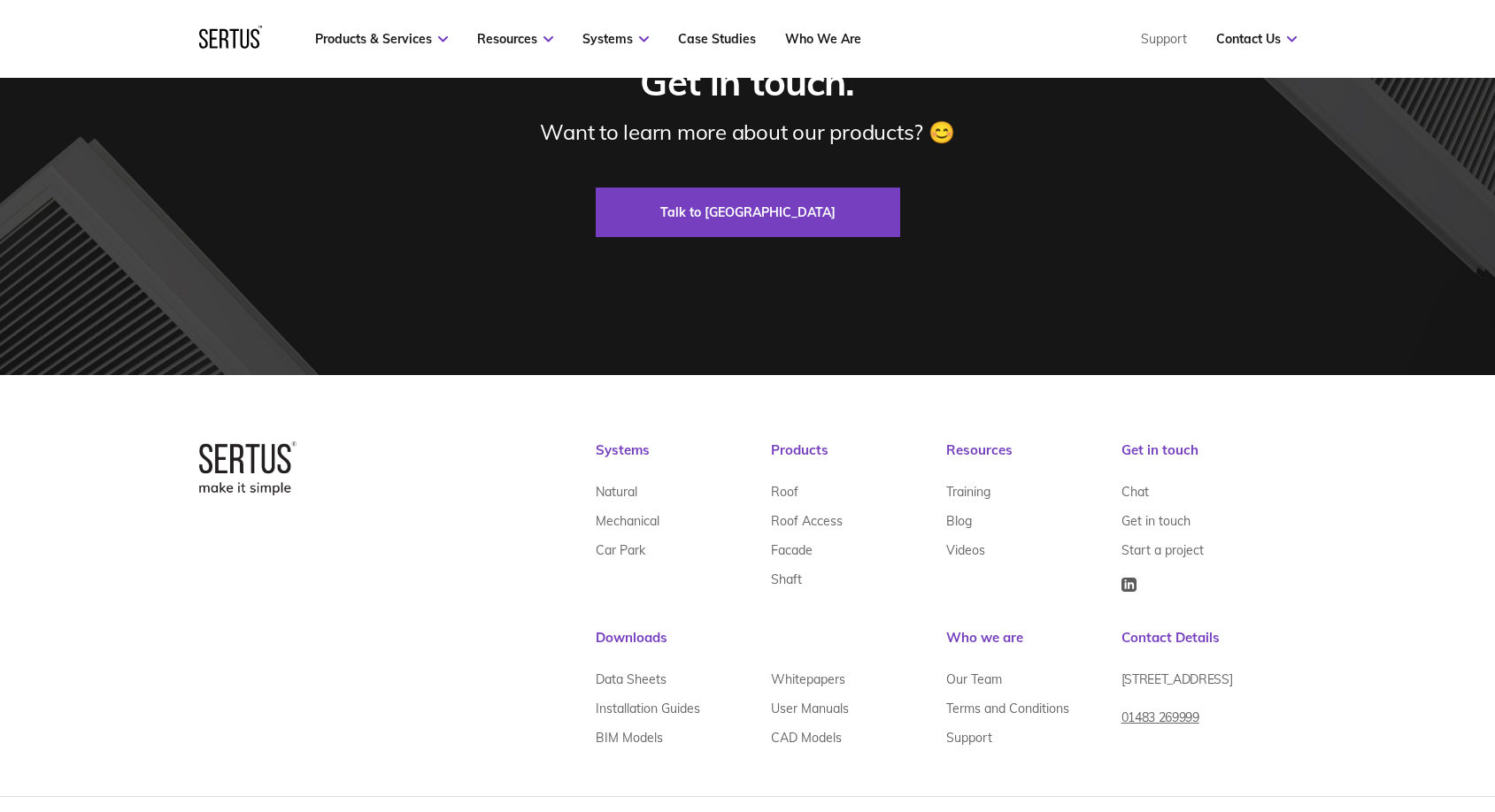
scroll to position [6311, 0]
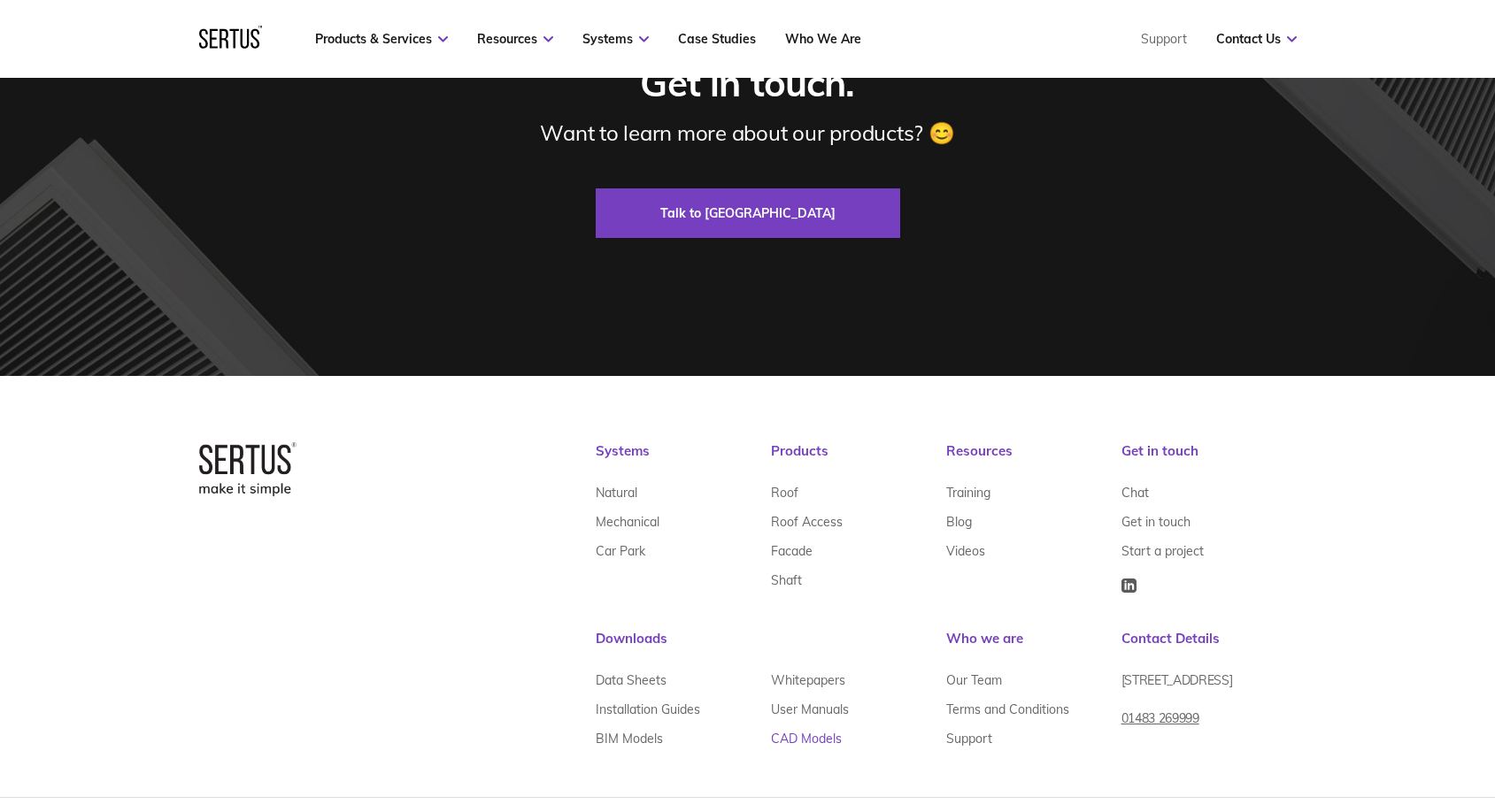
click at [810, 738] on link "CAD Models" at bounding box center [806, 738] width 71 height 29
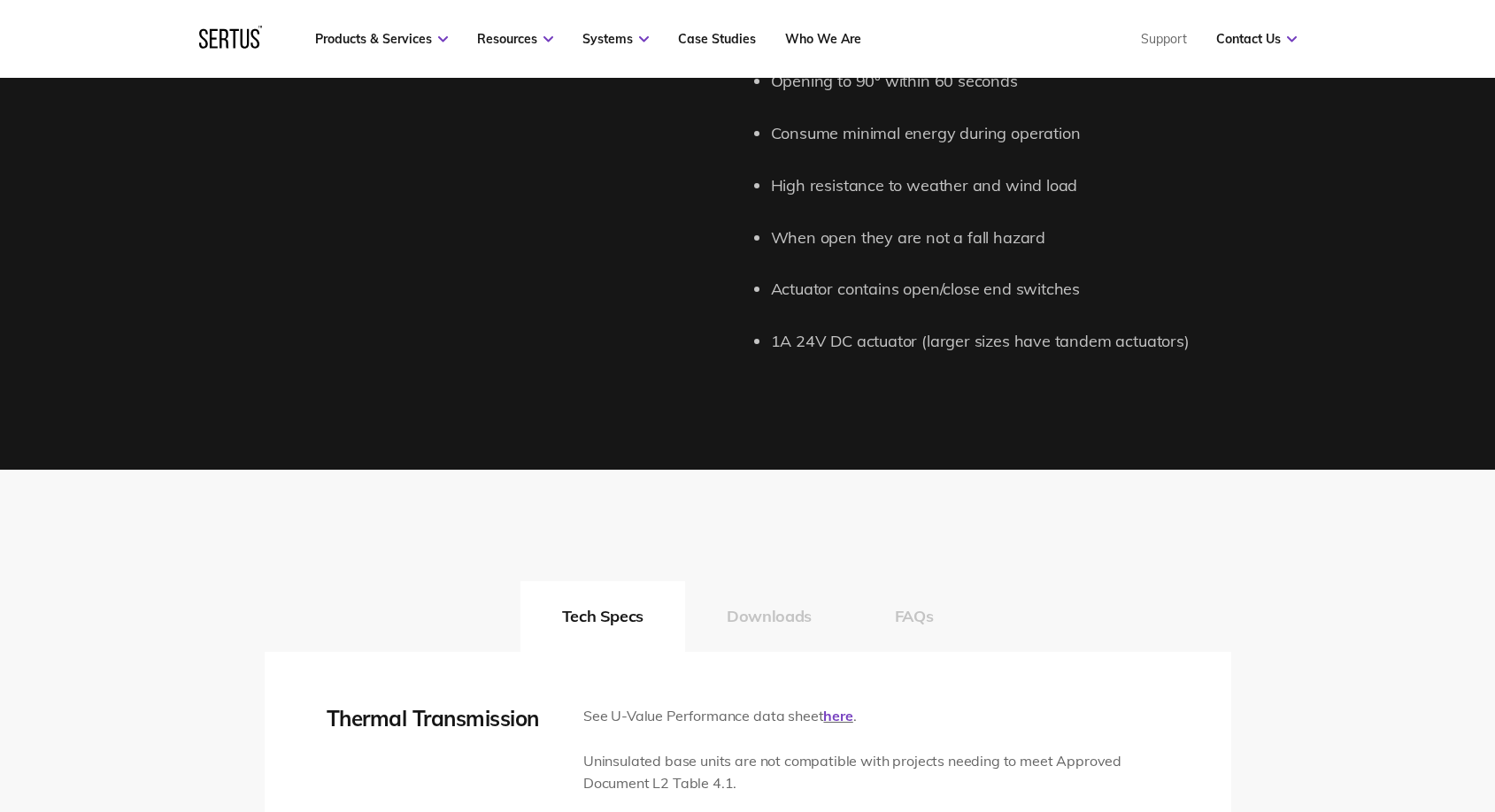
scroll to position [2135, 0]
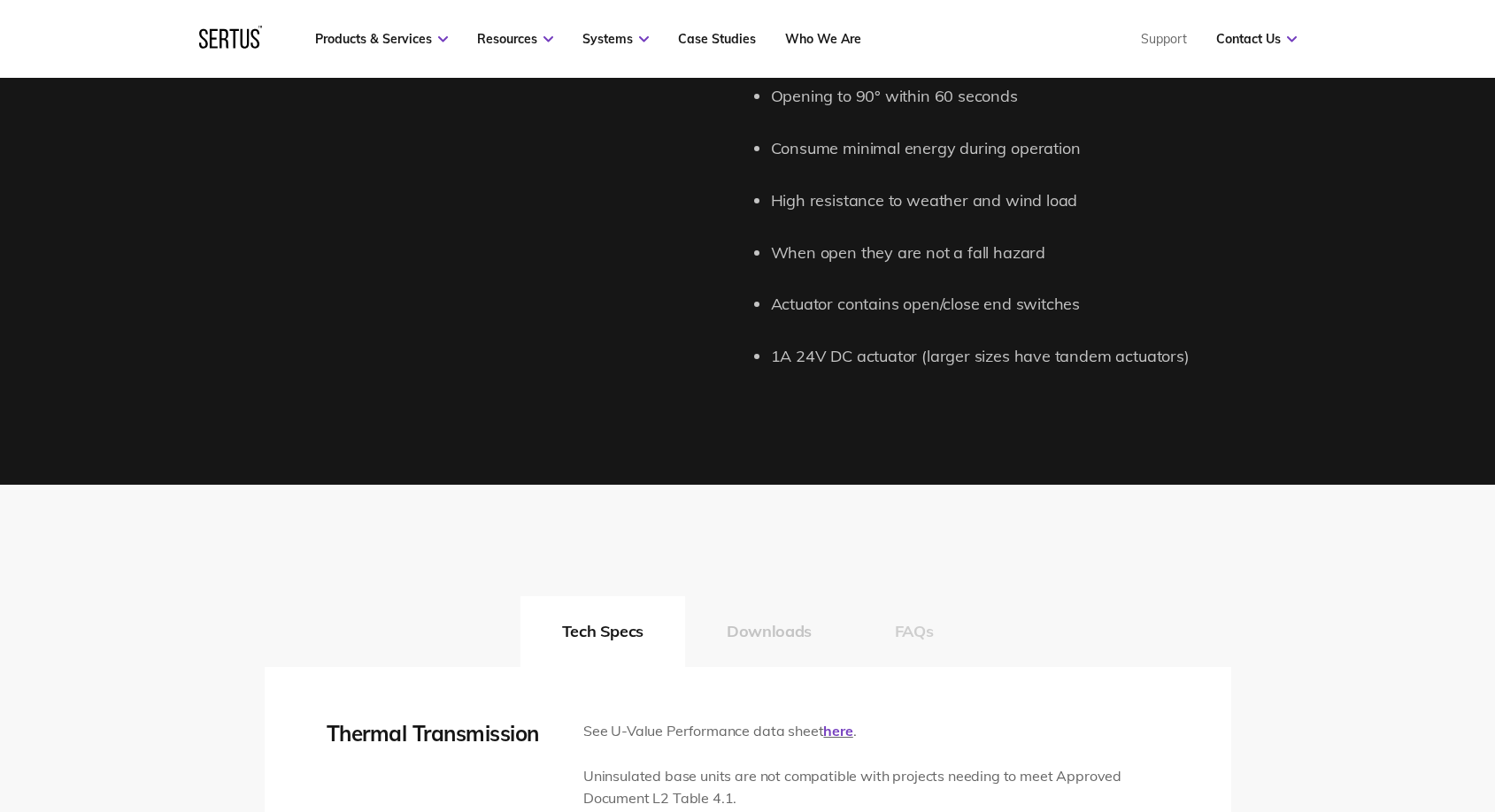
click at [903, 616] on button "FAQs" at bounding box center [915, 631] width 123 height 71
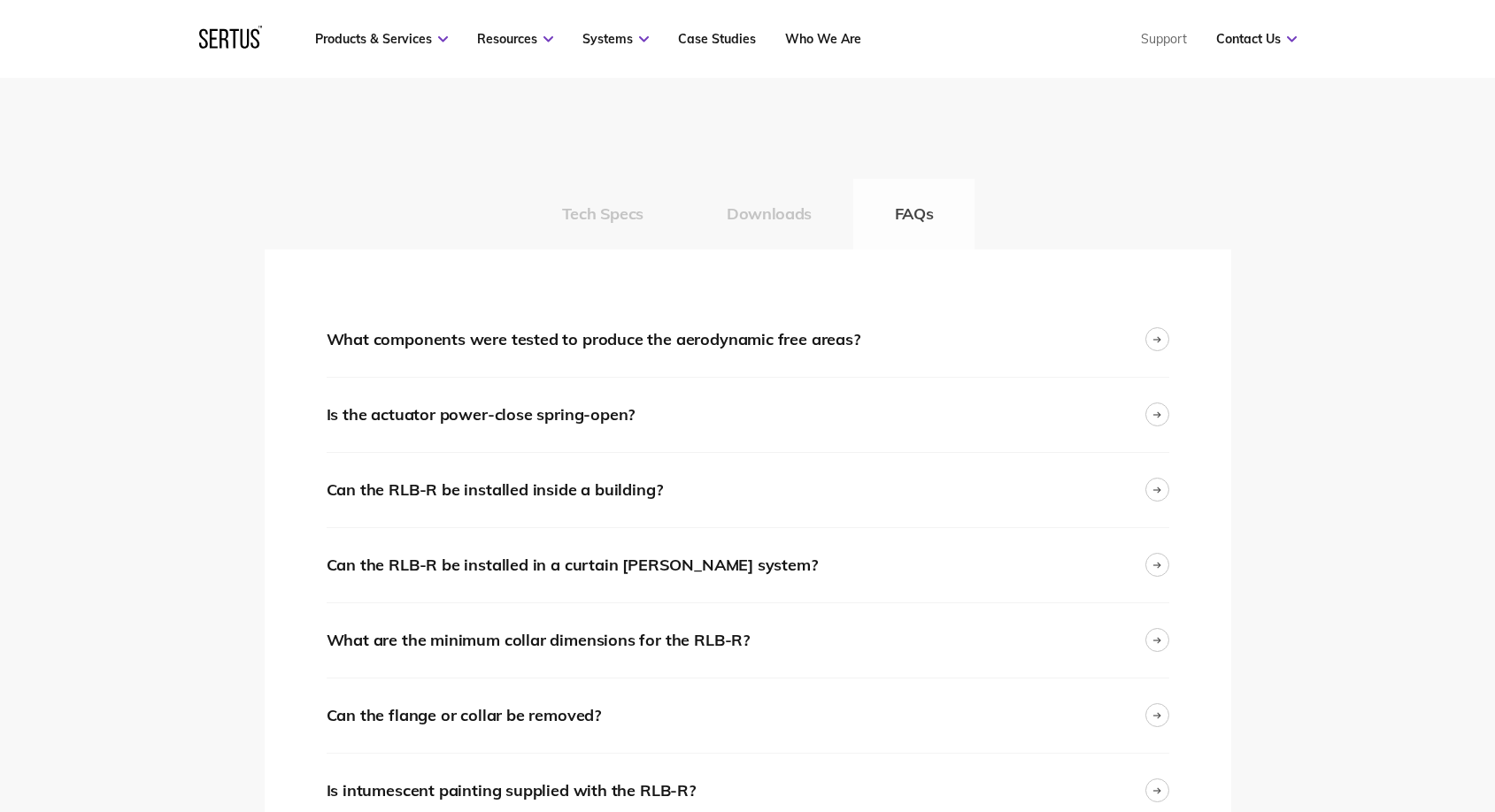
scroll to position [2735, 0]
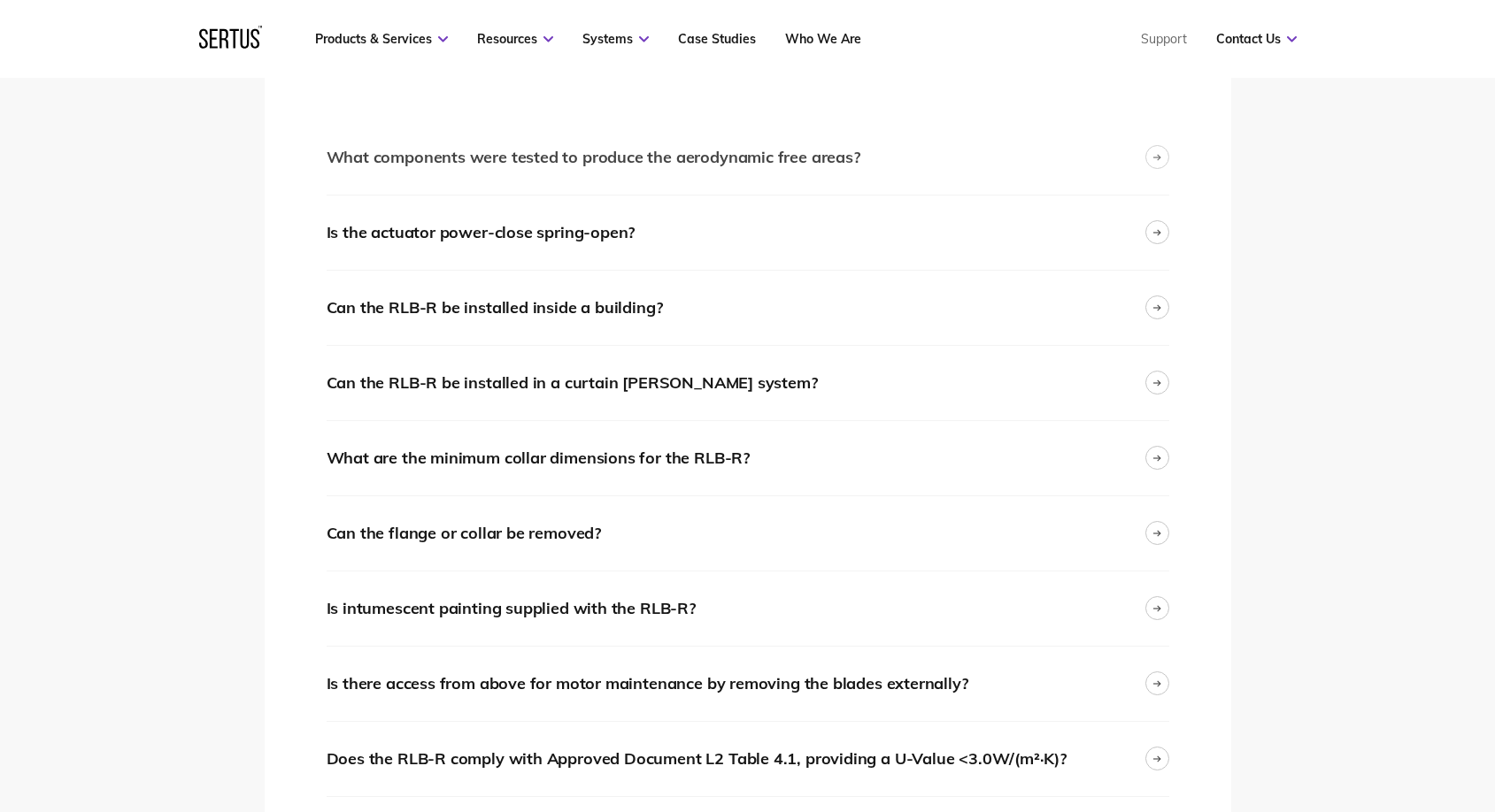
click at [1163, 158] on div at bounding box center [1157, 157] width 24 height 24
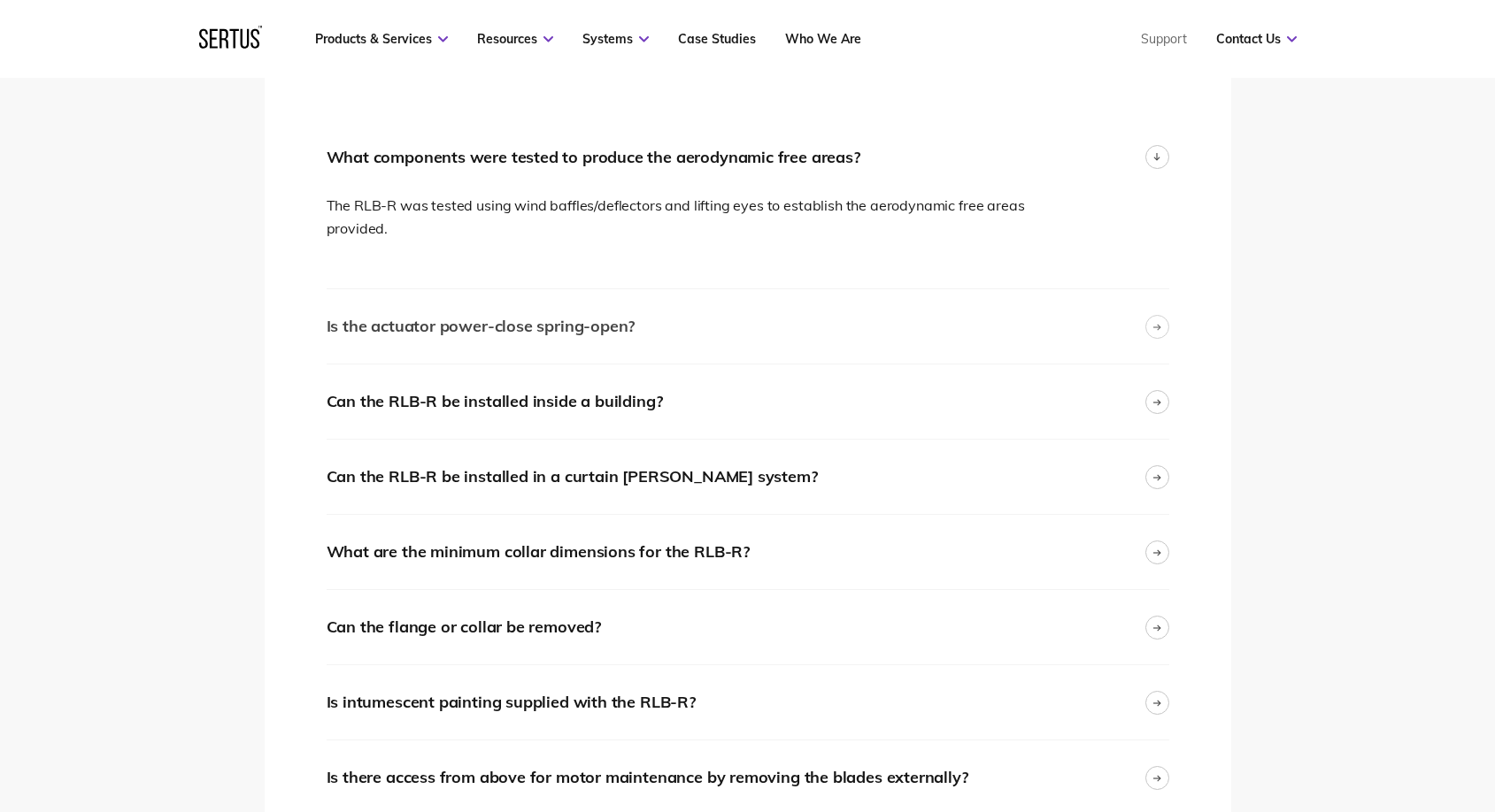
click at [1165, 315] on div at bounding box center [1157, 327] width 24 height 24
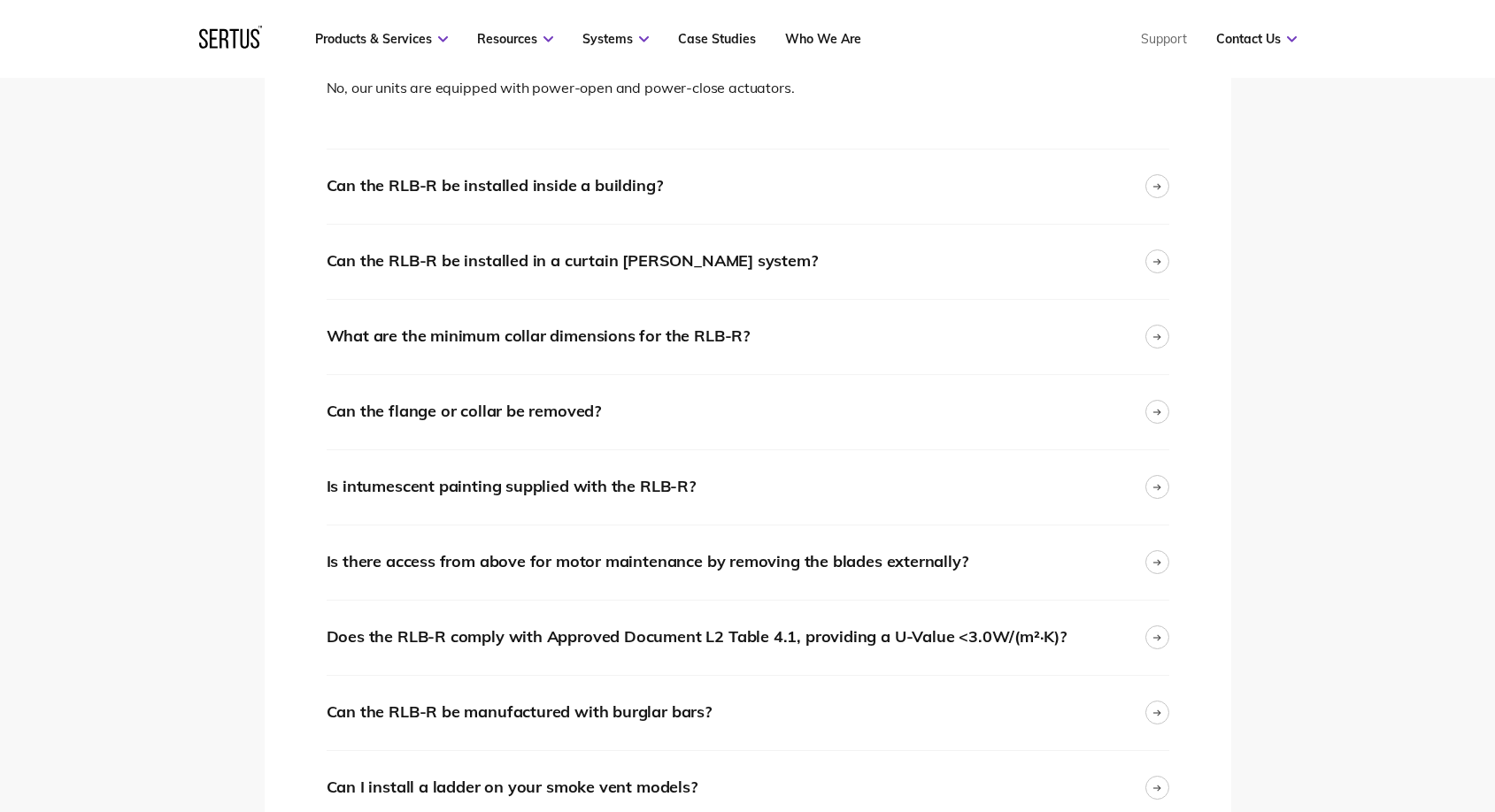
scroll to position [3026, 0]
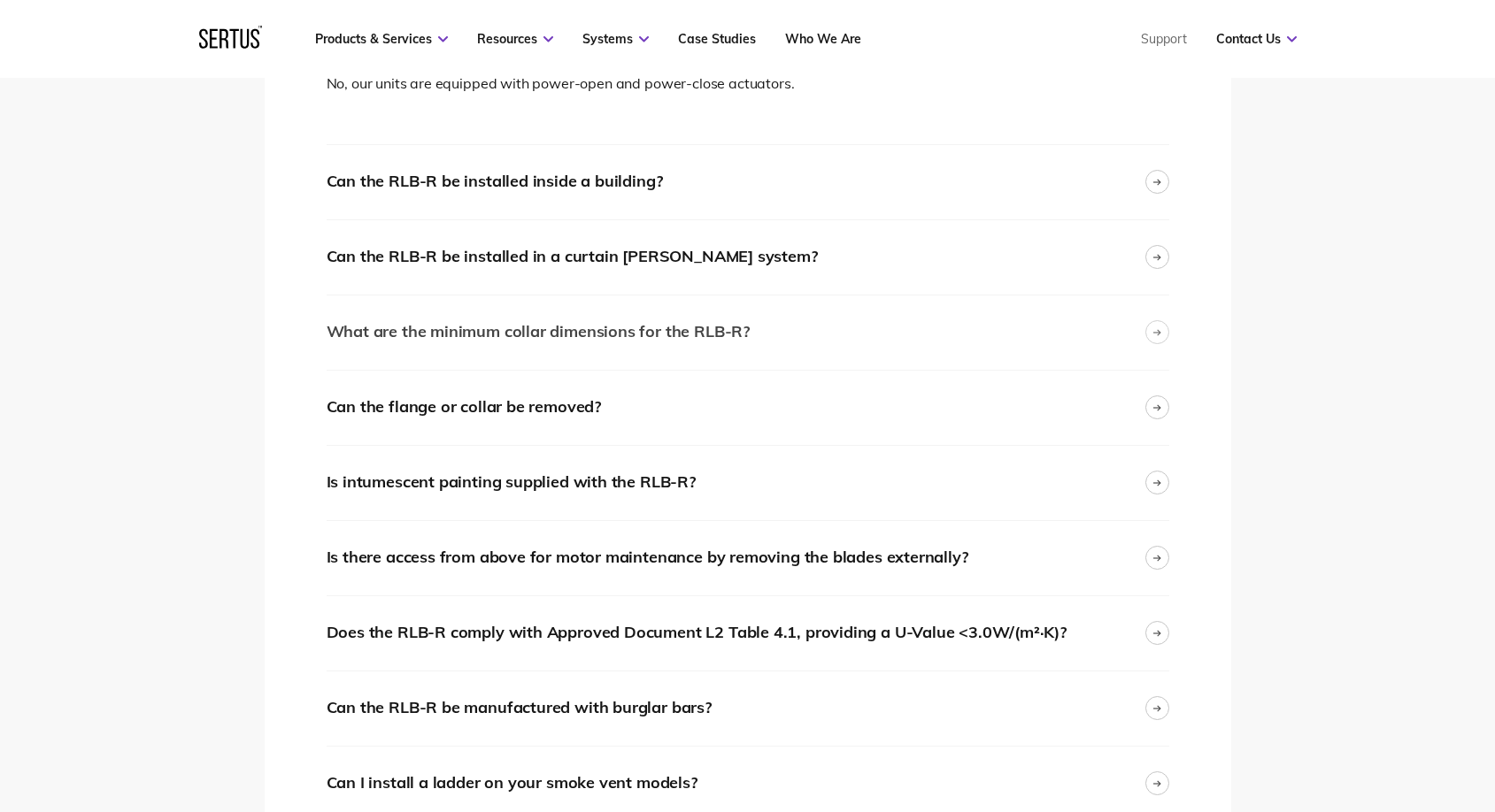
click at [1166, 320] on div at bounding box center [1157, 332] width 24 height 24
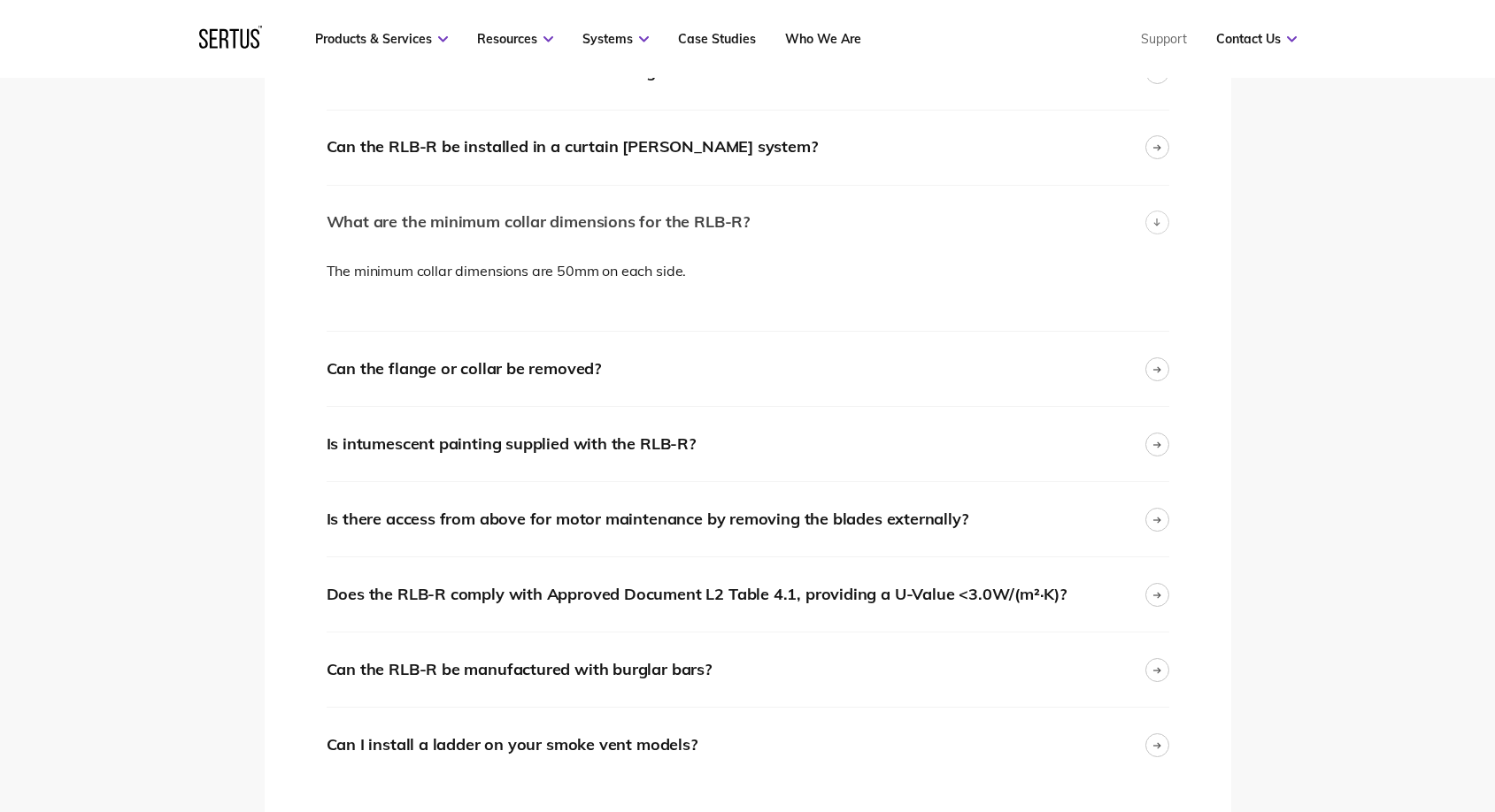
scroll to position [3166, 0]
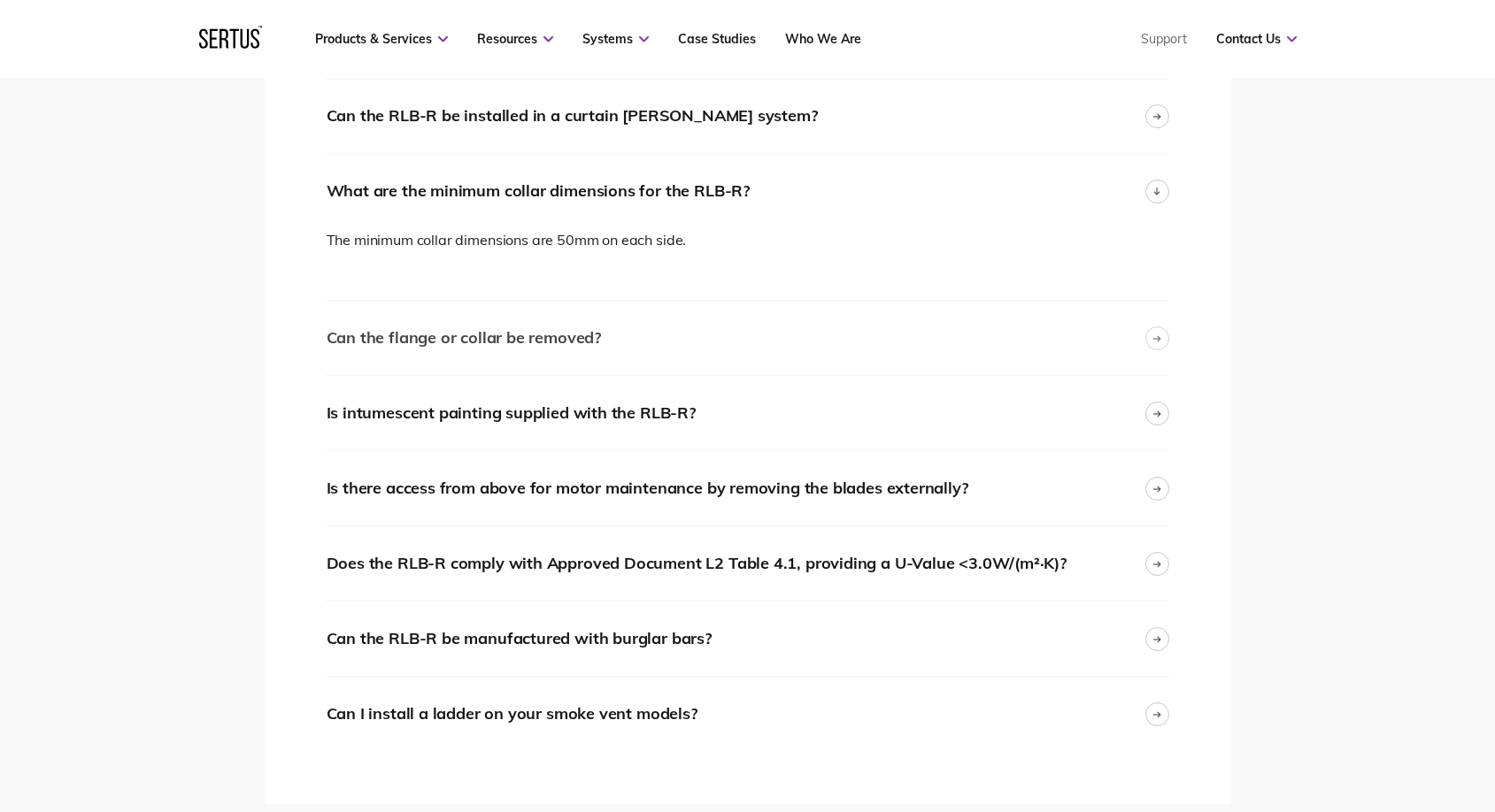
click at [1162, 327] on div at bounding box center [1157, 339] width 24 height 24
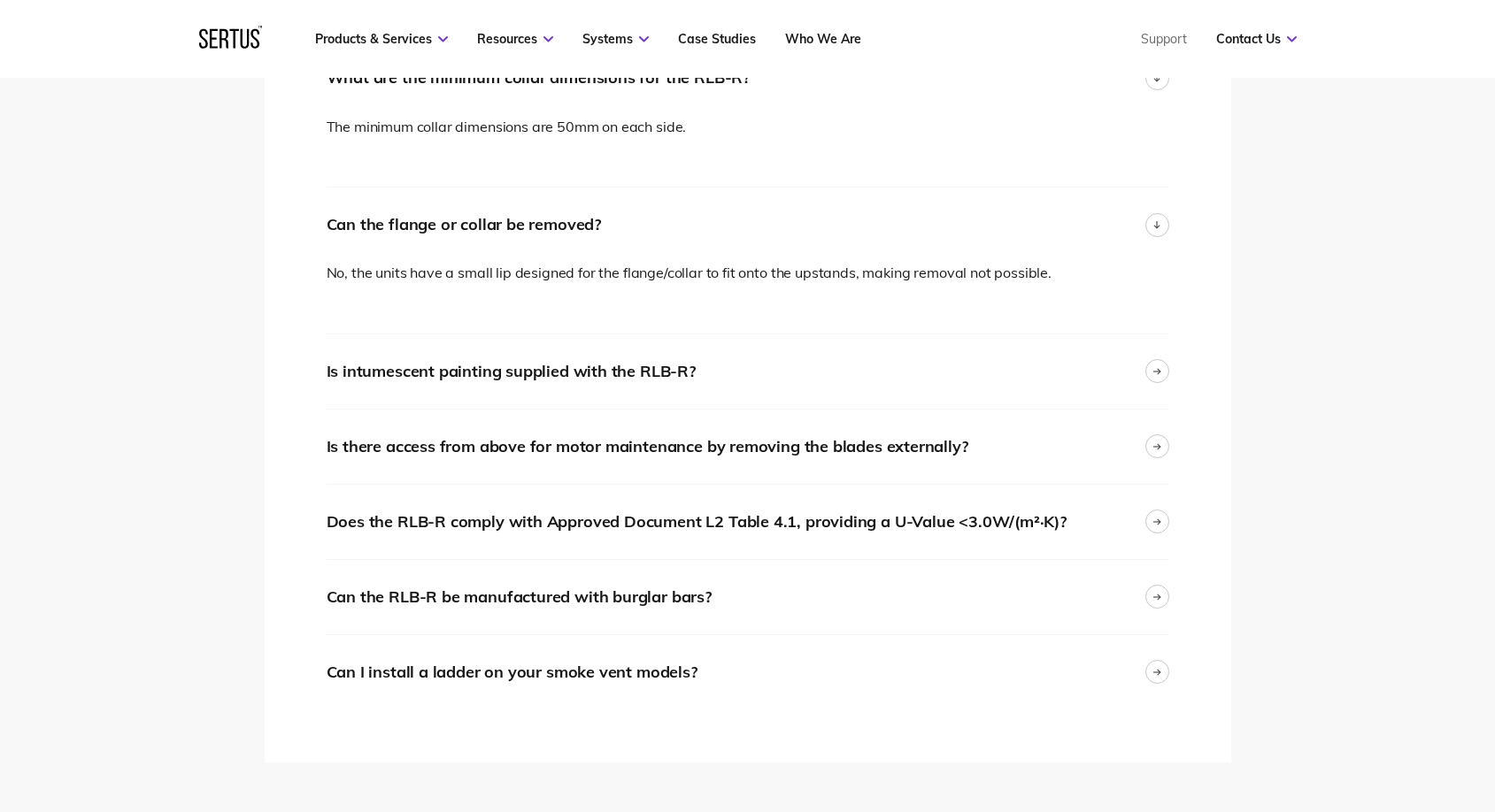
scroll to position [3281, 0]
click at [1163, 357] on div at bounding box center [1157, 369] width 24 height 24
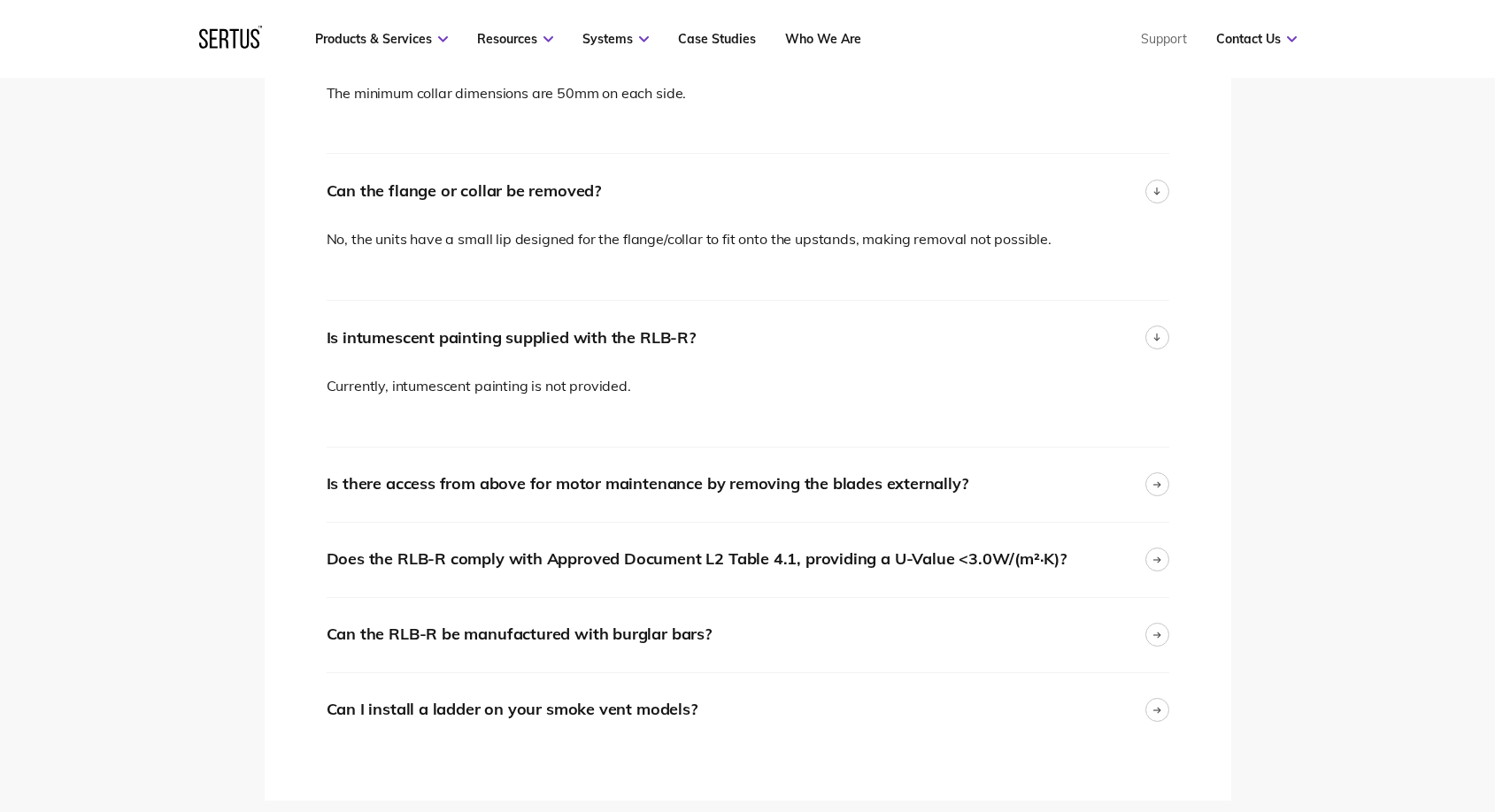
scroll to position [3318, 0]
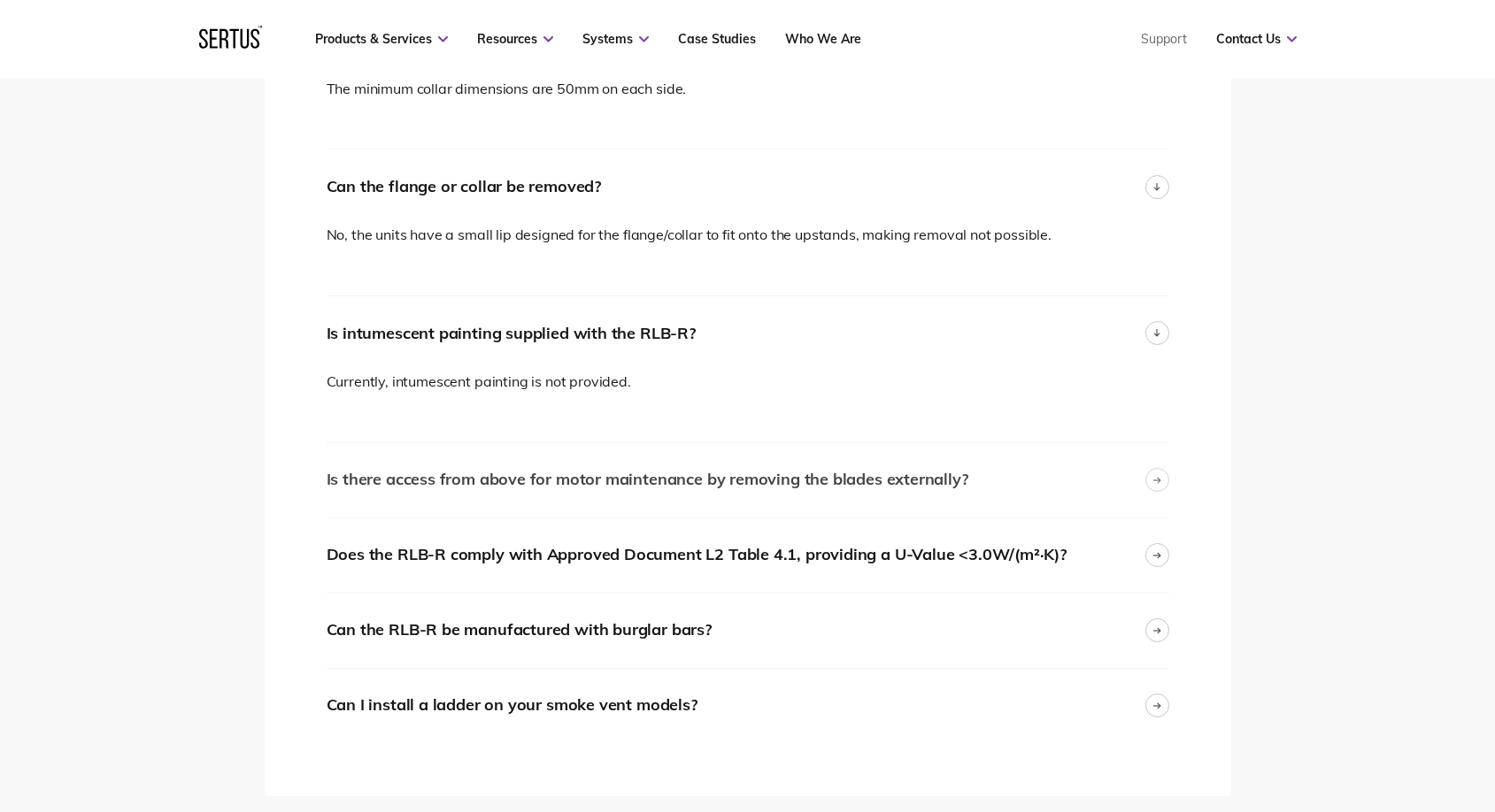
click at [1151, 468] on div at bounding box center [1157, 480] width 24 height 24
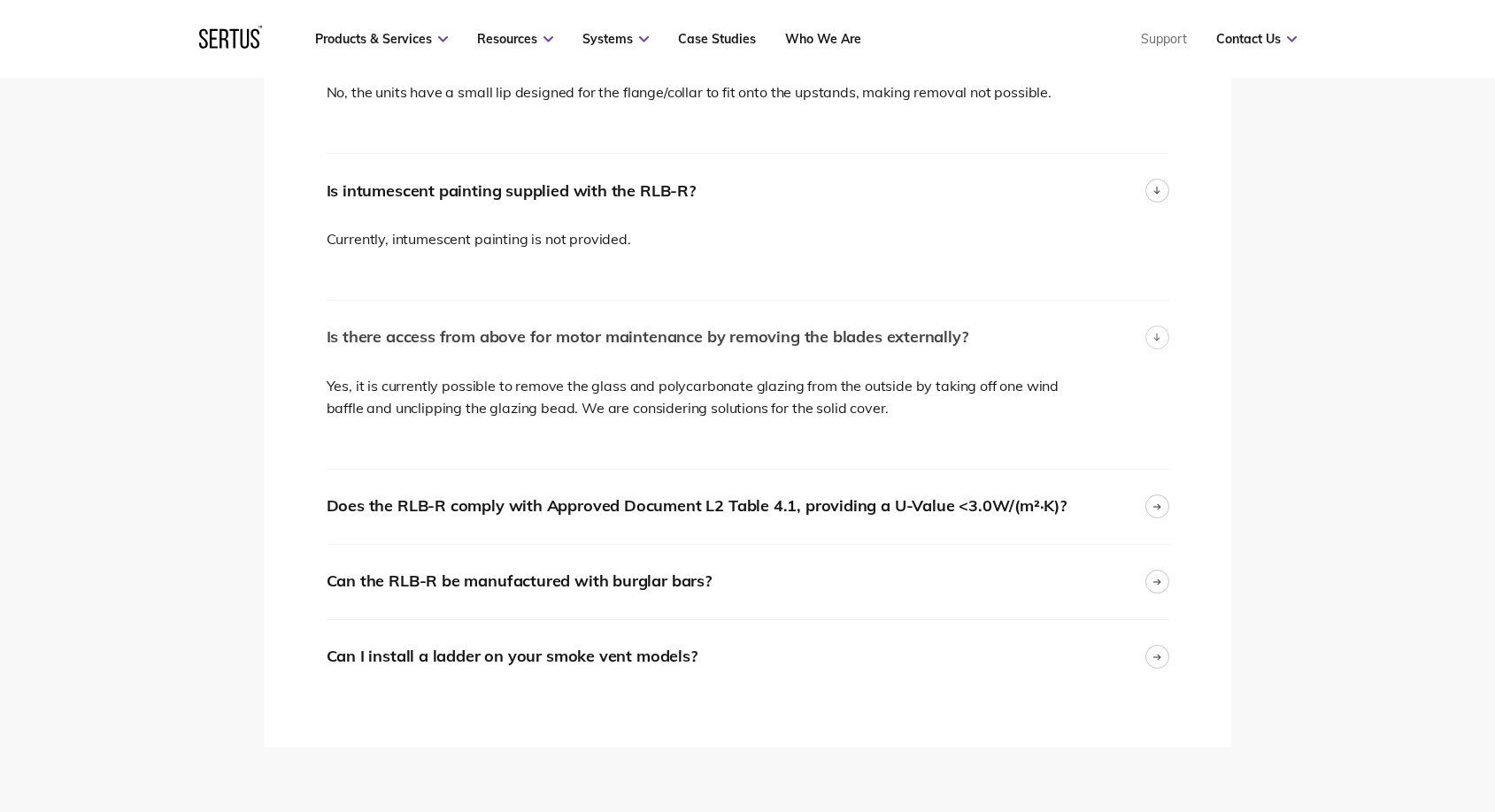
scroll to position [3462, 0]
click at [1162, 493] on div at bounding box center [1157, 505] width 24 height 24
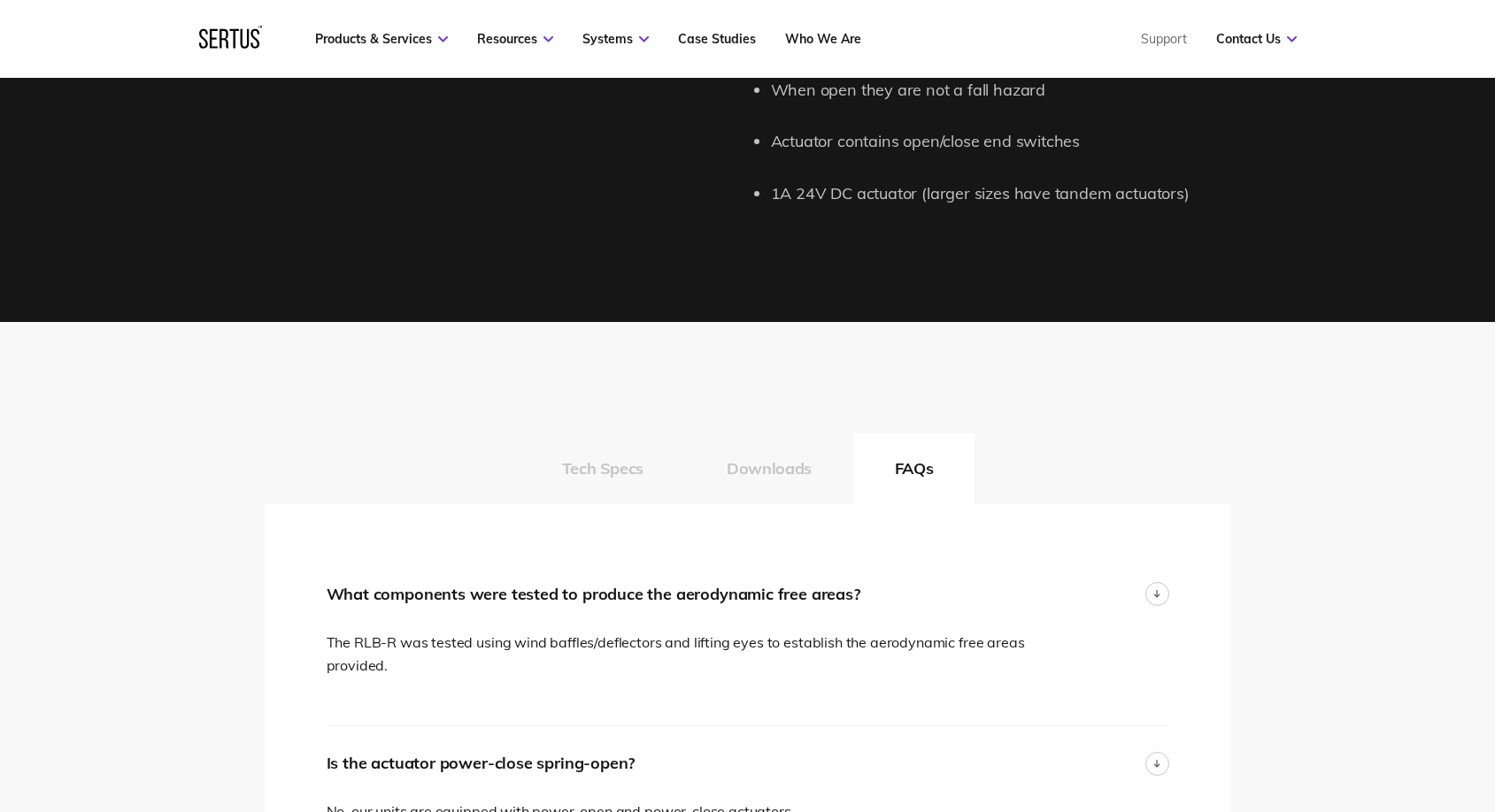
scroll to position [2492, 0]
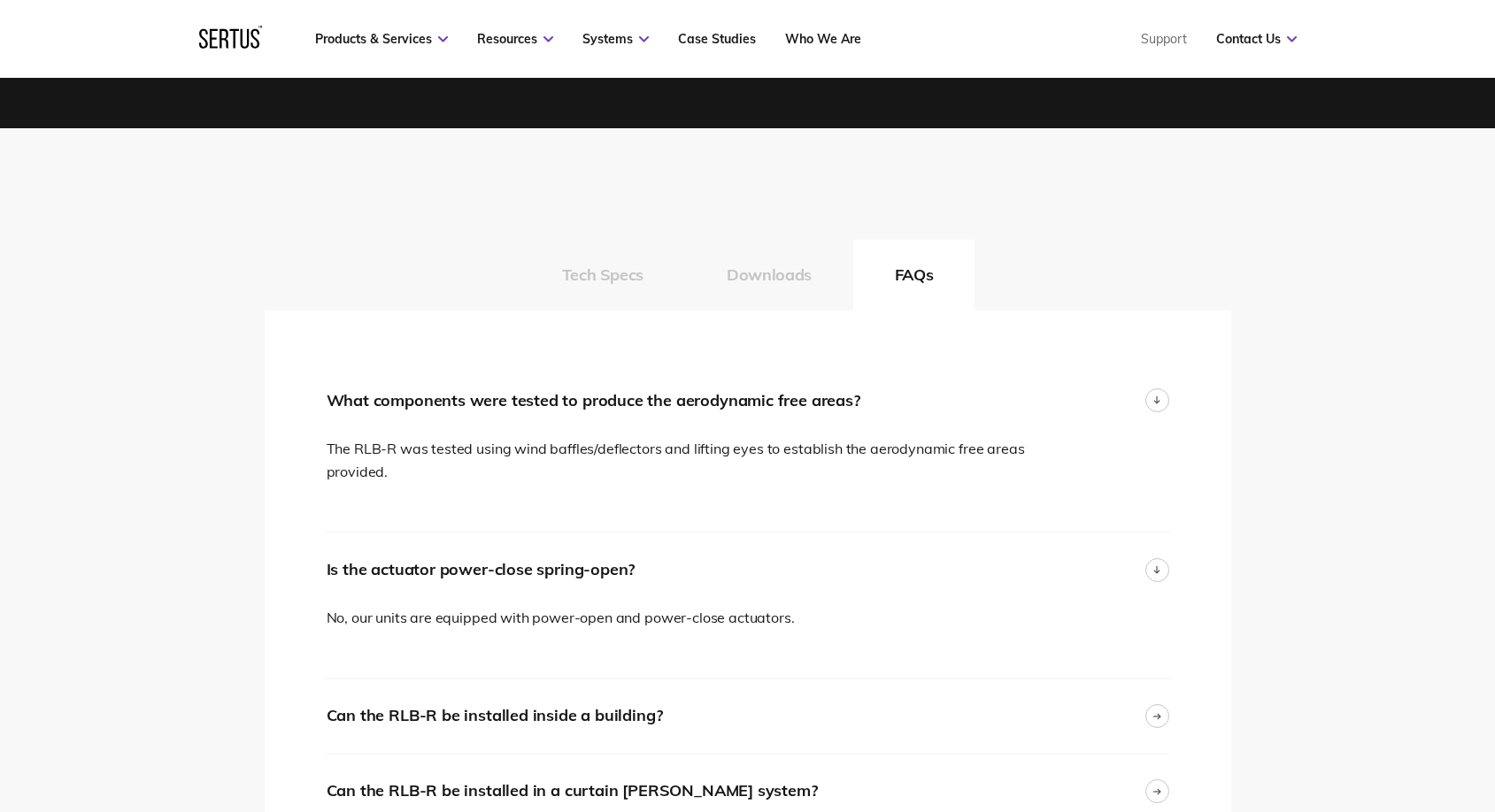
click at [767, 265] on button "Downloads" at bounding box center [769, 275] width 168 height 71
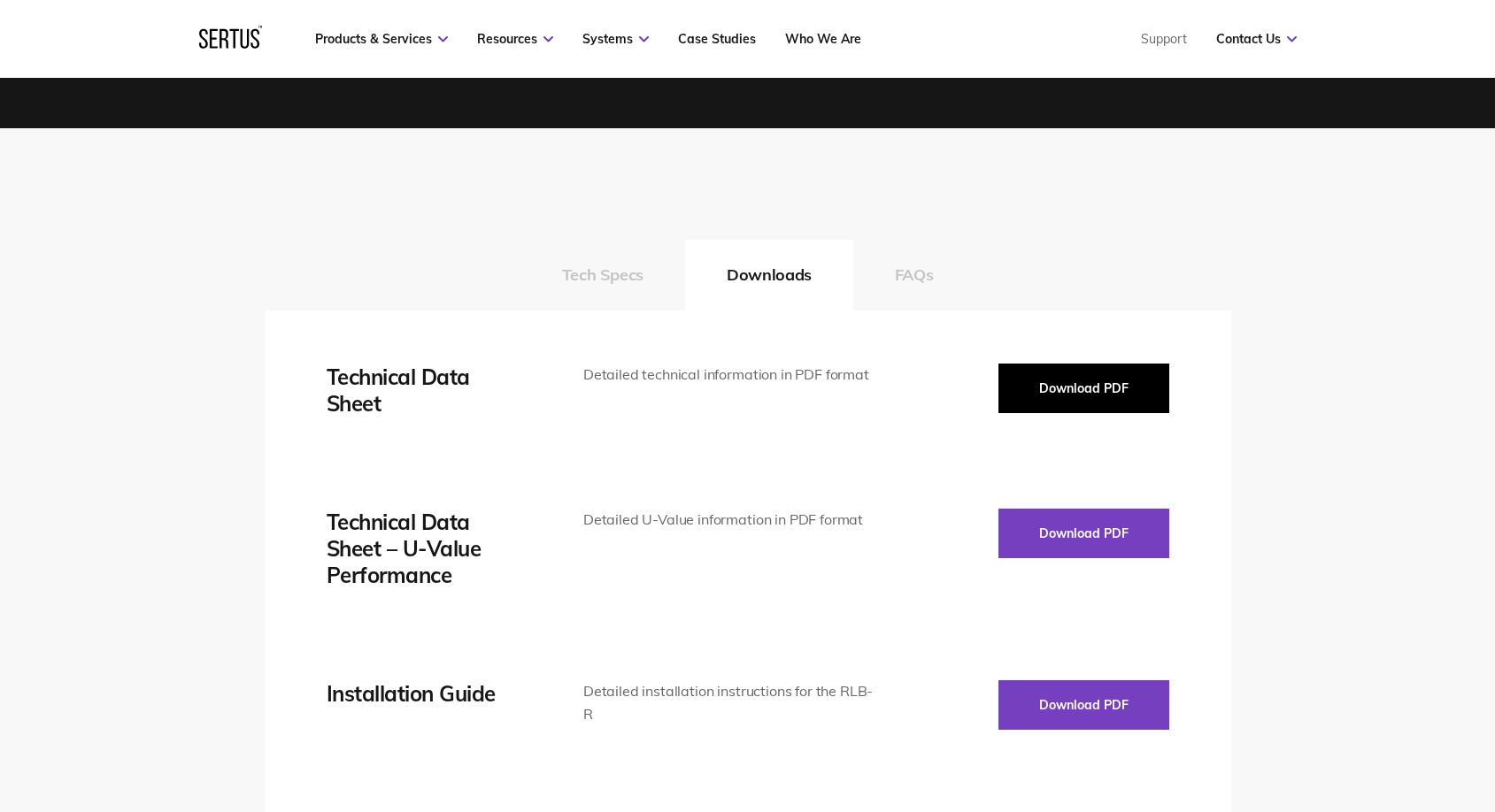
click at [1025, 388] on button "Download PDF" at bounding box center [1084, 388] width 171 height 49
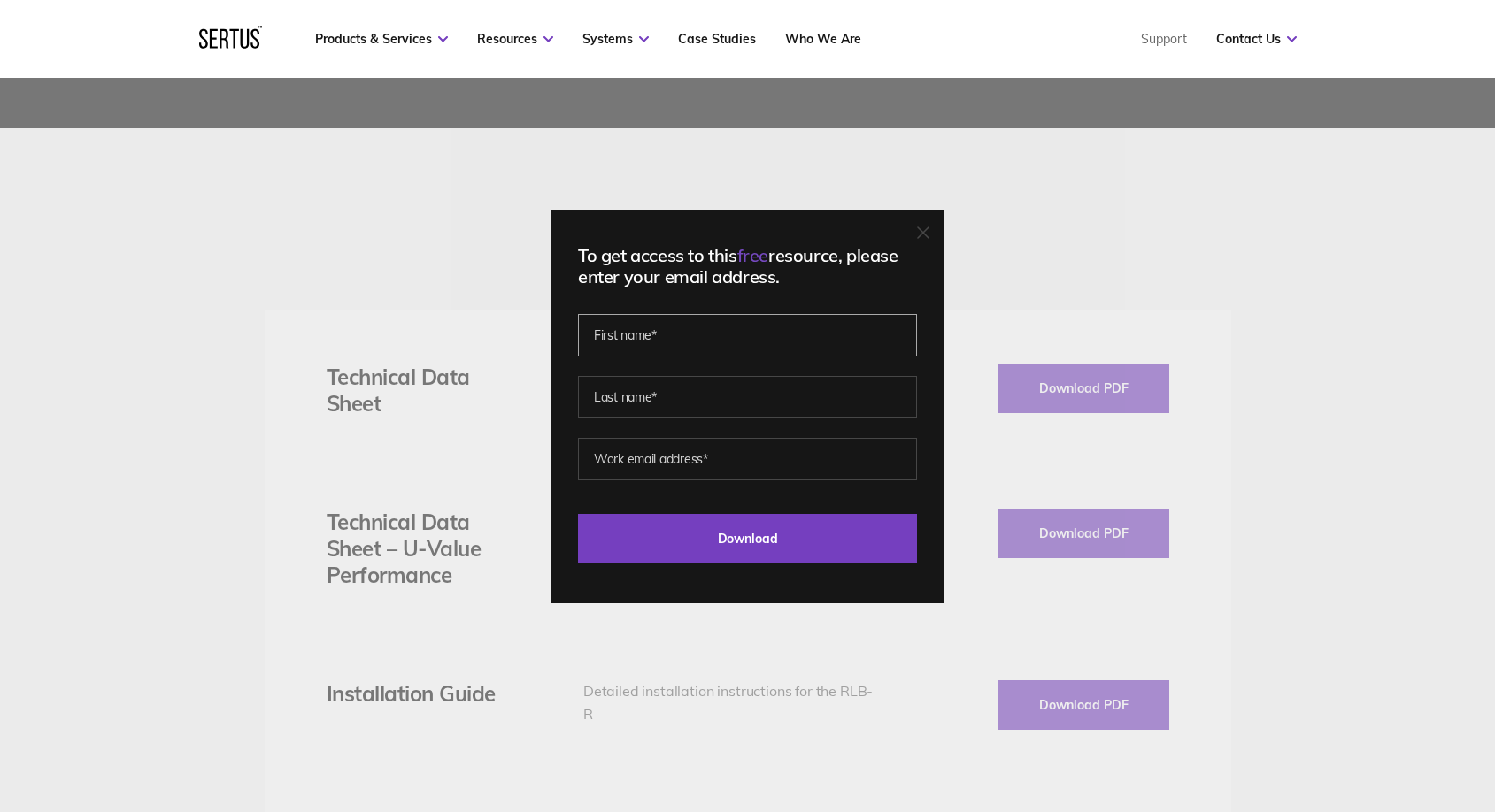
click at [740, 338] on input "text" at bounding box center [747, 335] width 339 height 43
type input "[PERSON_NAME]"
click at [733, 380] on input "text" at bounding box center [747, 397] width 339 height 43
type input "[PERSON_NAME]"
click at [732, 448] on input "email" at bounding box center [747, 459] width 339 height 43
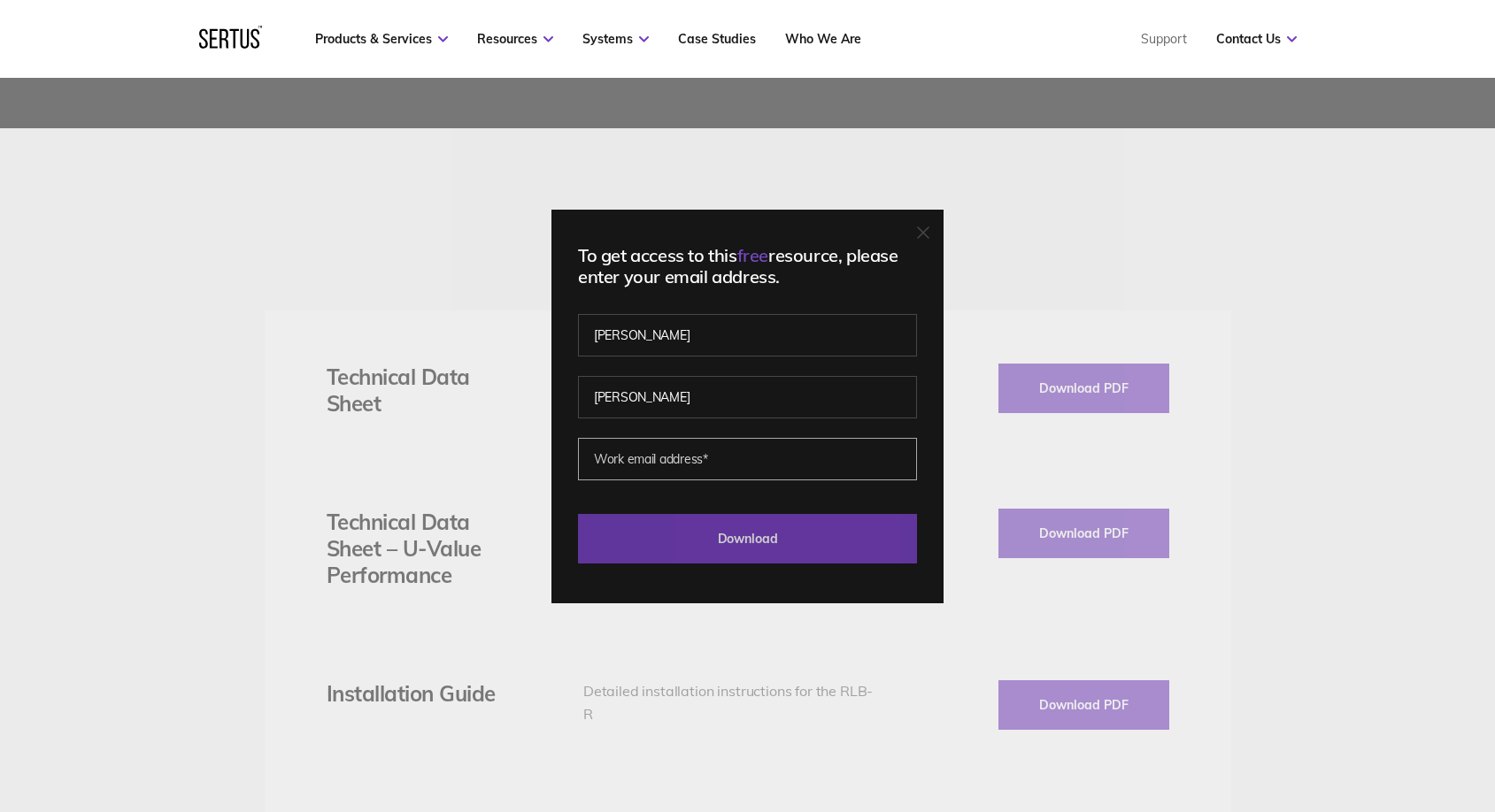
type input "[EMAIL_ADDRESS][DOMAIN_NAME]"
click at [708, 546] on input "Download" at bounding box center [747, 538] width 339 height 49
